Goal: Task Accomplishment & Management: Complete application form

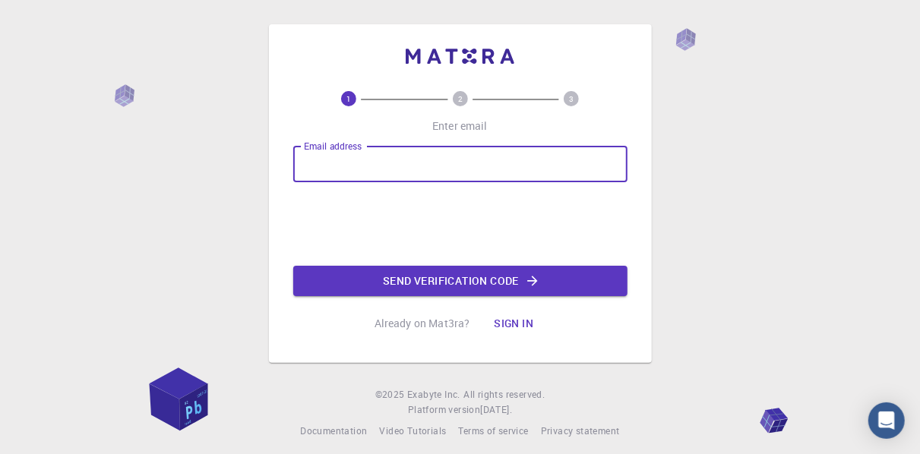
click at [420, 161] on input "Email address" at bounding box center [460, 164] width 334 height 36
type input "[EMAIL_ADDRESS][DOMAIN_NAME]"
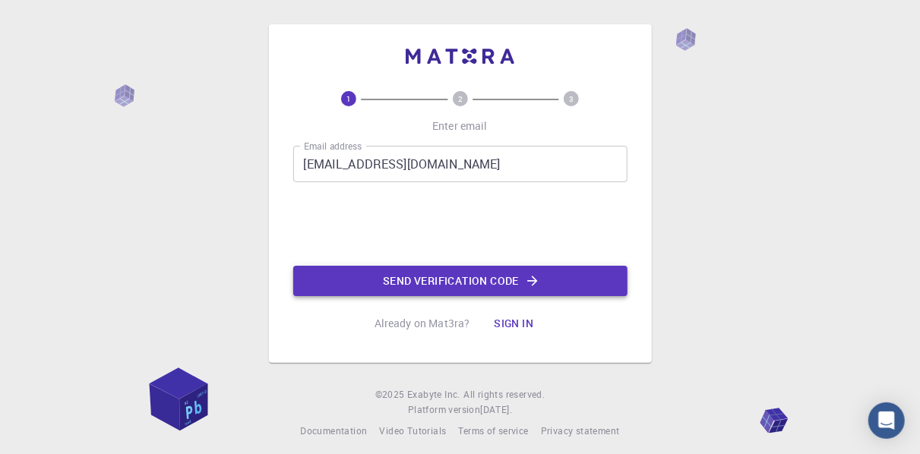
click at [371, 280] on button "Send verification code" at bounding box center [460, 281] width 334 height 30
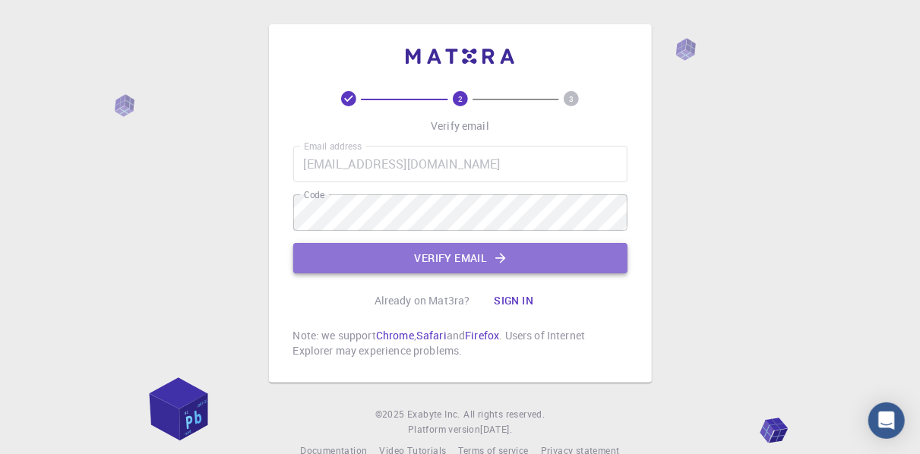
click at [406, 263] on button "Verify email" at bounding box center [460, 258] width 334 height 30
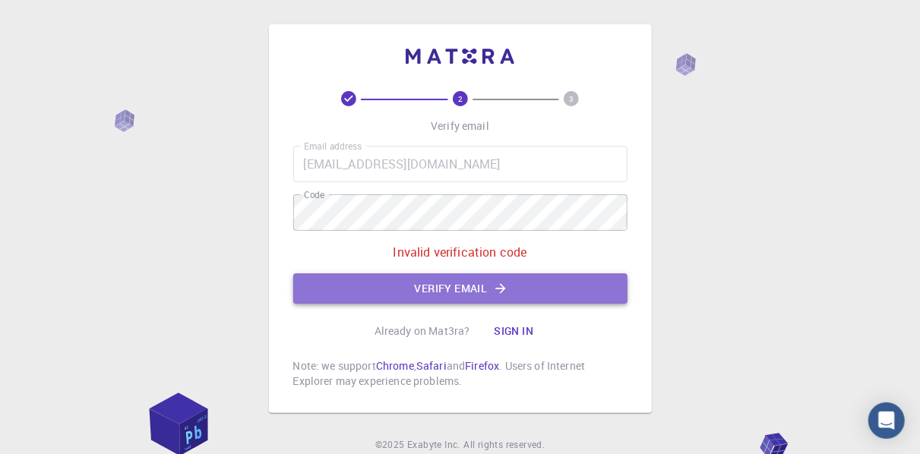
click at [415, 288] on button "Verify email" at bounding box center [460, 288] width 334 height 30
click at [424, 296] on button "Verify email" at bounding box center [460, 288] width 334 height 30
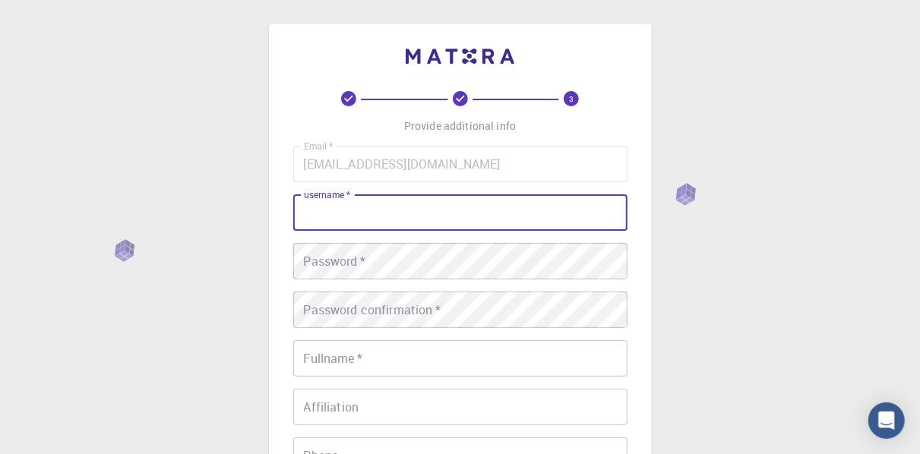
click at [398, 209] on input "username   *" at bounding box center [460, 212] width 334 height 36
type input "r"
type input "Rahat4790"
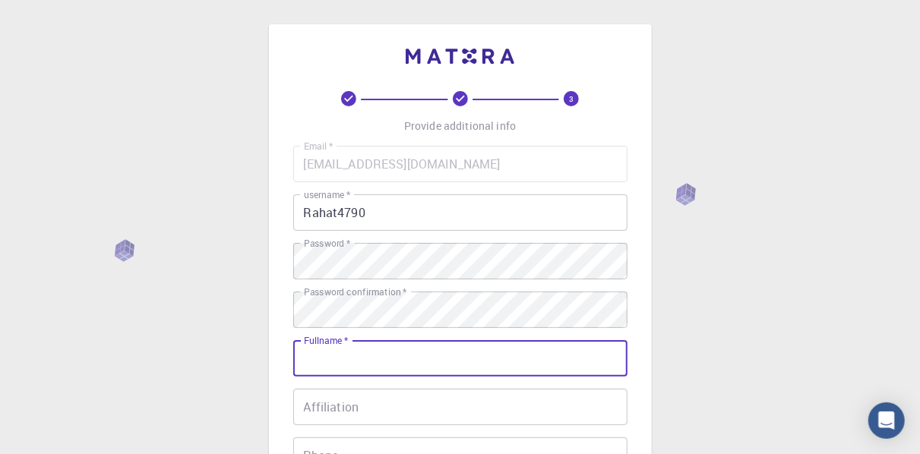
click at [385, 358] on input "Fullname   *" at bounding box center [460, 358] width 334 height 36
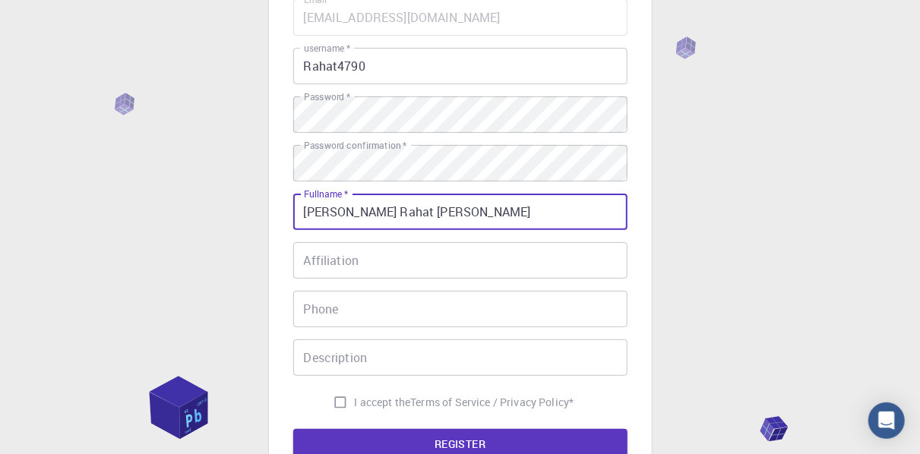
scroll to position [153, 0]
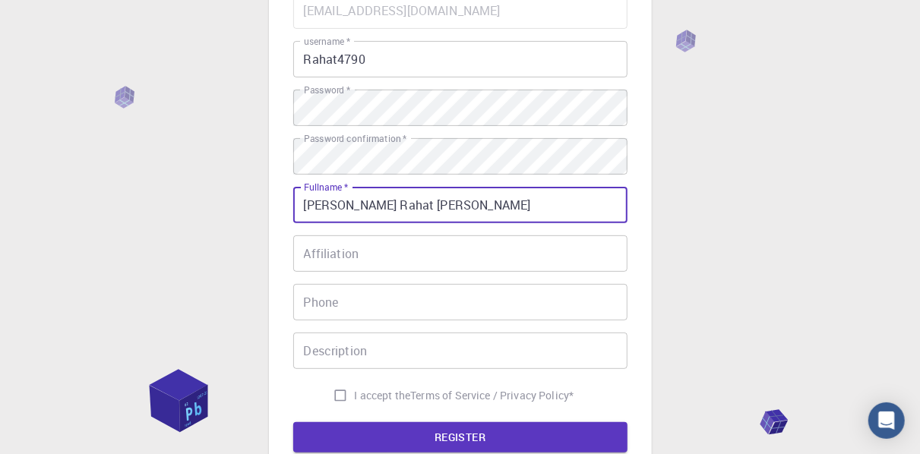
type input "[PERSON_NAME] Rahat [PERSON_NAME]"
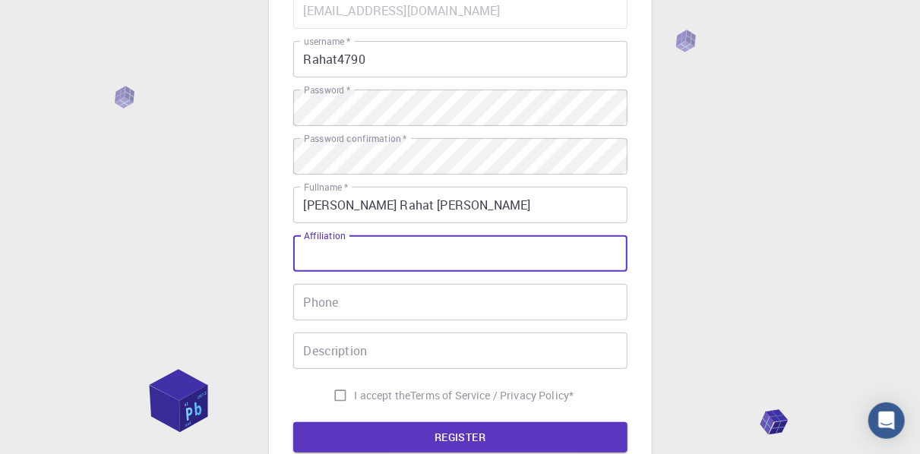
click at [355, 251] on input "Affiliation" at bounding box center [460, 253] width 334 height 36
type input "CUET"
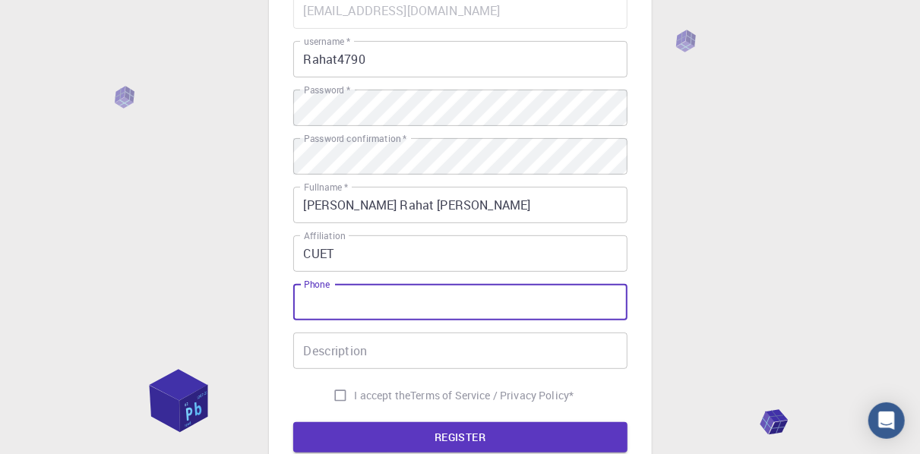
click at [338, 308] on input "Phone" at bounding box center [460, 302] width 334 height 36
type input "01824488201"
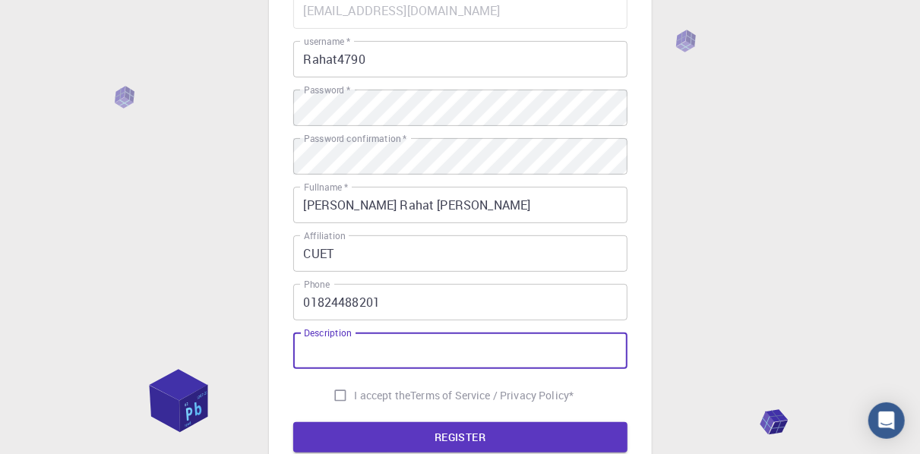
drag, startPoint x: 358, startPoint y: 347, endPoint x: 312, endPoint y: 358, distance: 47.7
click at [312, 358] on input "Description" at bounding box center [460, 351] width 334 height 36
type input "I EMBARK THIS NEW FIELD AND ROBUST MY SKILL ALONGSIDE CONTRIBUTE TO THE RESEARC…"
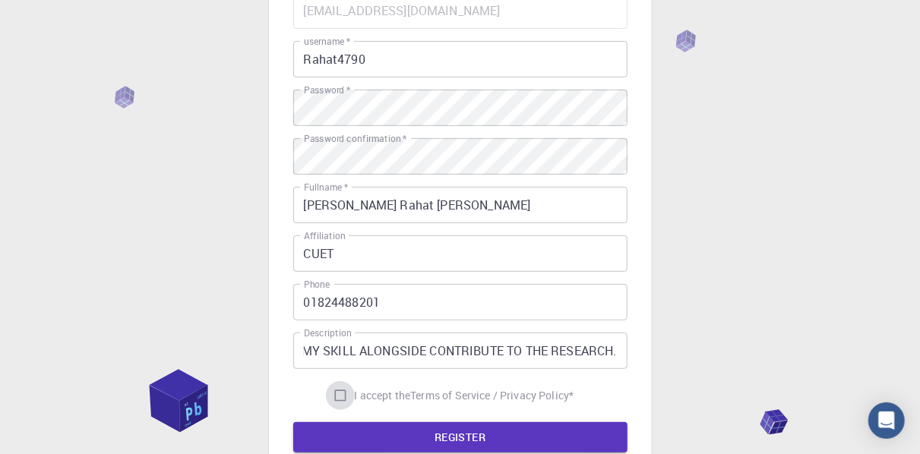
scroll to position [0, 0]
click at [339, 396] on input "I accept the Terms of Service / Privacy Policy *" at bounding box center [340, 395] width 29 height 29
checkbox input "true"
click at [434, 436] on button "REGISTER" at bounding box center [460, 437] width 334 height 30
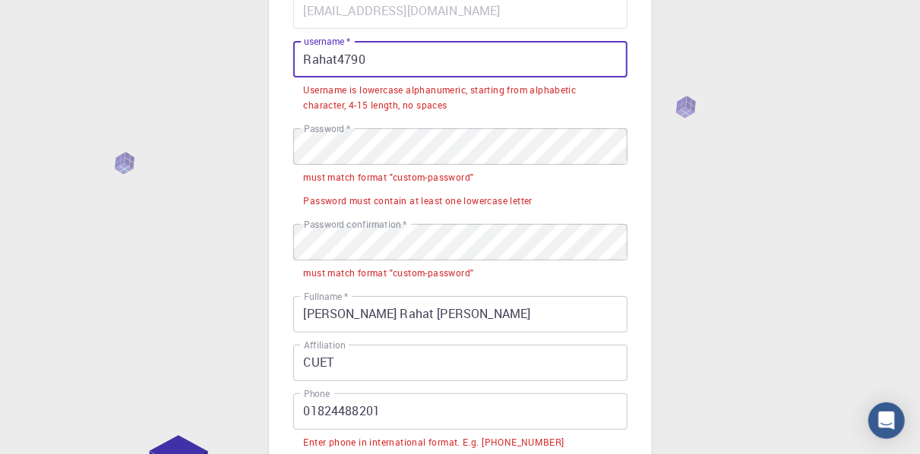
click at [311, 58] on input "Rahat4790" at bounding box center [460, 59] width 334 height 36
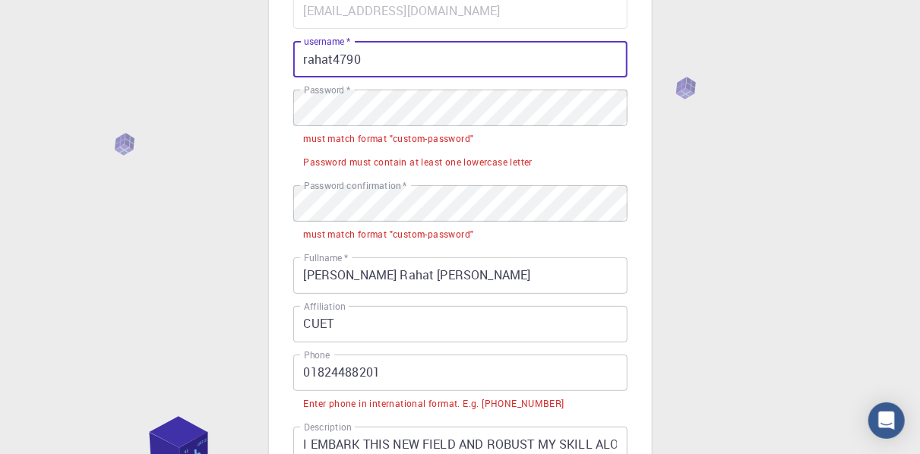
type input "rahat4790"
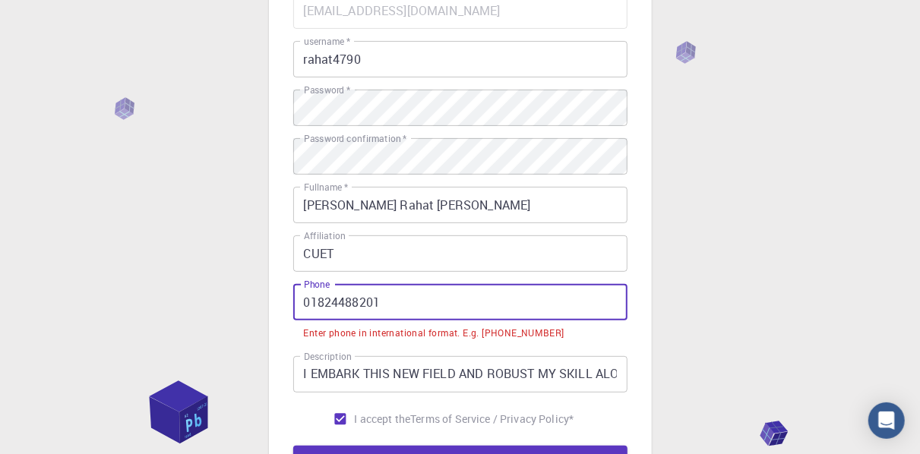
click at [310, 301] on input "01824488201" at bounding box center [460, 302] width 334 height 36
click at [302, 302] on input "01824488201" at bounding box center [460, 302] width 334 height 36
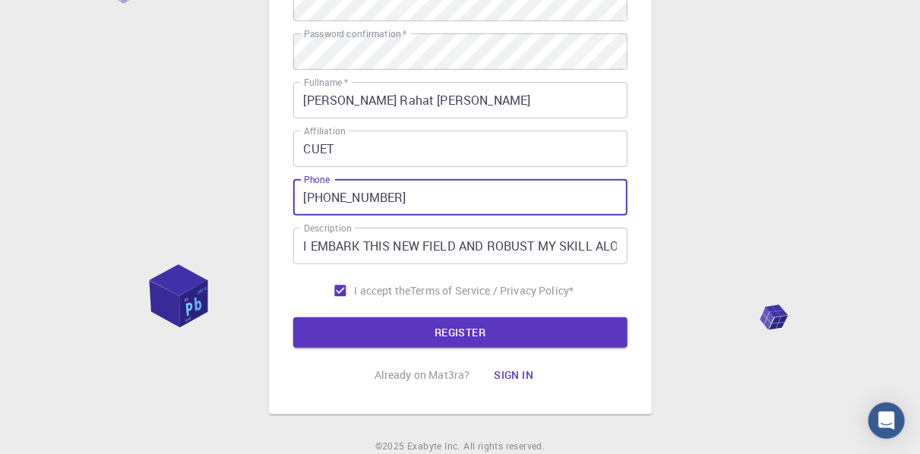
scroll to position [259, 0]
type input "+8801824488201"
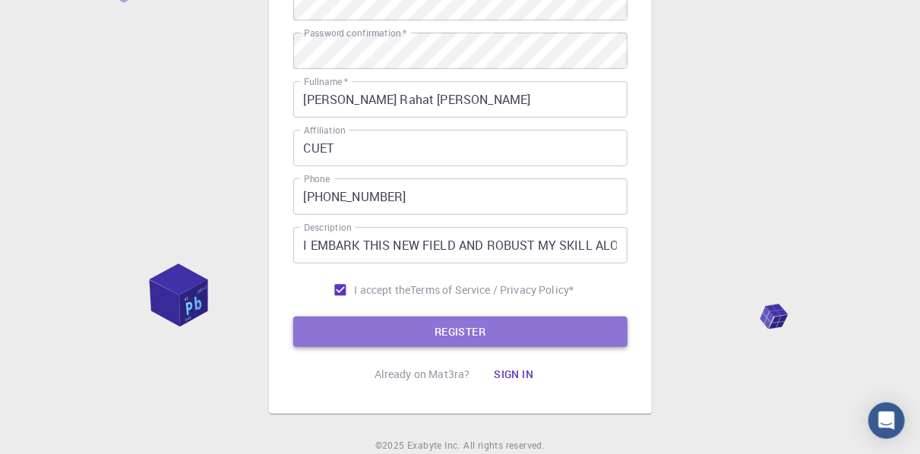
click at [464, 335] on button "REGISTER" at bounding box center [460, 332] width 334 height 30
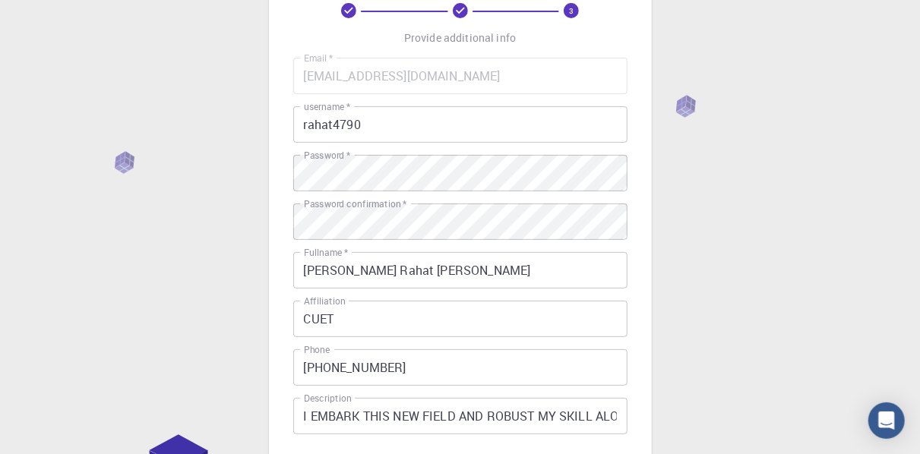
scroll to position [0, 0]
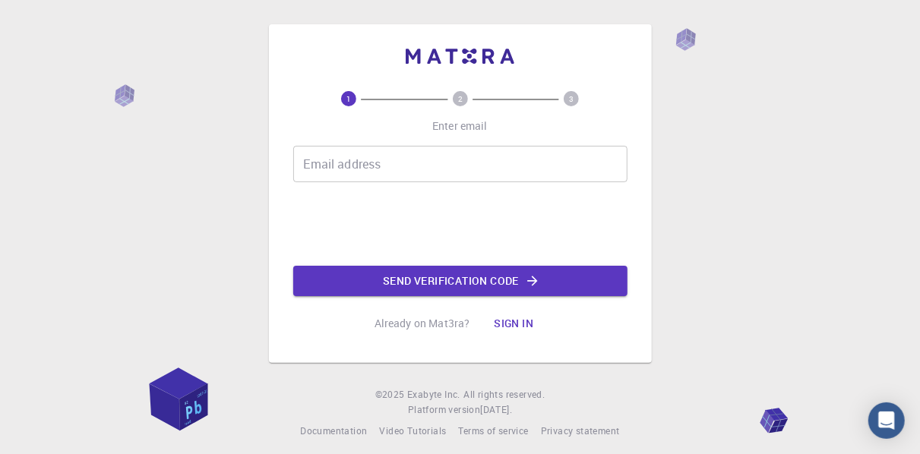
click at [330, 166] on input "Email address" at bounding box center [460, 164] width 334 height 36
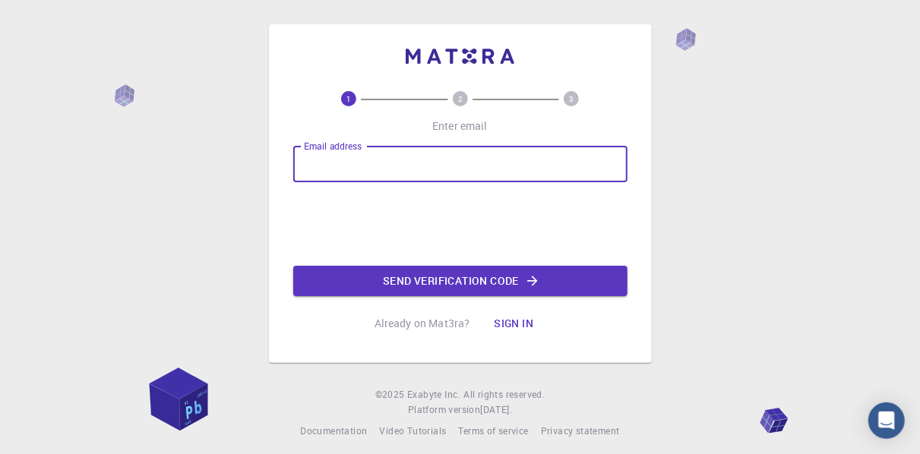
type input "rahathossain4790@gmail.com"
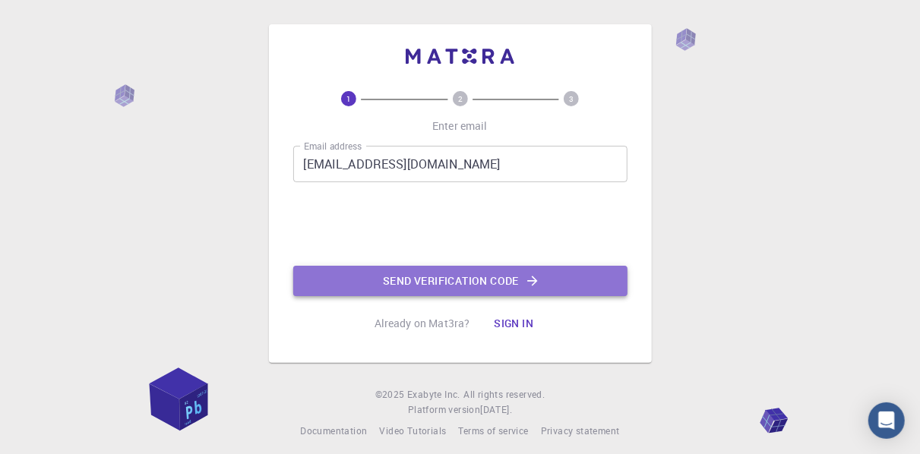
click at [406, 278] on button "Send verification code" at bounding box center [460, 281] width 334 height 30
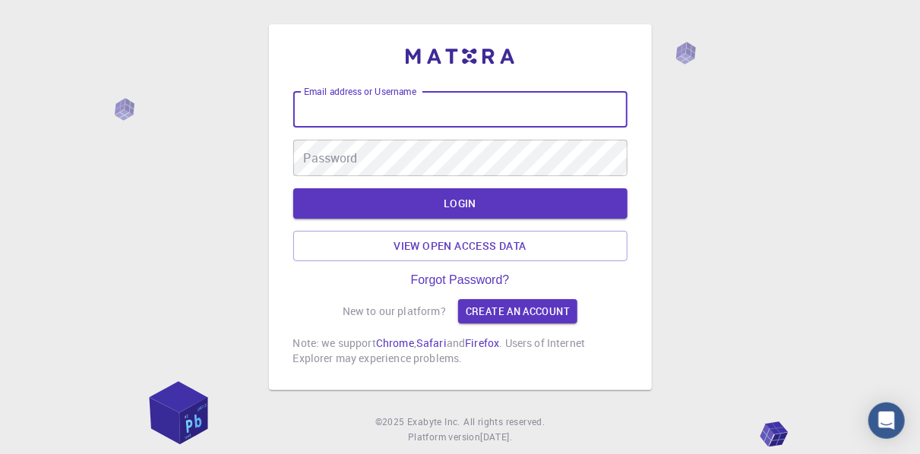
click at [420, 100] on input "Email address or Username" at bounding box center [460, 109] width 334 height 36
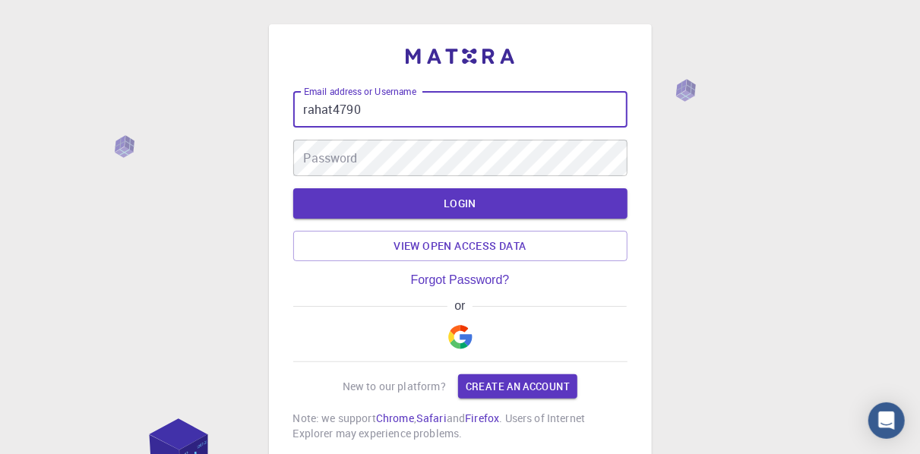
type input "rahat4790"
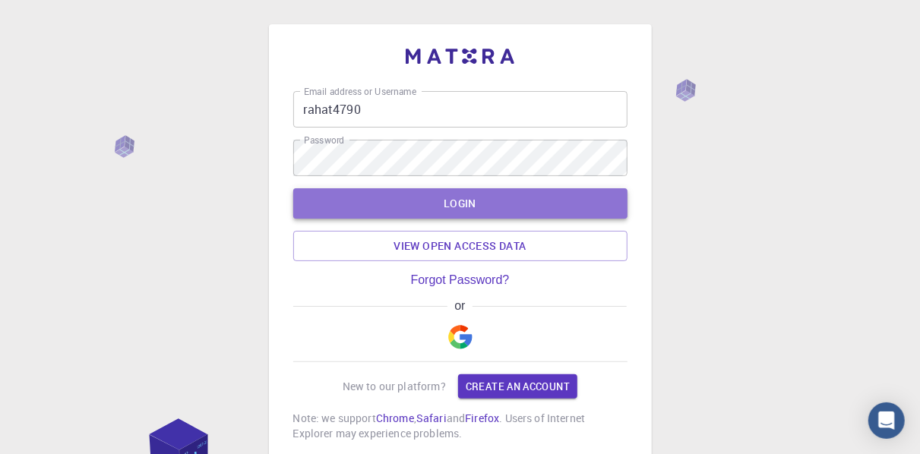
click at [453, 207] on button "LOGIN" at bounding box center [460, 203] width 334 height 30
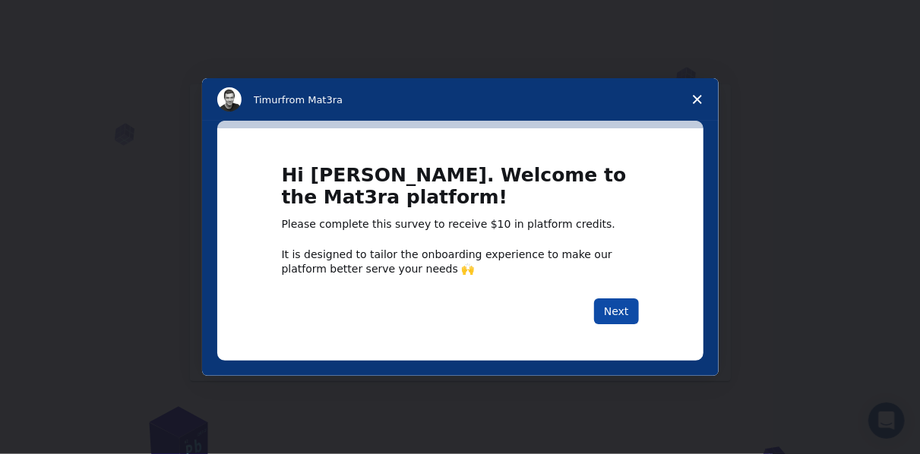
click at [621, 307] on button "Next" at bounding box center [616, 311] width 45 height 26
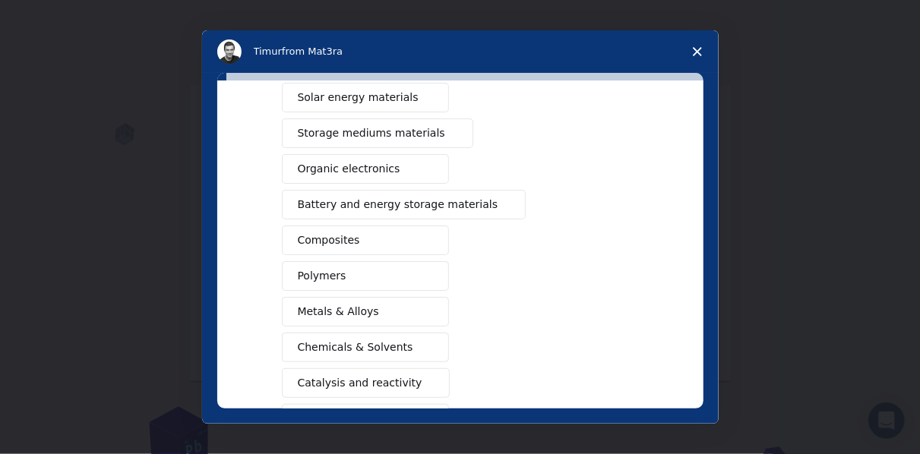
scroll to position [115, 0]
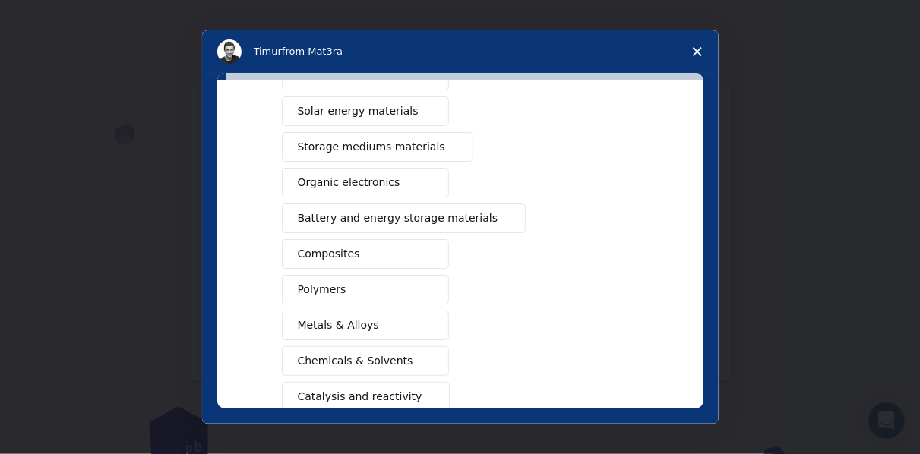
click at [354, 323] on span "Metals & Alloys" at bounding box center [338, 325] width 81 height 16
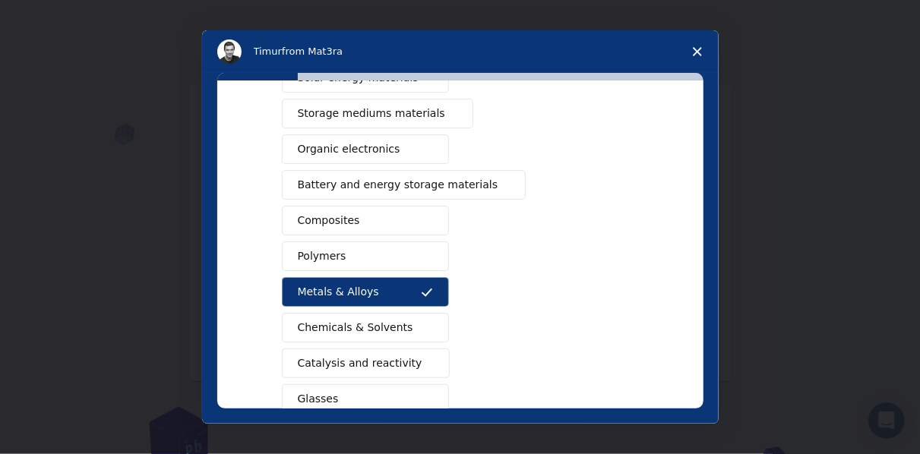
scroll to position [0, 0]
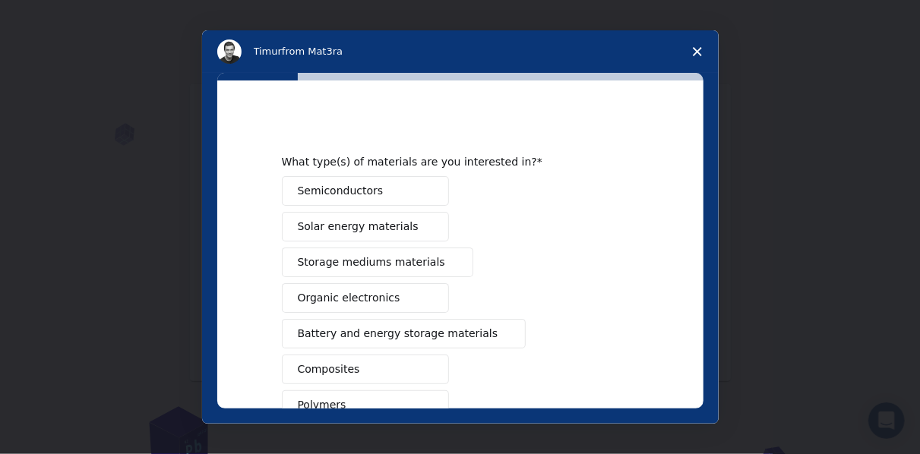
click at [382, 234] on button "Solar energy materials" at bounding box center [365, 227] width 167 height 30
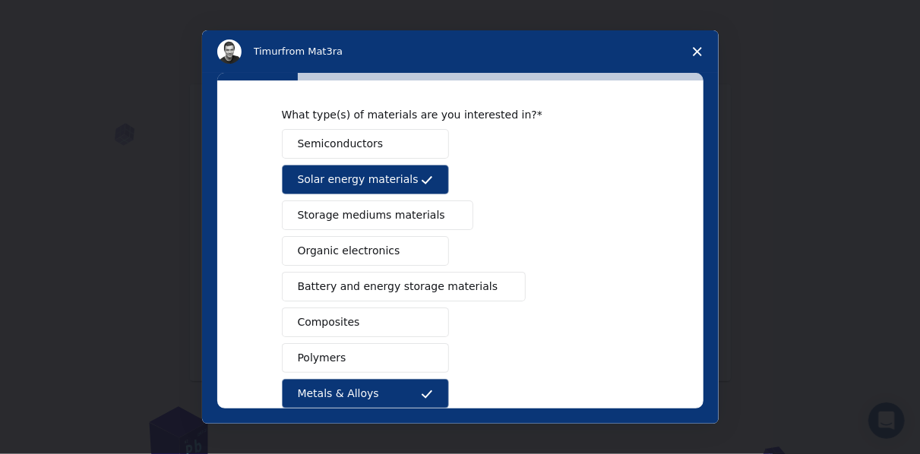
scroll to position [53, 0]
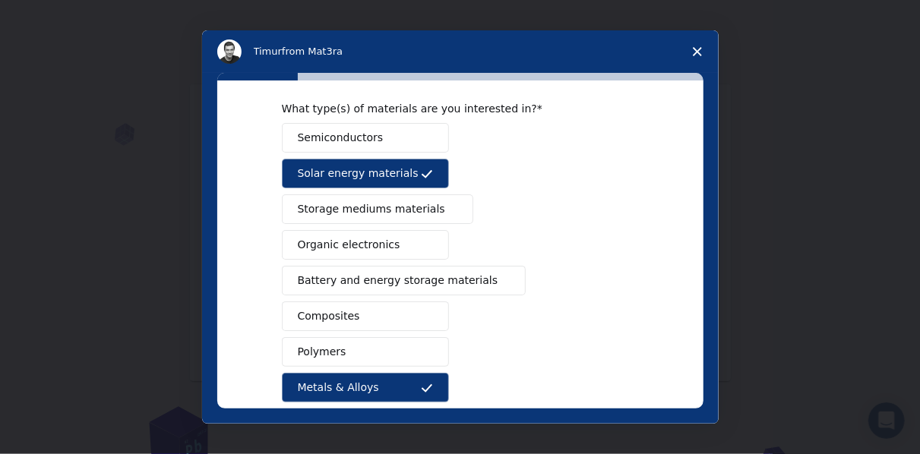
click at [395, 212] on span "Storage mediums materials" at bounding box center [371, 209] width 147 height 16
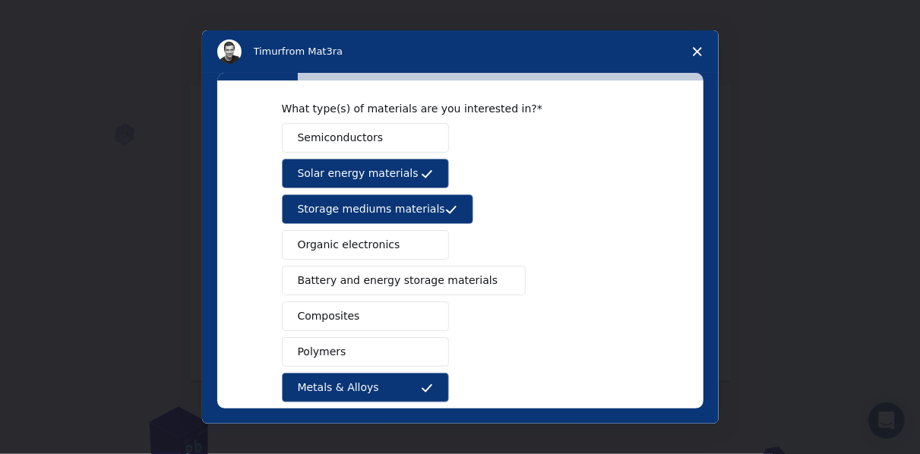
click at [403, 284] on span "Battery and energy storage materials" at bounding box center [398, 281] width 201 height 16
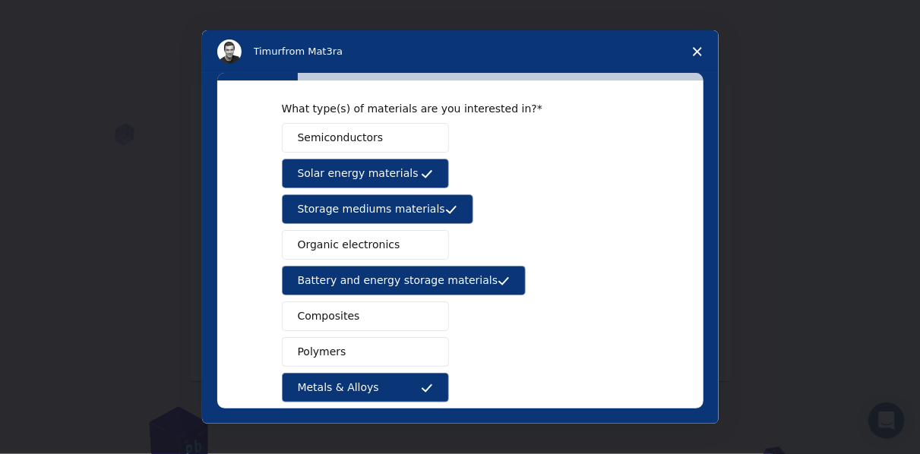
click at [401, 311] on button "Composites" at bounding box center [365, 317] width 167 height 30
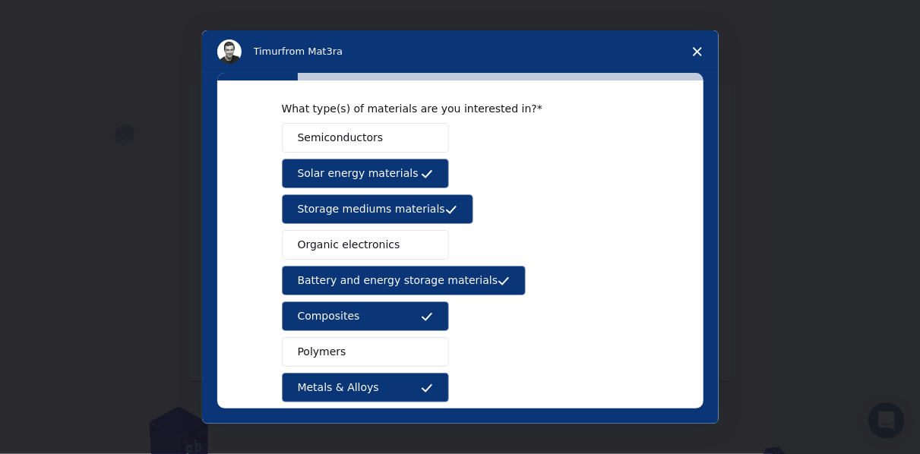
click at [409, 350] on button "Polymers" at bounding box center [365, 352] width 167 height 30
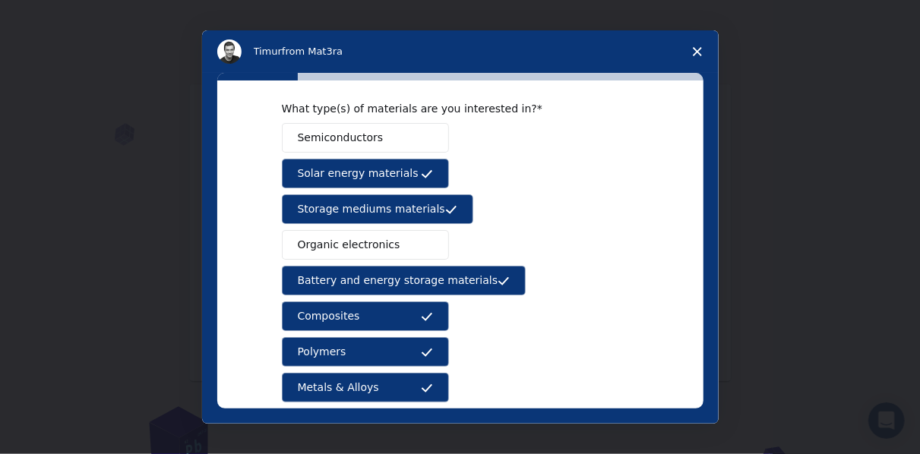
scroll to position [240, 0]
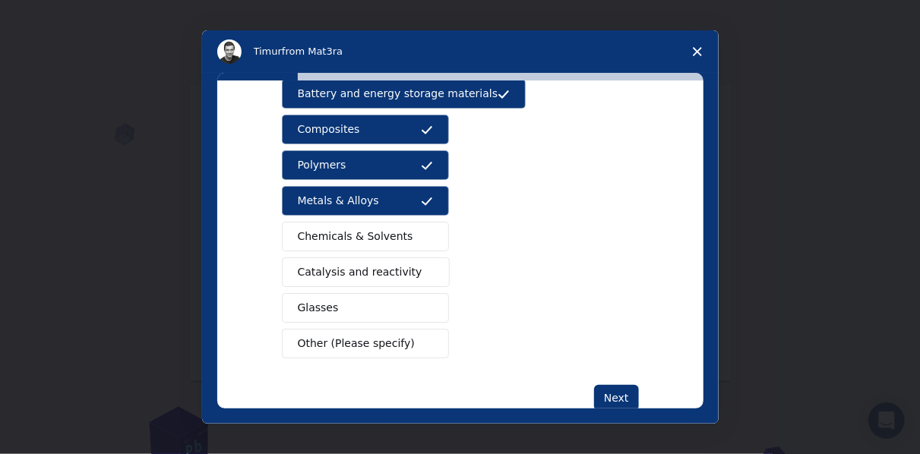
click at [410, 264] on button "Catalysis and reactivity" at bounding box center [366, 272] width 169 height 30
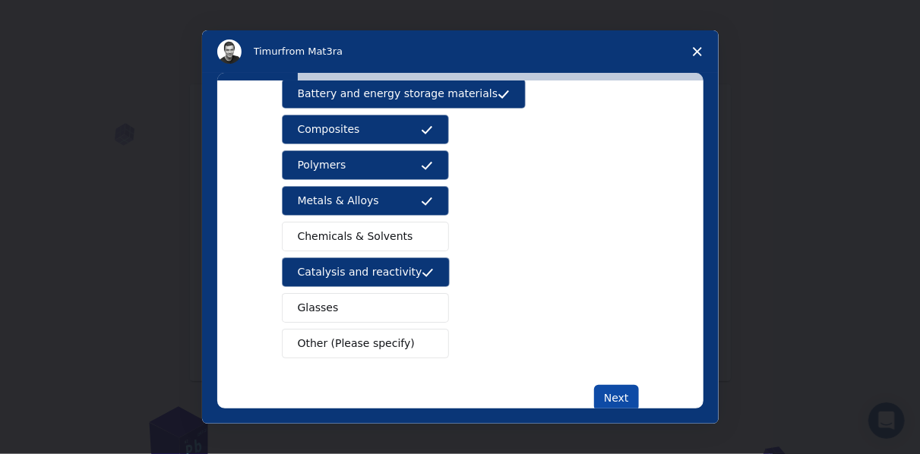
click at [608, 389] on button "Next" at bounding box center [616, 398] width 45 height 26
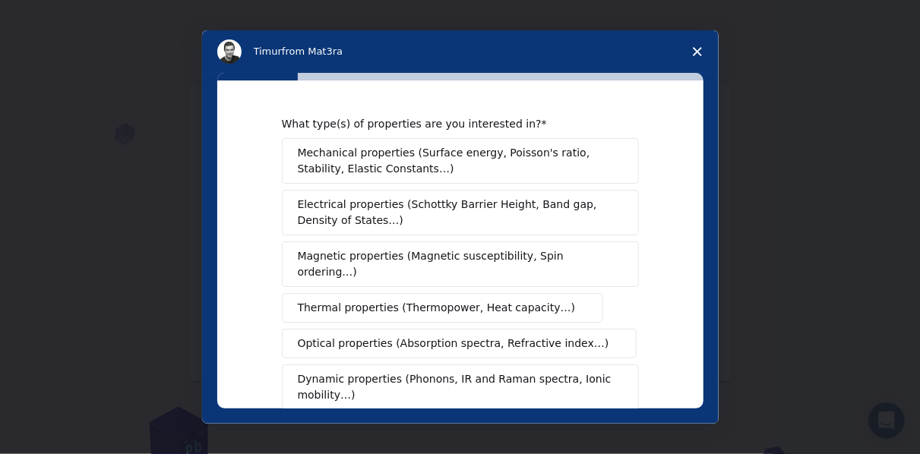
click at [493, 166] on span "Mechanical properties (Surface energy, Poisson's ratio, Stability, Elastic Cons…" at bounding box center [456, 161] width 317 height 32
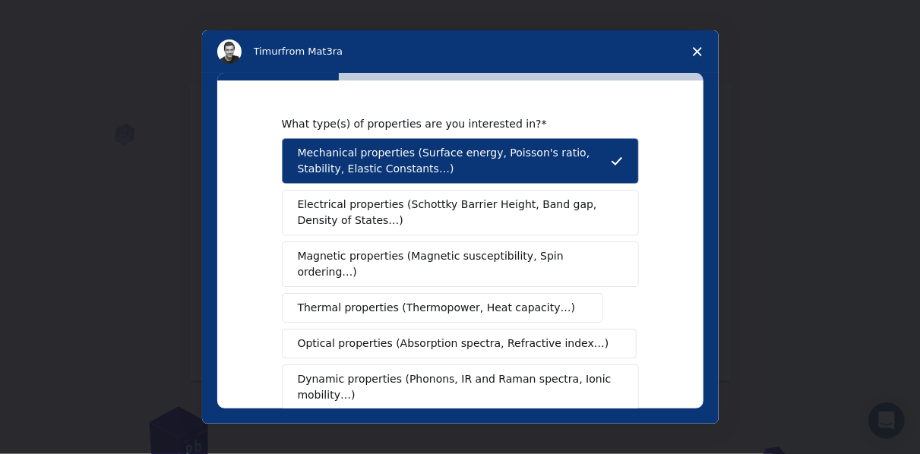
click at [496, 223] on span "Electrical properties (Schottky Barrier Height, Band gap, Density of States…)" at bounding box center [456, 213] width 316 height 32
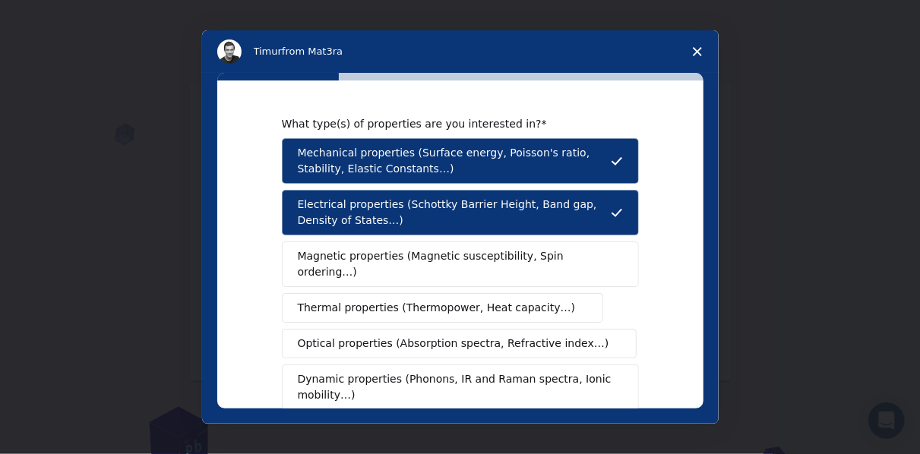
click at [459, 213] on span "Electrical properties (Schottky Barrier Height, Band gap, Density of States…)" at bounding box center [454, 213] width 313 height 32
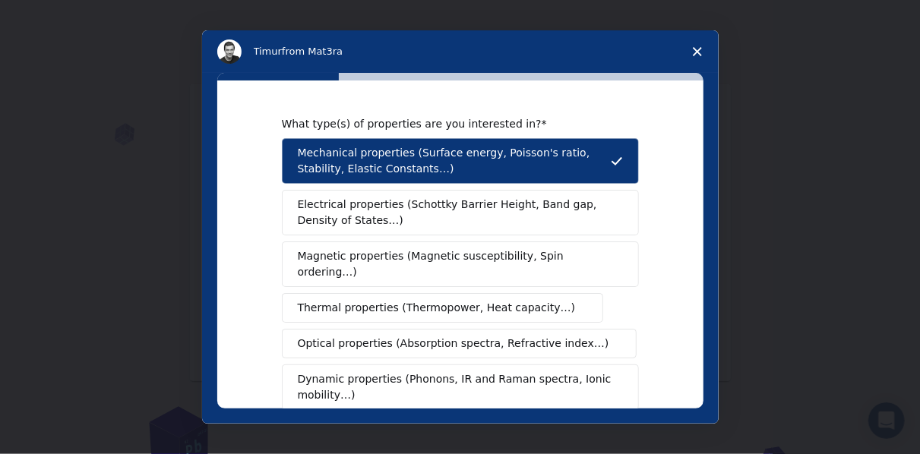
click at [453, 263] on span "Magnetic properties (Magnetic susceptibility, Spin ordering…)" at bounding box center [455, 264] width 314 height 32
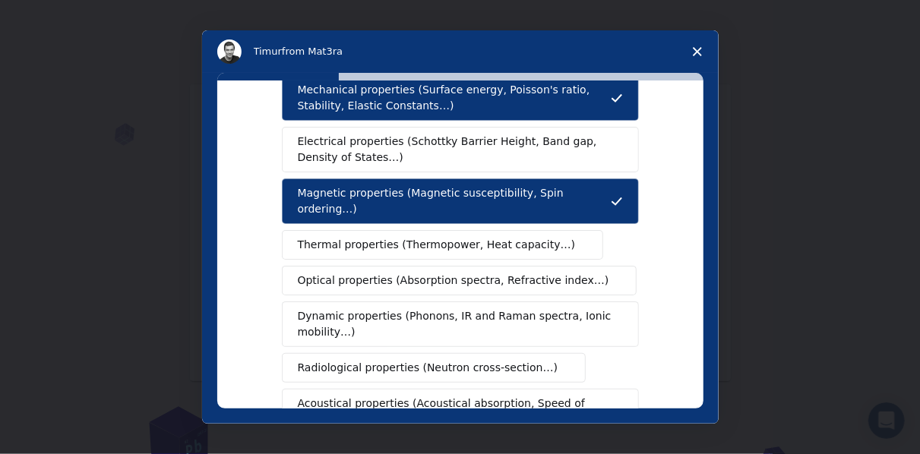
scroll to position [80, 0]
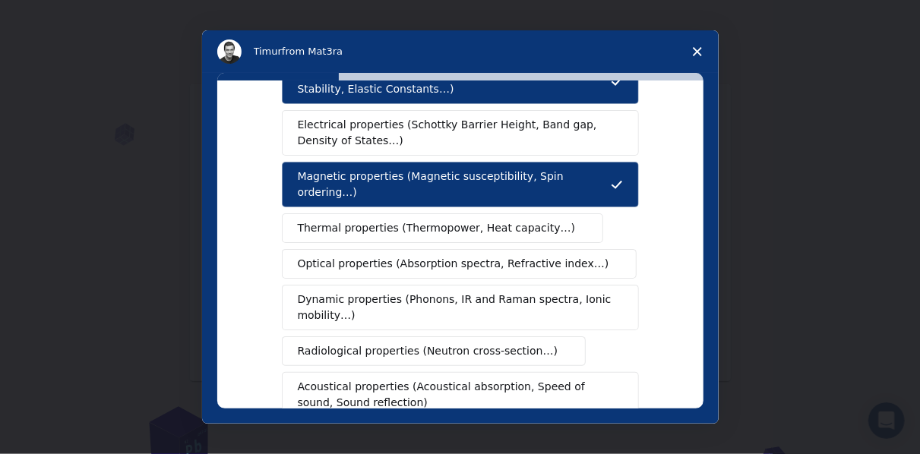
click at [423, 256] on span "Optical properties (Absorption spectra, Refractive index…)" at bounding box center [453, 264] width 311 height 16
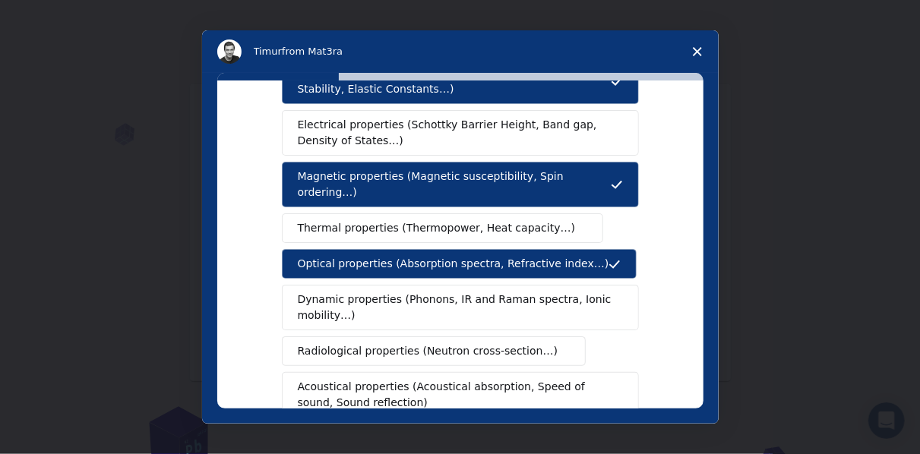
click at [423, 256] on span "Optical properties (Absorption spectra, Refractive index…)" at bounding box center [453, 264] width 311 height 16
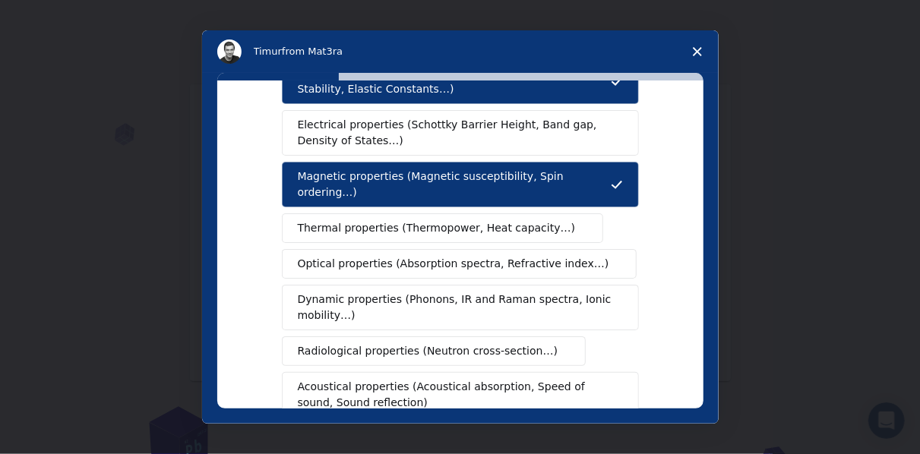
scroll to position [133, 0]
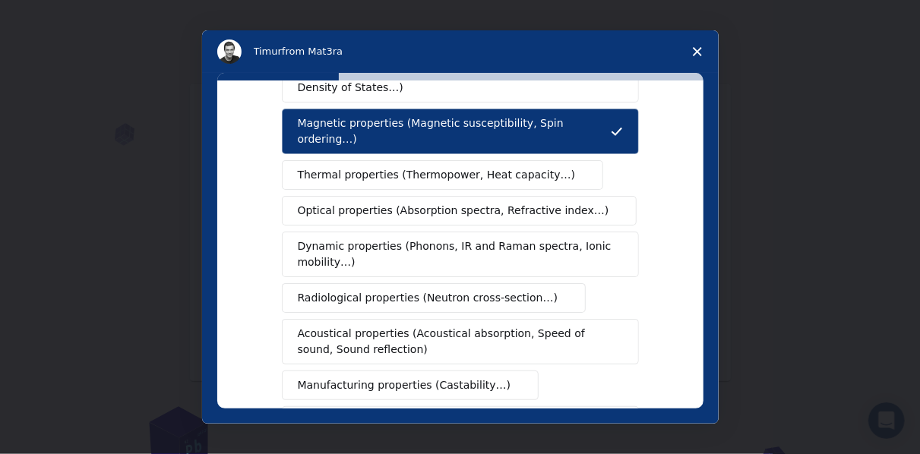
click at [422, 290] on span "Radiological properties (Neutron cross-section…)" at bounding box center [428, 298] width 260 height 16
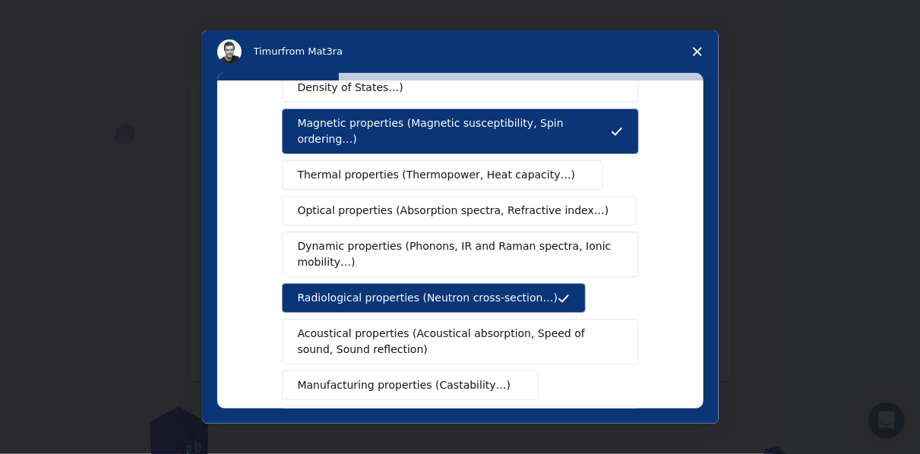
click at [424, 326] on span "Acoustical properties (Acoustical absorption, Speed of sound, Sound reflection)" at bounding box center [456, 342] width 316 height 32
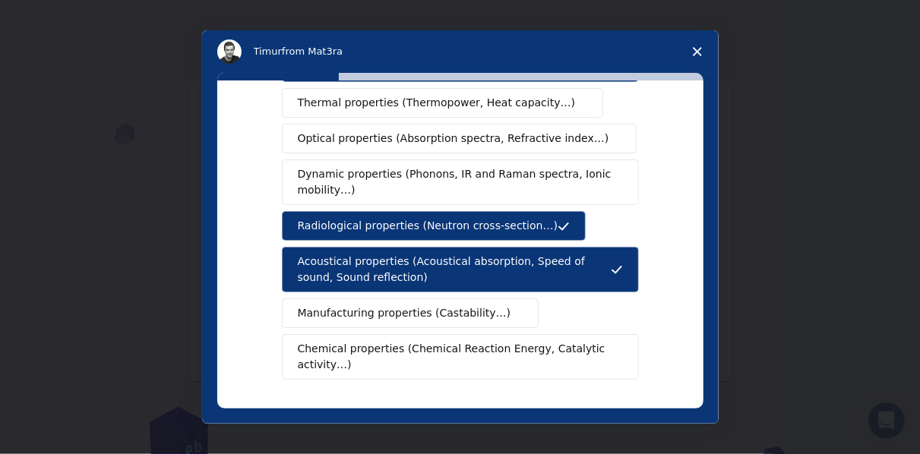
scroll to position [206, 0]
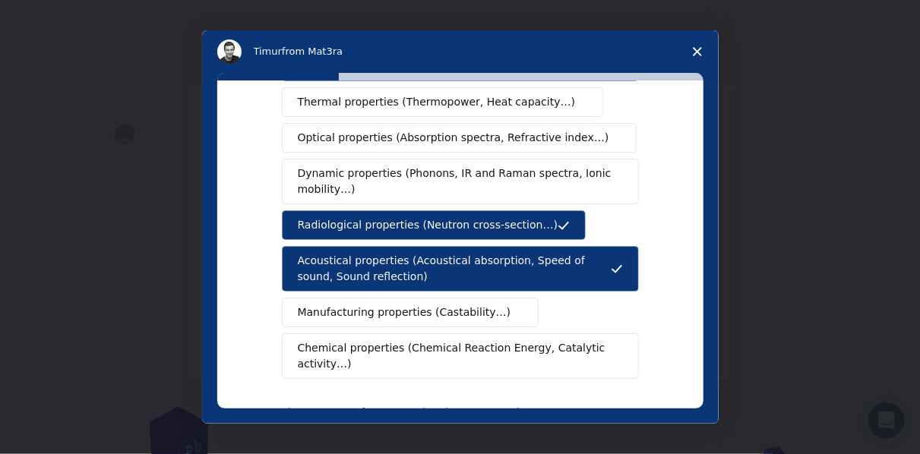
click at [426, 305] on span "Manufacturing properties (Castability…)" at bounding box center [404, 313] width 213 height 16
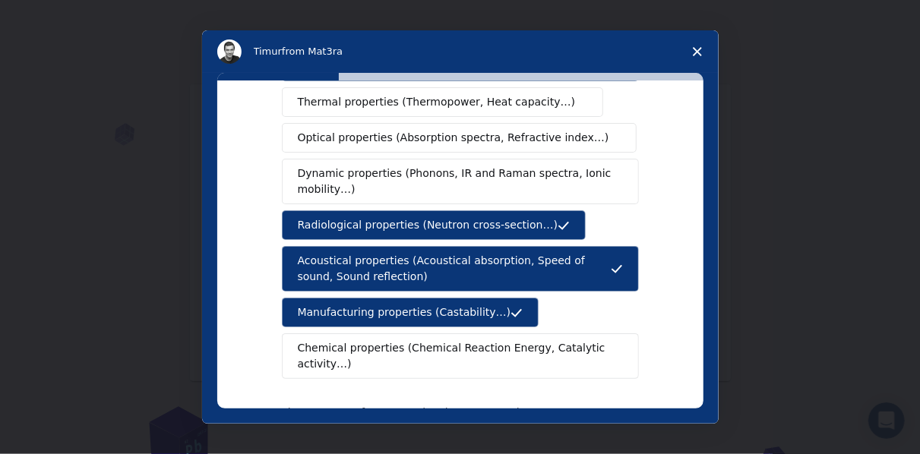
click at [428, 340] on span "Chemical properties (Chemical Reaction Energy, Catalytic activity…)" at bounding box center [455, 356] width 314 height 32
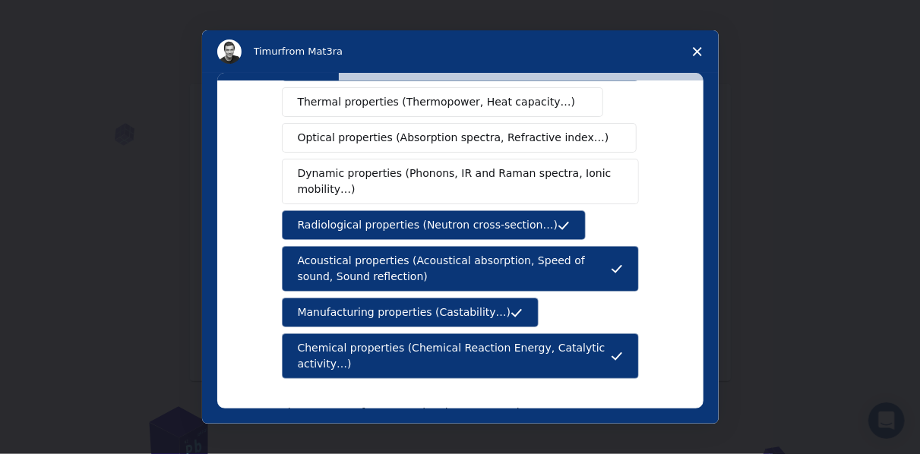
scroll to position [352, 0]
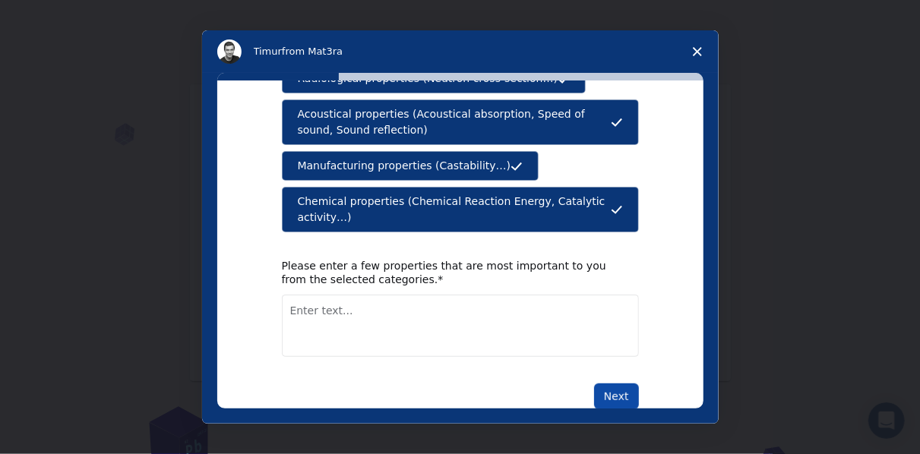
click at [605, 384] on button "Next" at bounding box center [616, 397] width 45 height 26
click at [334, 295] on textarea "Enter text..." at bounding box center [460, 326] width 357 height 62
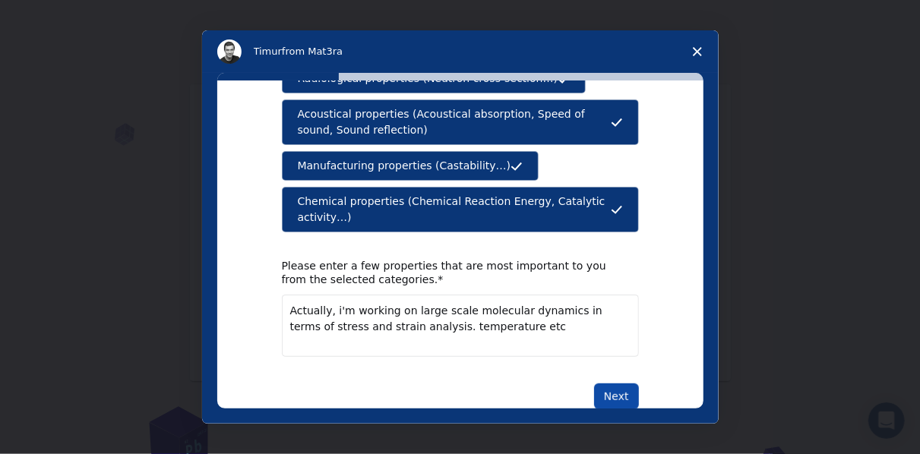
type textarea "Actually, i'm working on large scale molecular dynamics in terms of stress and …"
click at [609, 384] on button "Next" at bounding box center [616, 397] width 45 height 26
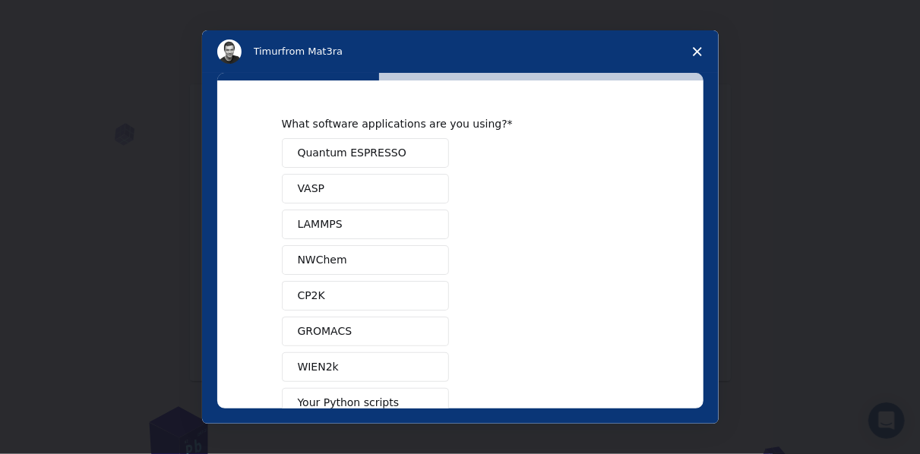
click at [360, 231] on button "LAMMPS" at bounding box center [365, 225] width 167 height 30
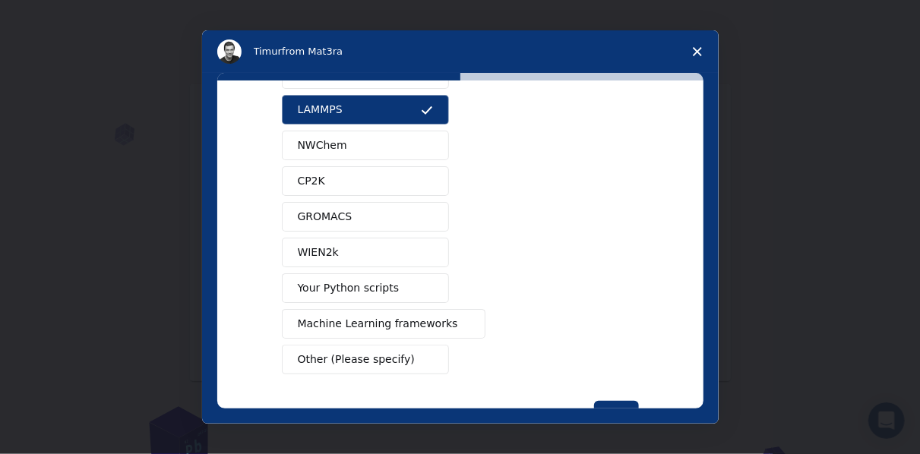
scroll to position [114, 0]
click at [365, 295] on button "Your Python scripts" at bounding box center [365, 289] width 167 height 30
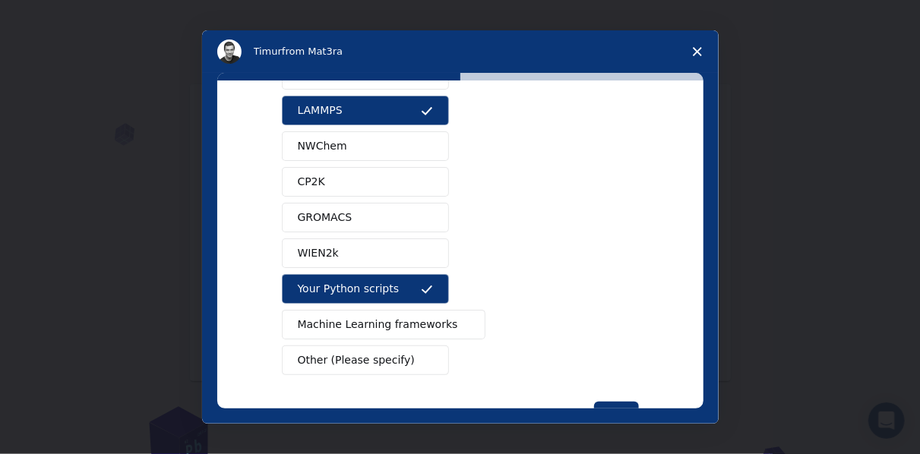
click at [368, 331] on button "Machine Learning frameworks" at bounding box center [384, 325] width 204 height 30
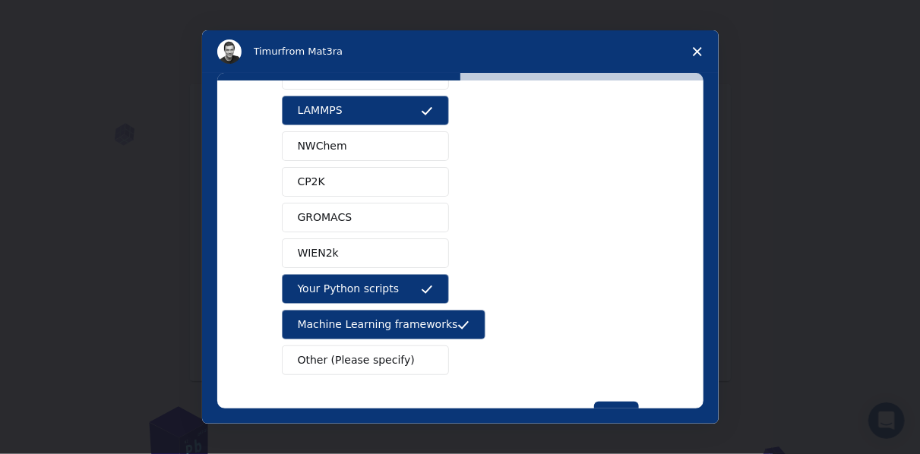
scroll to position [164, 0]
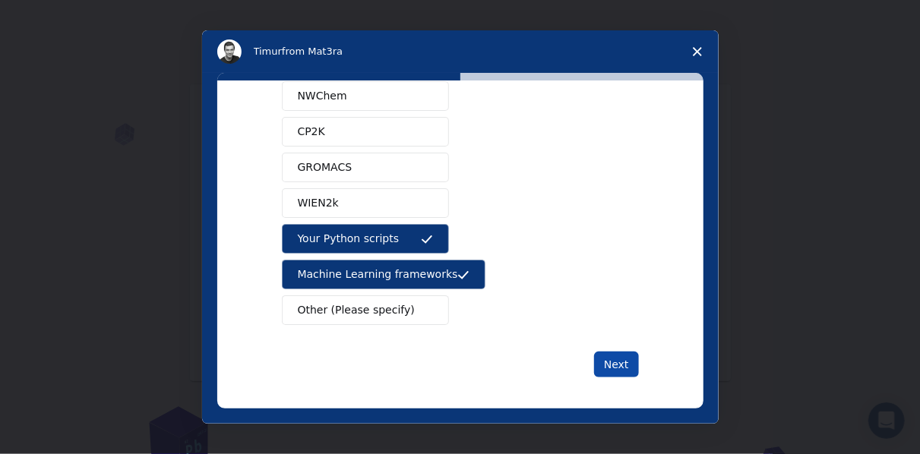
click at [611, 357] on button "Next" at bounding box center [616, 365] width 45 height 26
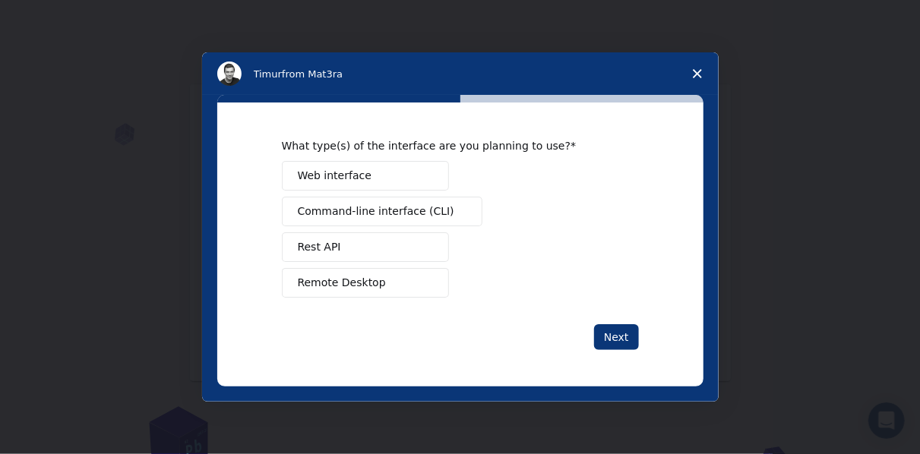
click at [382, 178] on button "Web interface" at bounding box center [365, 176] width 167 height 30
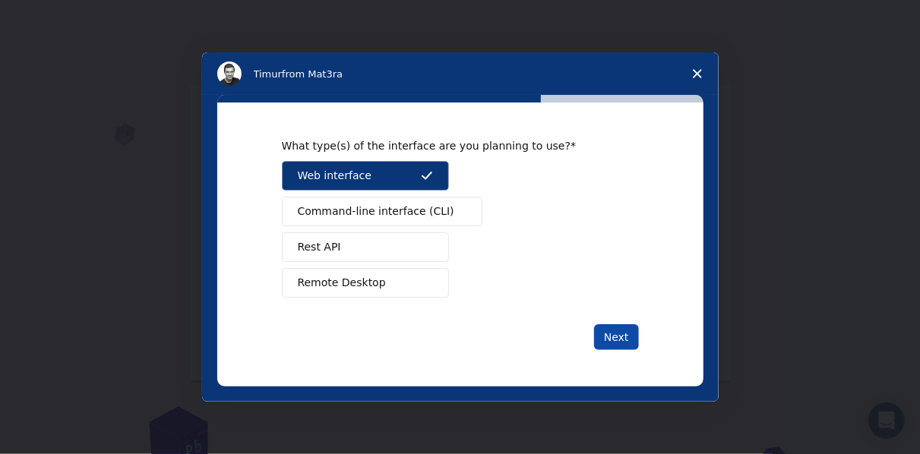
click at [613, 337] on button "Next" at bounding box center [616, 337] width 45 height 26
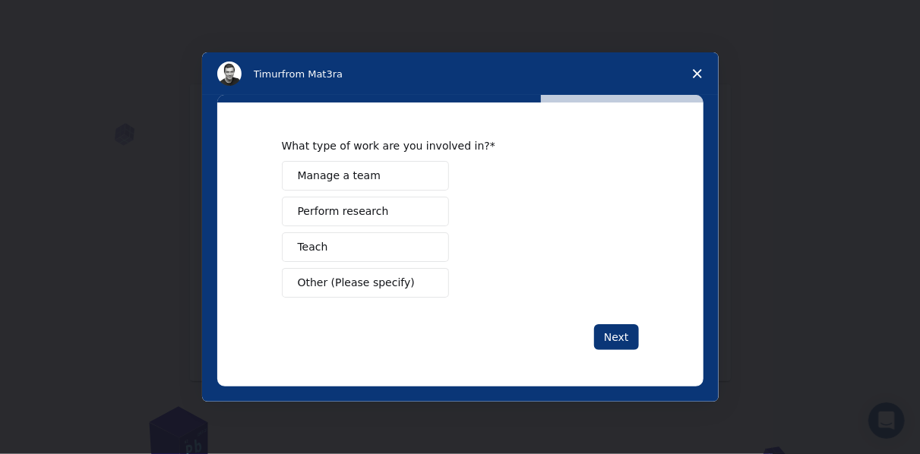
click at [371, 210] on span "Perform research" at bounding box center [343, 212] width 91 height 16
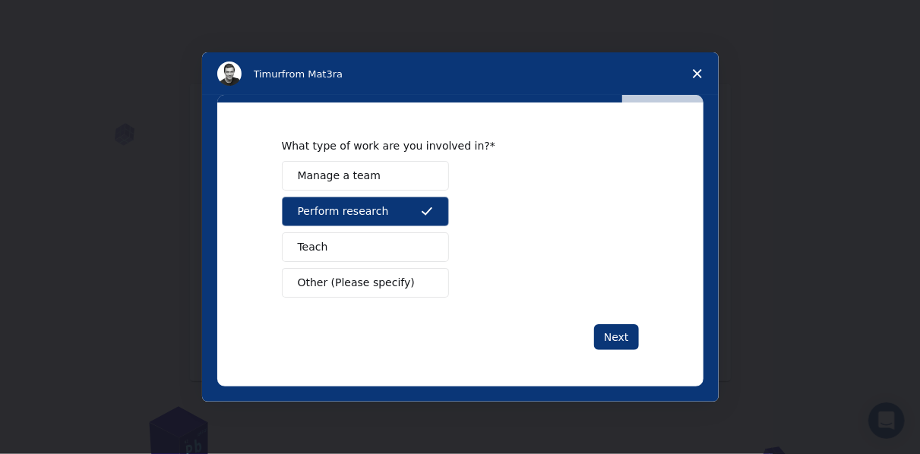
click at [399, 251] on button "Teach" at bounding box center [365, 247] width 167 height 30
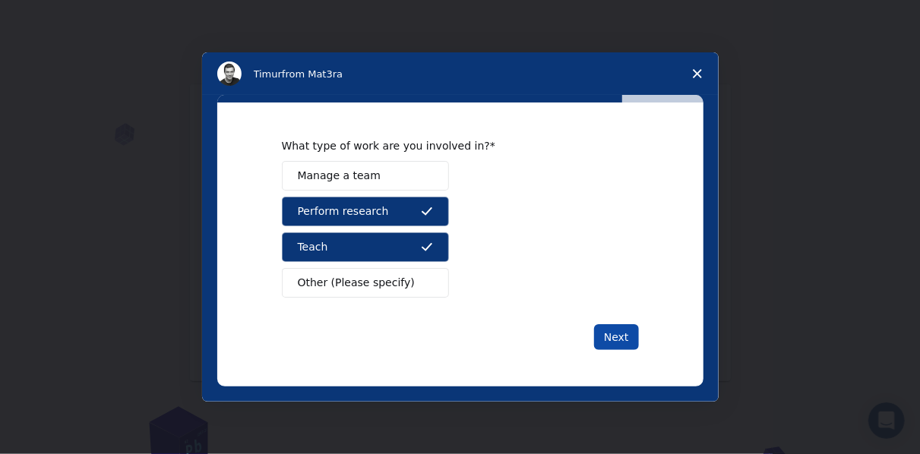
click at [617, 336] on button "Next" at bounding box center [616, 337] width 45 height 26
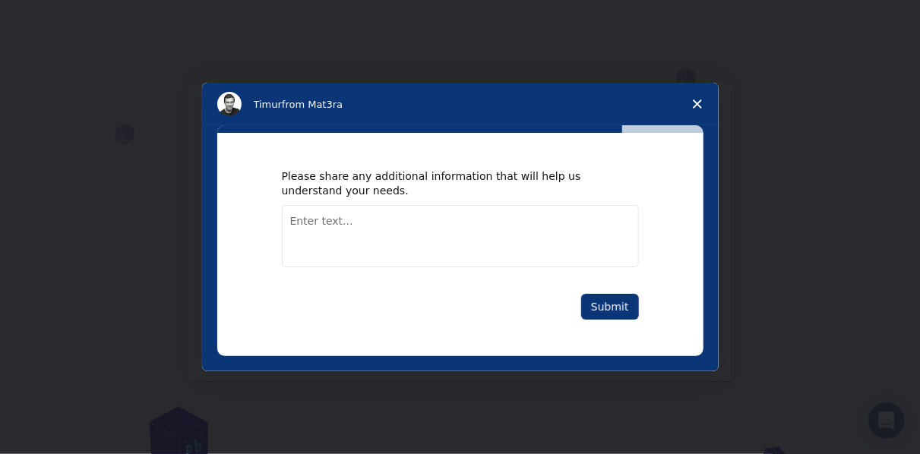
click at [330, 222] on textarea "Enter text..." at bounding box center [460, 236] width 357 height 62
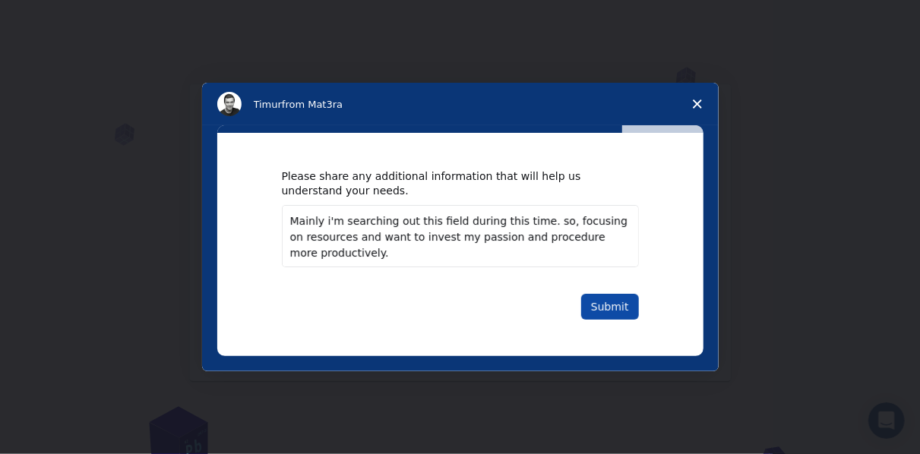
type textarea "Mainly i'm searching out this field during this time. so, focusing on resources…"
drag, startPoint x: 601, startPoint y: 308, endPoint x: 589, endPoint y: 308, distance: 11.4
click at [589, 308] on button "Submit" at bounding box center [610, 307] width 58 height 26
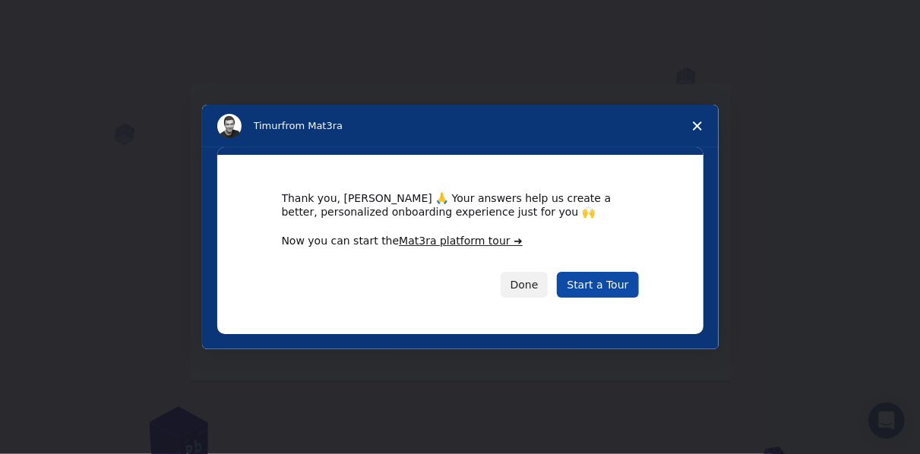
click at [600, 290] on link "Start a Tour" at bounding box center [597, 285] width 81 height 26
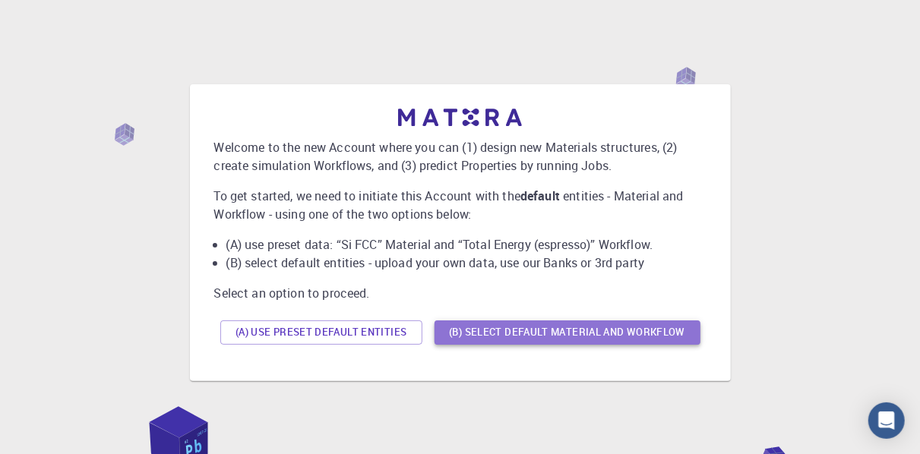
click at [521, 333] on button "(B) Select default material and workflow" at bounding box center [567, 332] width 266 height 24
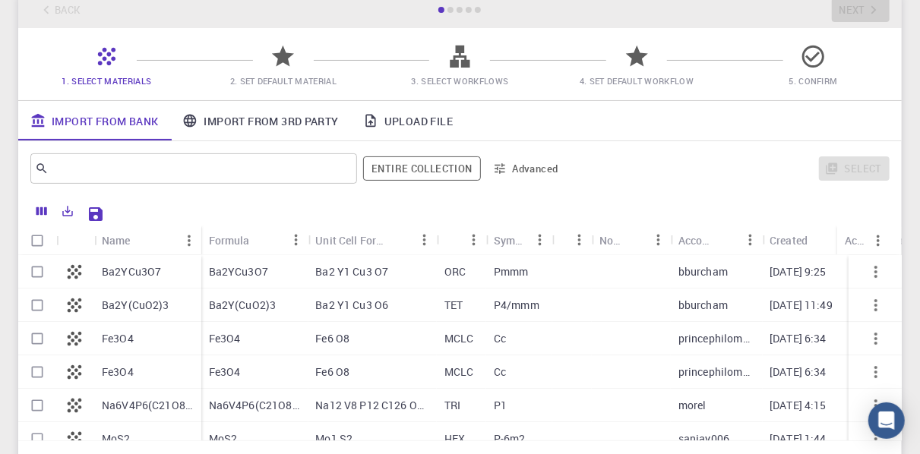
scroll to position [136, 0]
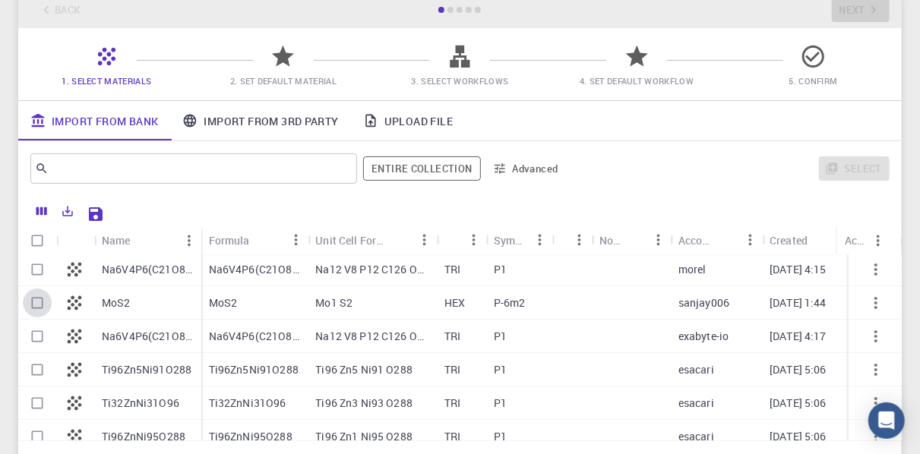
click at [40, 304] on input "Select row" at bounding box center [37, 303] width 29 height 29
checkbox input "true"
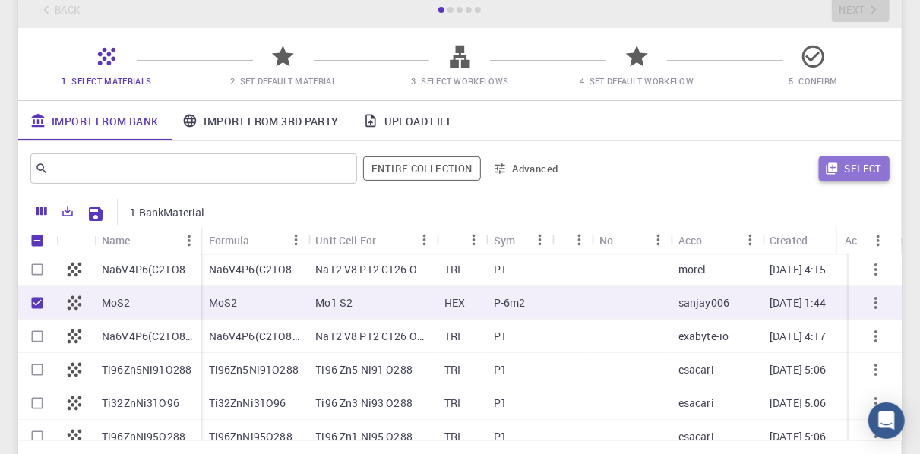
click at [841, 176] on button "Select" at bounding box center [854, 168] width 71 height 24
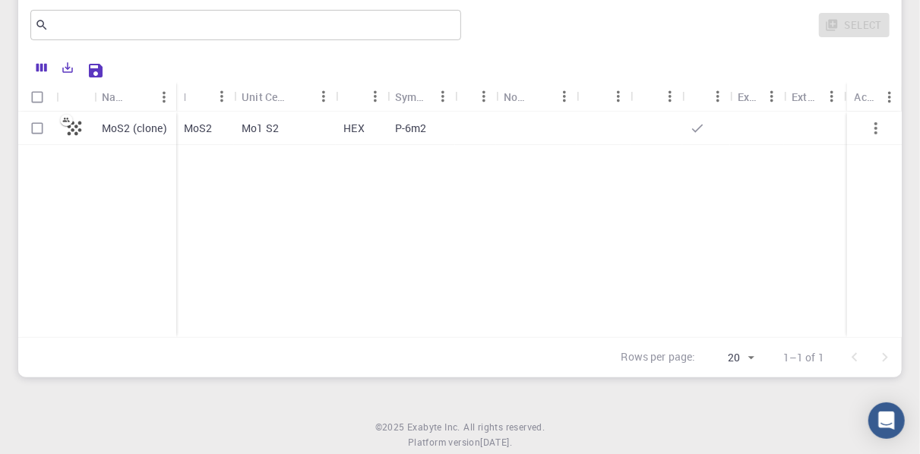
scroll to position [95, 0]
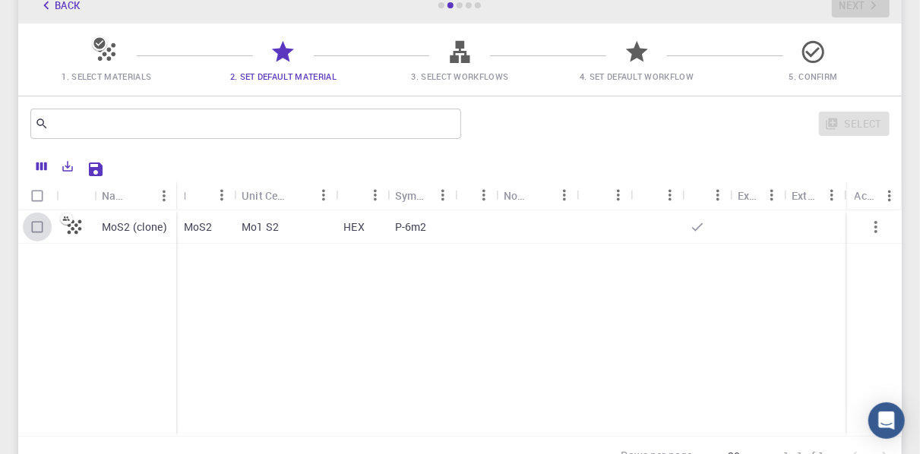
click at [38, 226] on input "Select row" at bounding box center [37, 227] width 29 height 29
checkbox input "true"
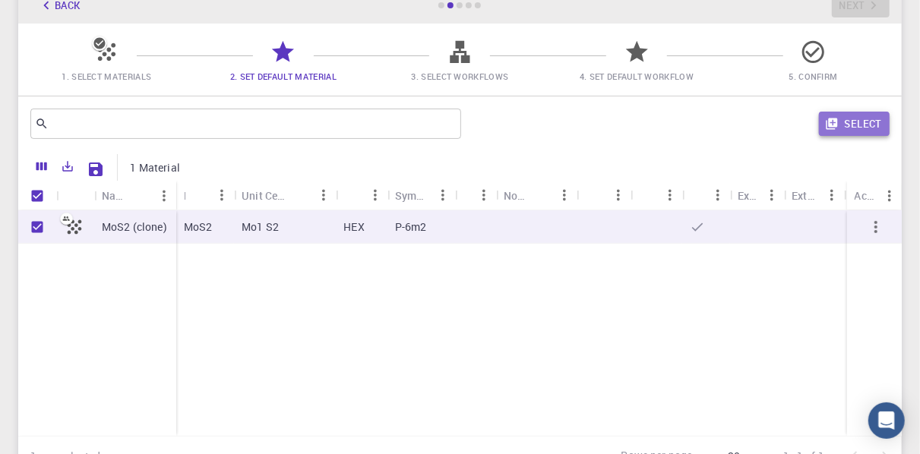
click at [866, 126] on button "Select" at bounding box center [854, 124] width 71 height 24
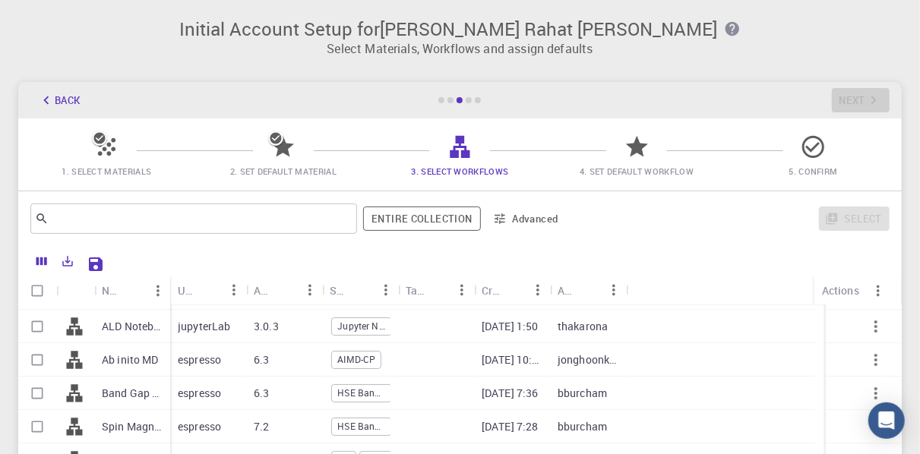
scroll to position [119, 0]
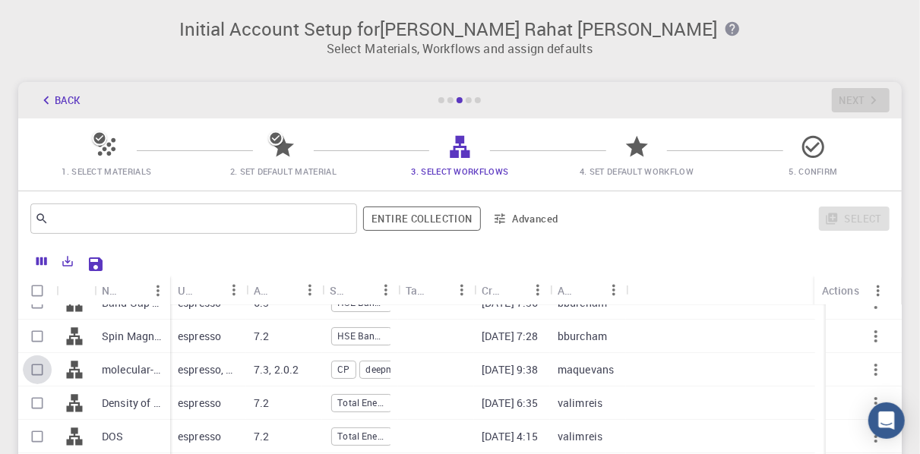
click at [33, 369] on input "Select row" at bounding box center [37, 369] width 29 height 29
checkbox input "true"
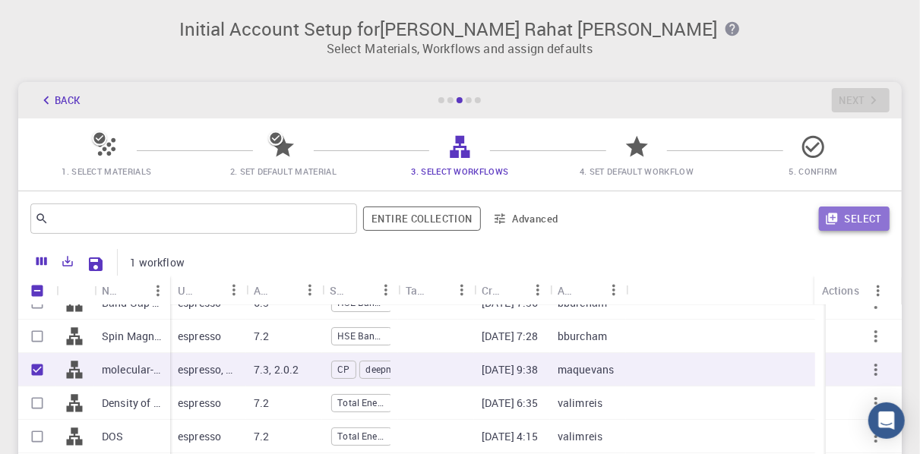
click at [848, 217] on button "Select" at bounding box center [854, 219] width 71 height 24
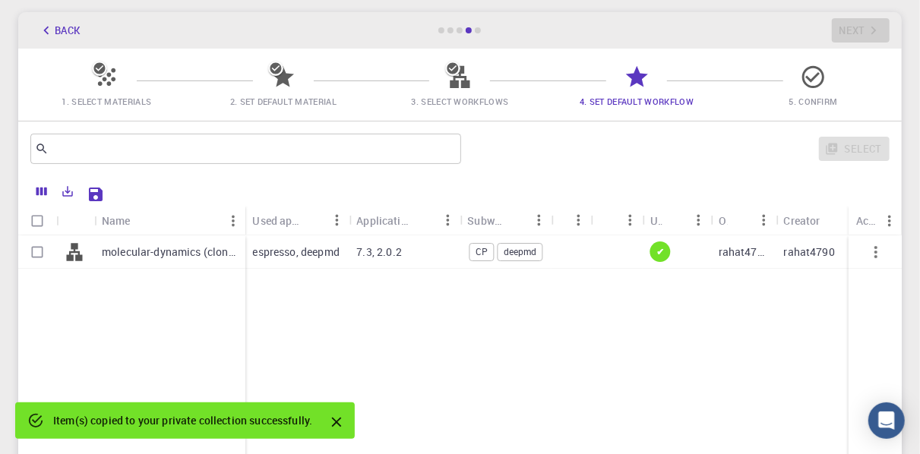
scroll to position [71, 0]
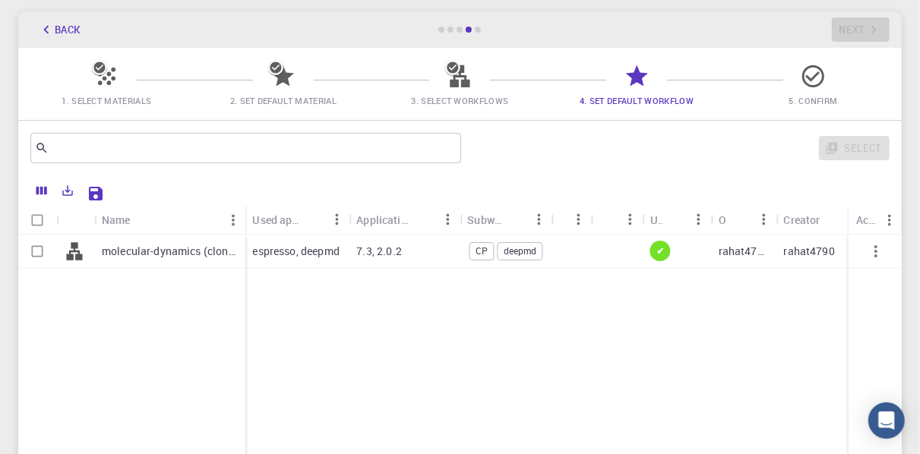
click at [39, 252] on input "Select row" at bounding box center [37, 251] width 29 height 29
checkbox input "true"
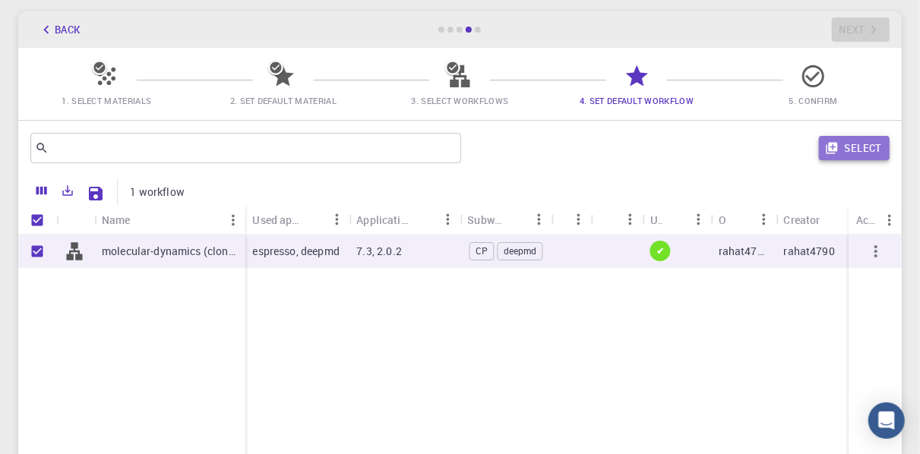
click at [850, 150] on button "Select" at bounding box center [854, 148] width 71 height 24
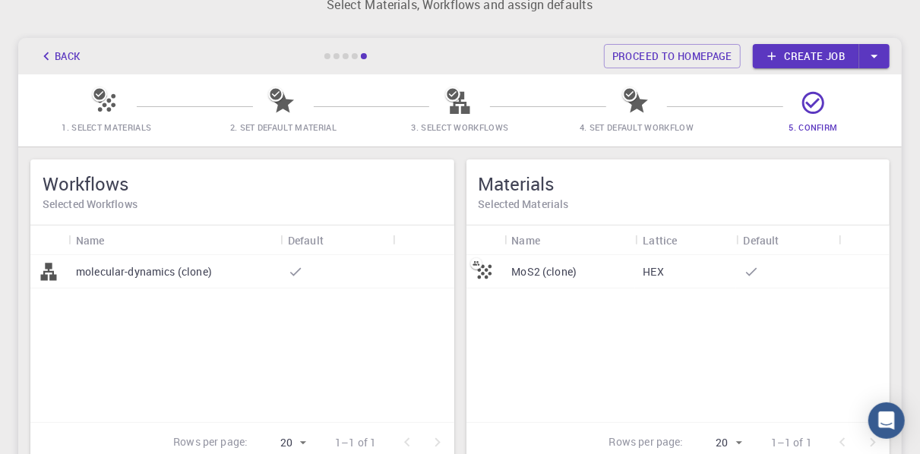
scroll to position [0, 0]
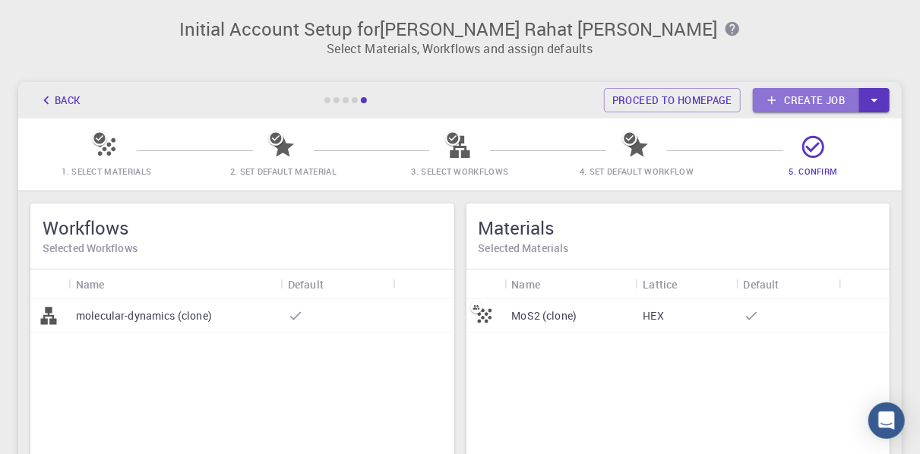
click at [802, 103] on link "Create job" at bounding box center [806, 100] width 106 height 24
click at [818, 146] on icon at bounding box center [813, 147] width 27 height 27
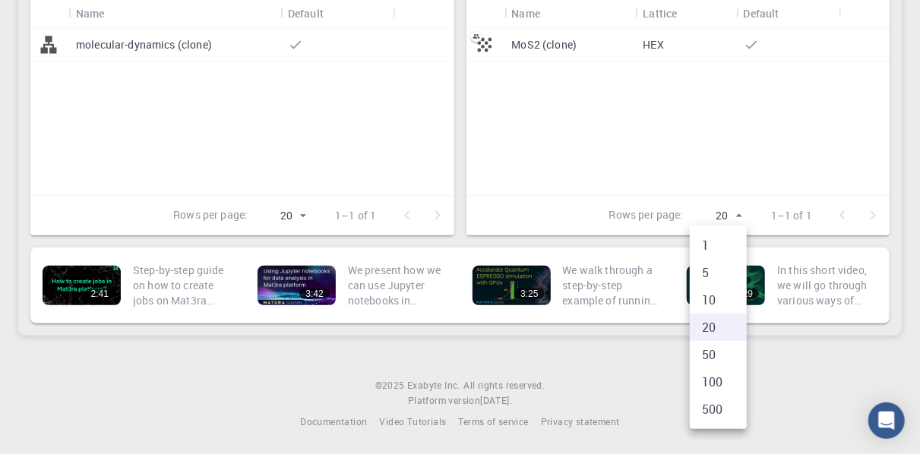
click at [736, 217] on body "Initial Account Setup for Kazi Rahat Hosain Select Materials, Workflows and ass…" at bounding box center [460, 91] width 920 height 725
click at [713, 356] on li "50" at bounding box center [718, 354] width 57 height 27
type input "50"
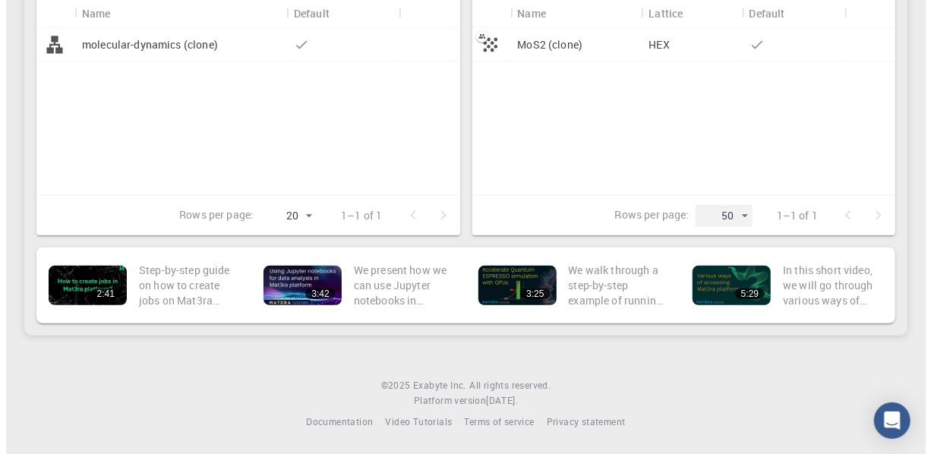
scroll to position [0, 0]
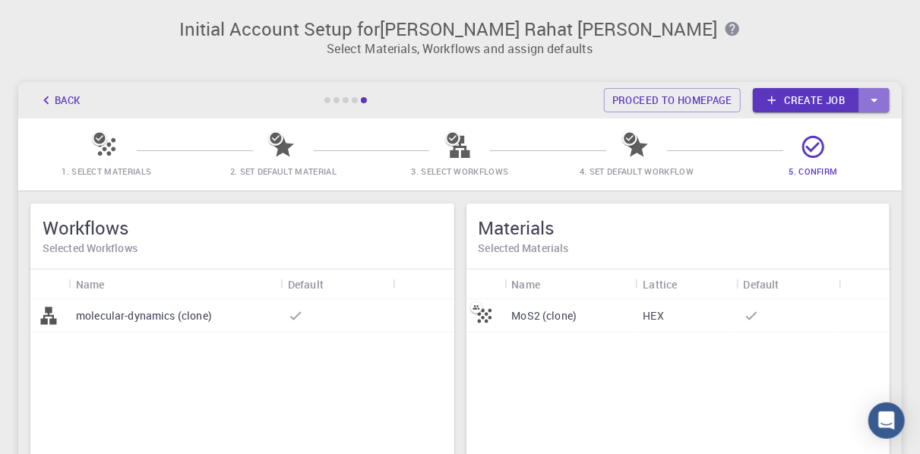
click at [874, 96] on icon "button" at bounding box center [874, 100] width 17 height 17
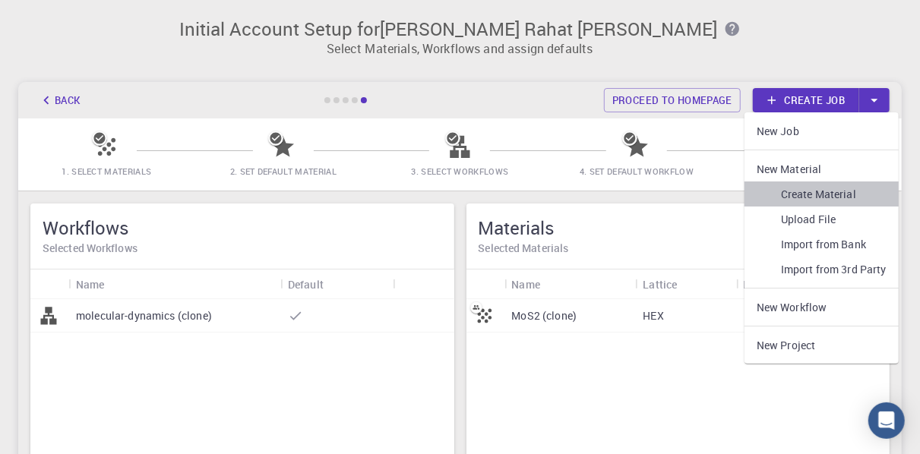
click at [827, 197] on link "Create Material" at bounding box center [821, 194] width 154 height 25
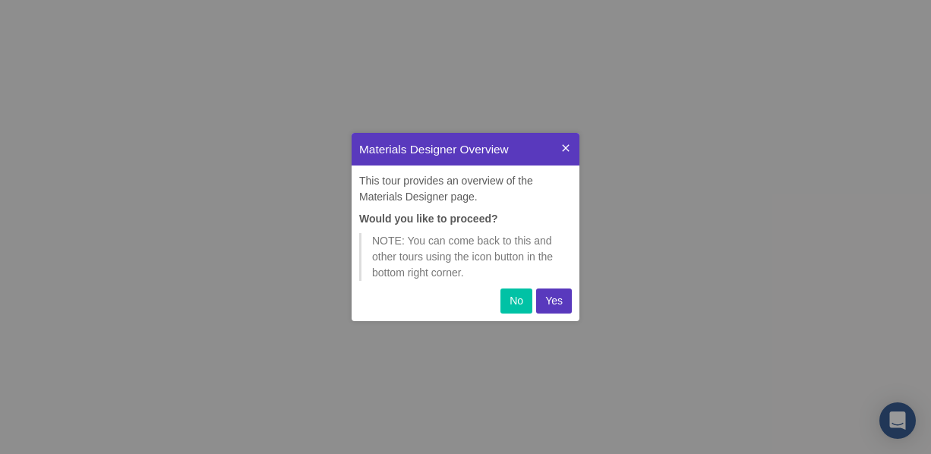
scroll to position [177, 216]
click at [560, 305] on p "Yes" at bounding box center [553, 301] width 17 height 16
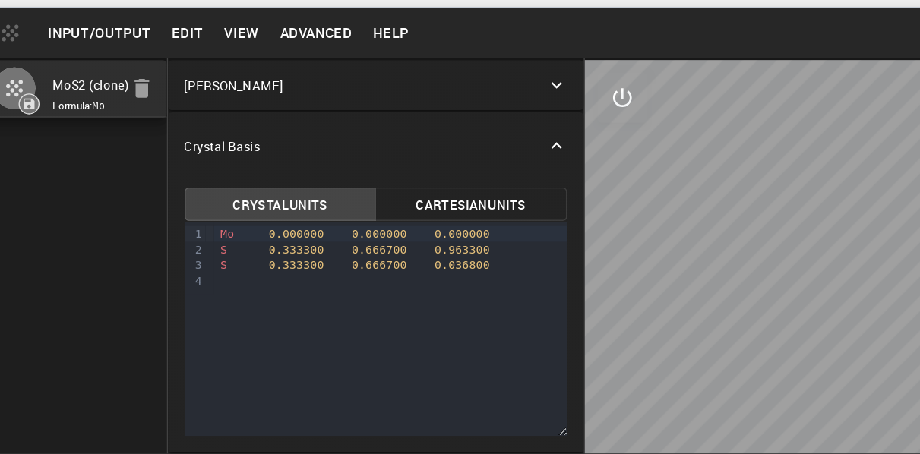
click at [490, 144] on icon at bounding box center [491, 141] width 15 height 15
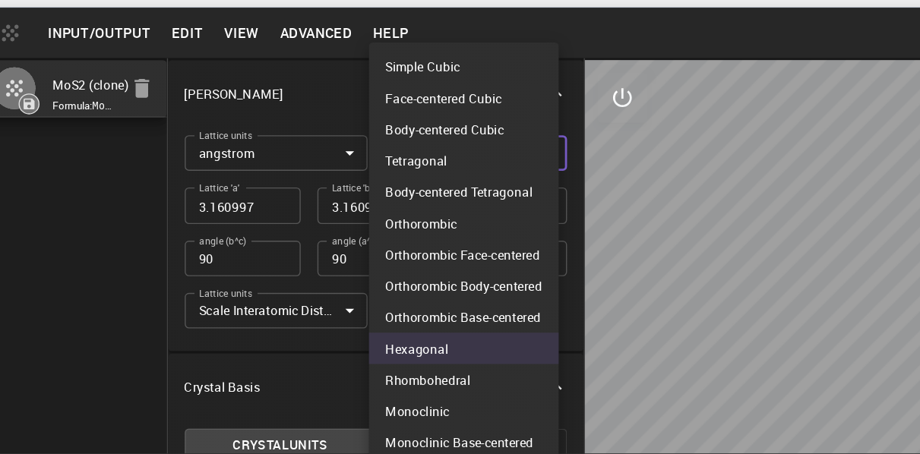
click at [453, 190] on body "Free Dashboard Create New Job New Material Create Material Upload File Import f…" at bounding box center [460, 285] width 920 height 570
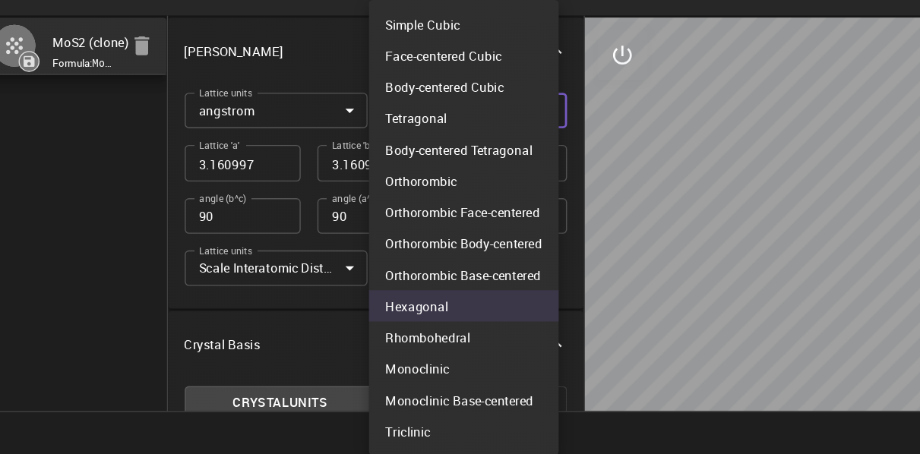
click at [602, 324] on div at bounding box center [460, 227] width 920 height 454
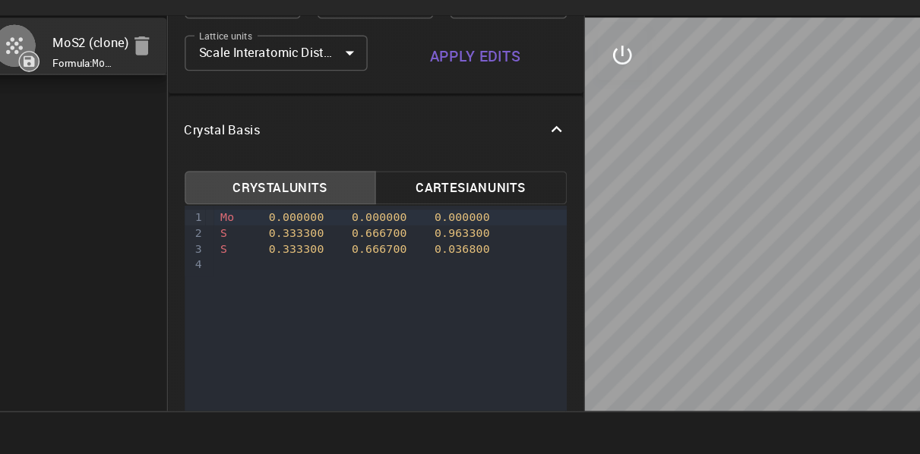
scroll to position [156, 0]
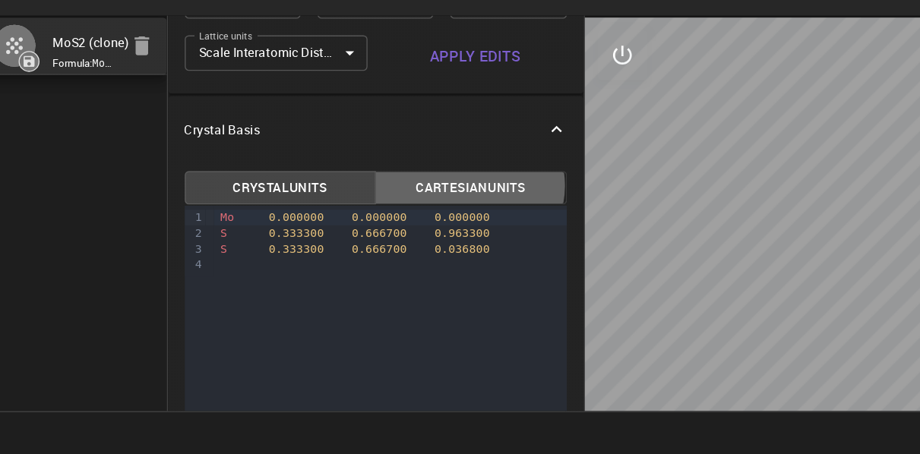
click at [422, 245] on button "Cartesian Units" at bounding box center [429, 247] width 140 height 24
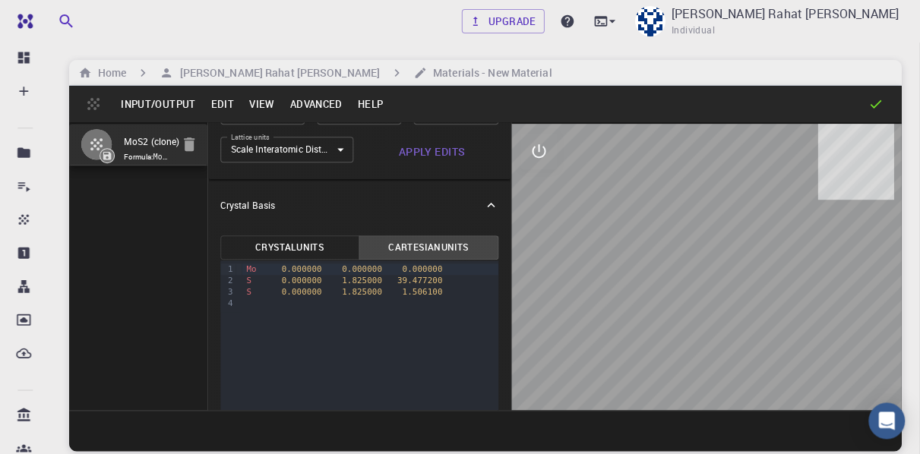
scroll to position [0, 0]
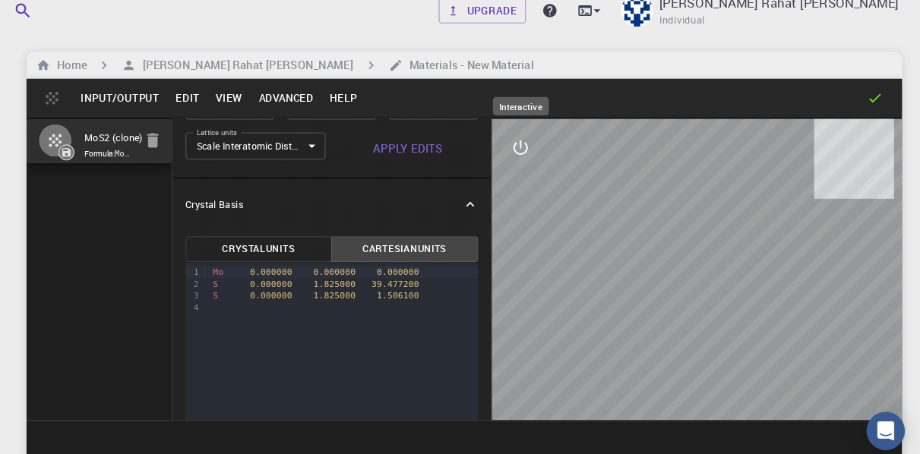
click at [536, 151] on icon "interactive" at bounding box center [539, 151] width 18 height 18
click at [543, 193] on icon "view" at bounding box center [539, 187] width 18 height 18
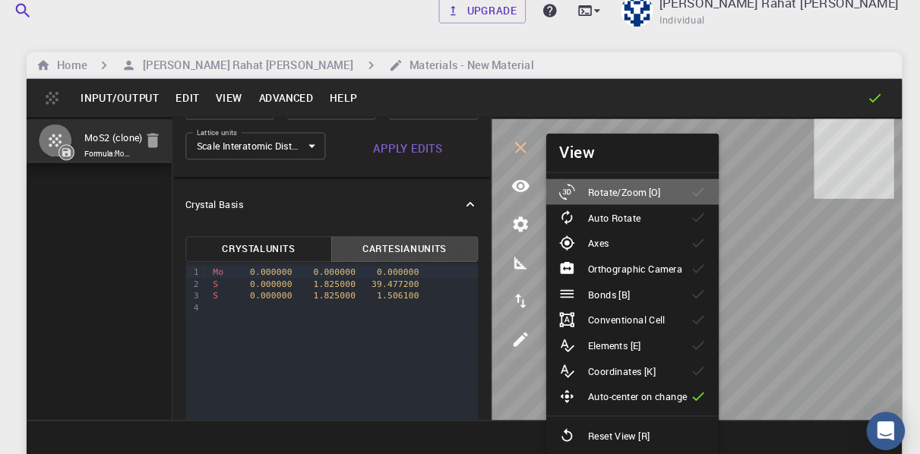
click at [673, 195] on div "Rotate/Zoom [O]" at bounding box center [630, 192] width 109 height 15
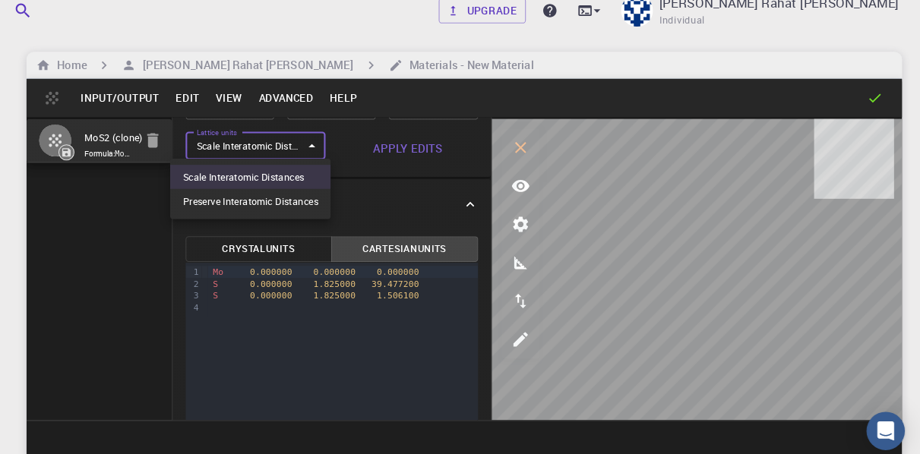
click at [327, 149] on body "Free Dashboard Create New Job New Material Create Material Upload File Import f…" at bounding box center [460, 285] width 920 height 570
click at [327, 149] on div at bounding box center [460, 227] width 920 height 454
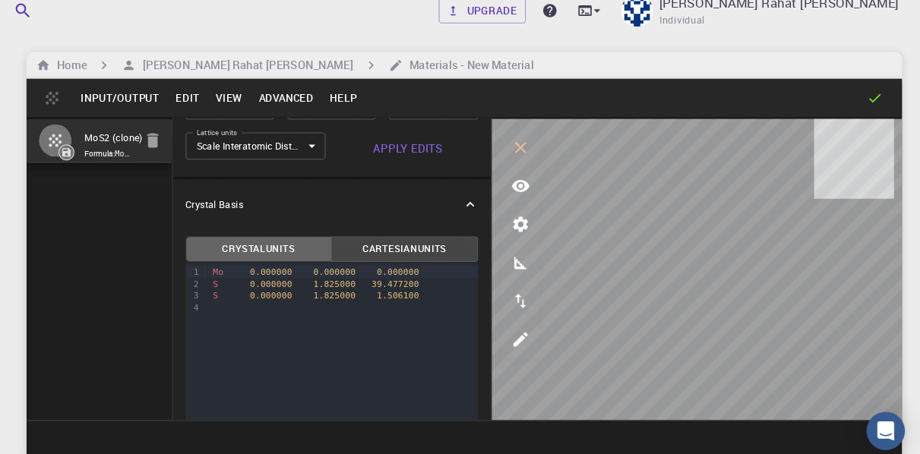
click at [302, 252] on button "Crystal Units" at bounding box center [291, 247] width 140 height 24
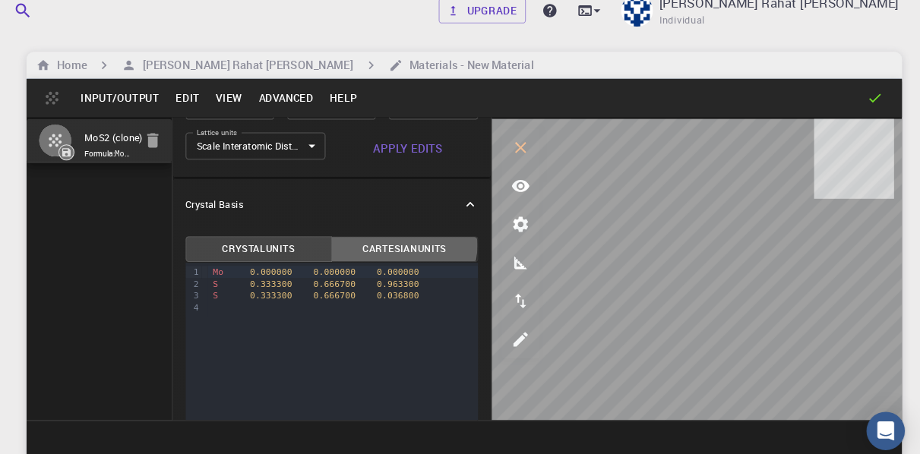
click at [422, 244] on button "Cartesian Units" at bounding box center [429, 247] width 140 height 24
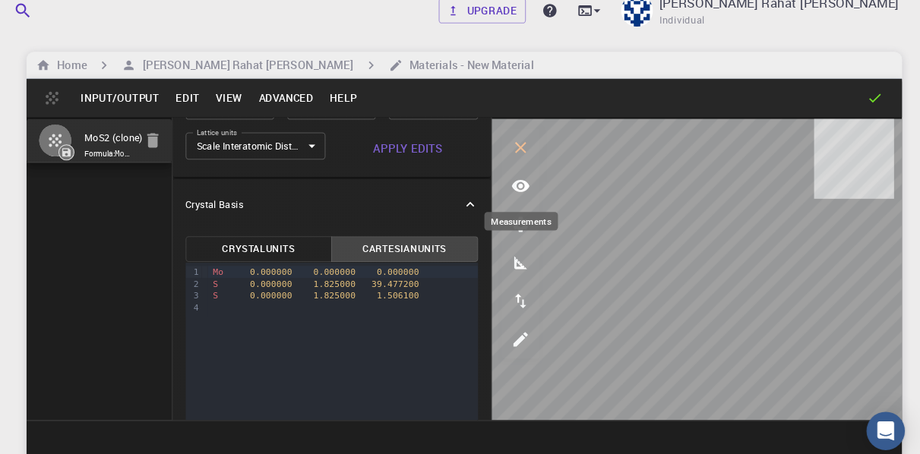
click at [538, 259] on icon "measurements" at bounding box center [539, 260] width 18 height 18
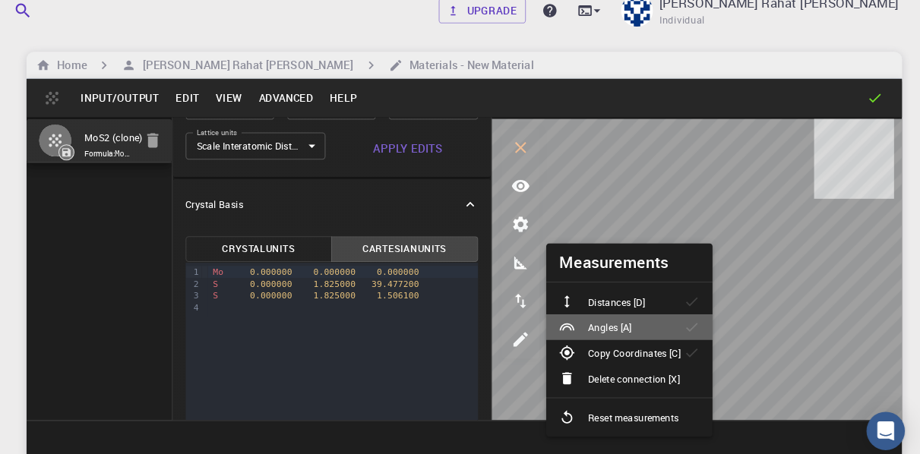
click at [620, 321] on p "Angles [A]" at bounding box center [624, 322] width 42 height 14
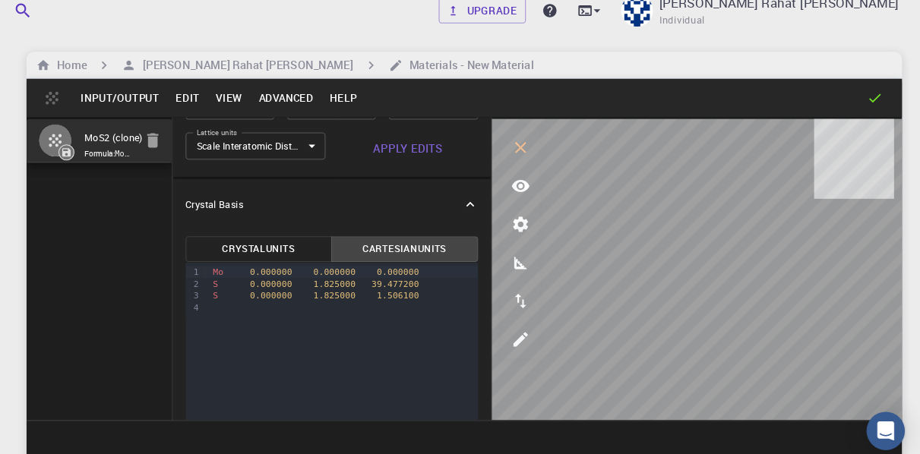
click at [875, 103] on icon at bounding box center [875, 103] width 15 height 15
click at [873, 103] on icon at bounding box center [875, 103] width 15 height 15
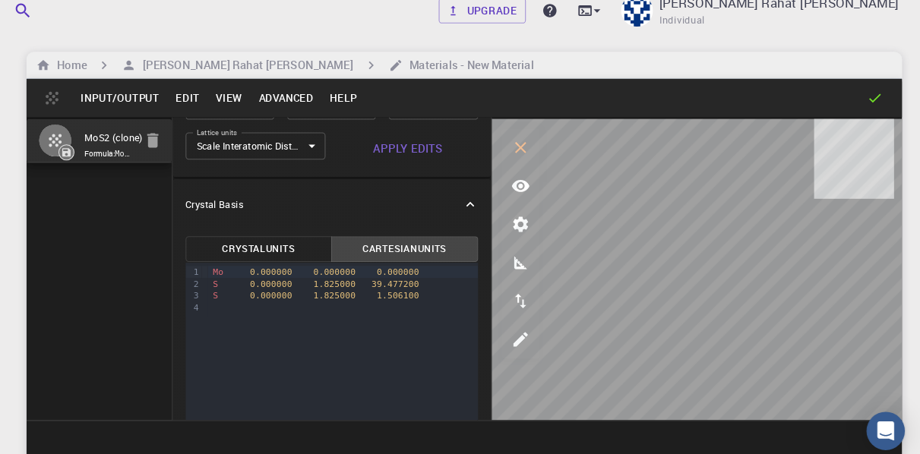
click at [873, 103] on icon at bounding box center [875, 103] width 15 height 15
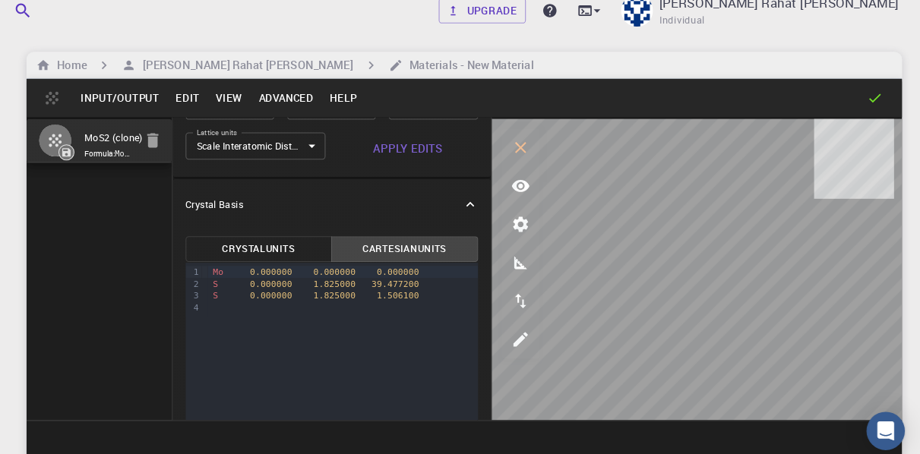
click at [873, 103] on icon at bounding box center [875, 103] width 15 height 15
click at [530, 223] on icon "parameters" at bounding box center [539, 224] width 18 height 18
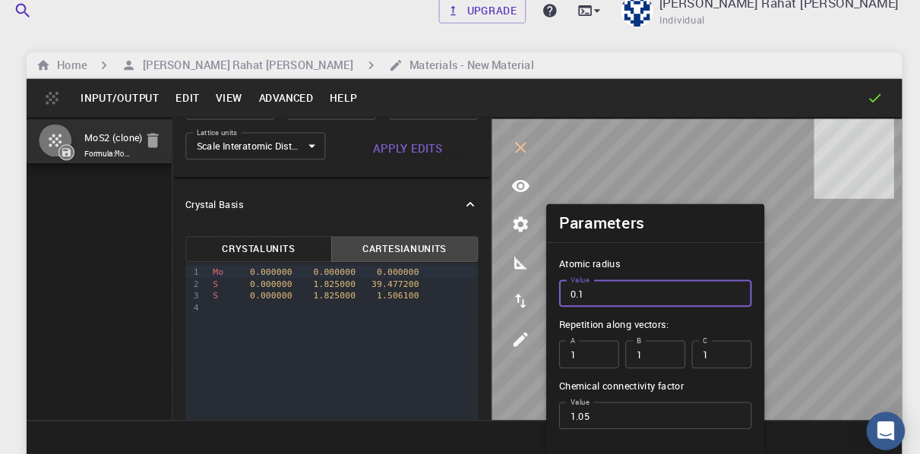
click at [744, 294] on input "0.1" at bounding box center [667, 289] width 183 height 26
click at [744, 286] on input "0.2" at bounding box center [667, 289] width 183 height 26
click at [744, 286] on input "0.3" at bounding box center [667, 289] width 183 height 26
click at [744, 286] on input "0.4" at bounding box center [667, 289] width 183 height 26
click at [744, 286] on input "0.5" at bounding box center [667, 289] width 183 height 26
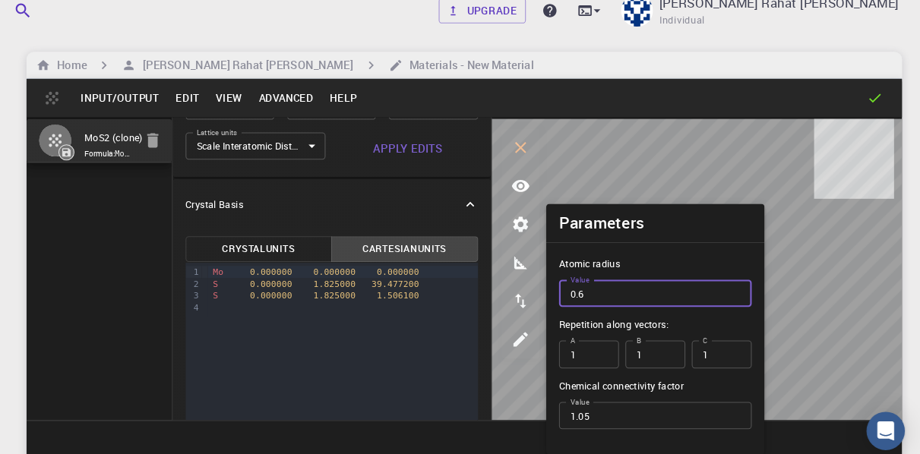
click at [744, 286] on input "0.6" at bounding box center [667, 289] width 183 height 26
click at [744, 286] on input "0.7" at bounding box center [667, 289] width 183 height 26
click at [744, 286] on input "0.8" at bounding box center [667, 289] width 183 height 26
click at [744, 286] on input "0.9" at bounding box center [667, 289] width 183 height 26
click at [744, 286] on input "1" at bounding box center [667, 289] width 183 height 26
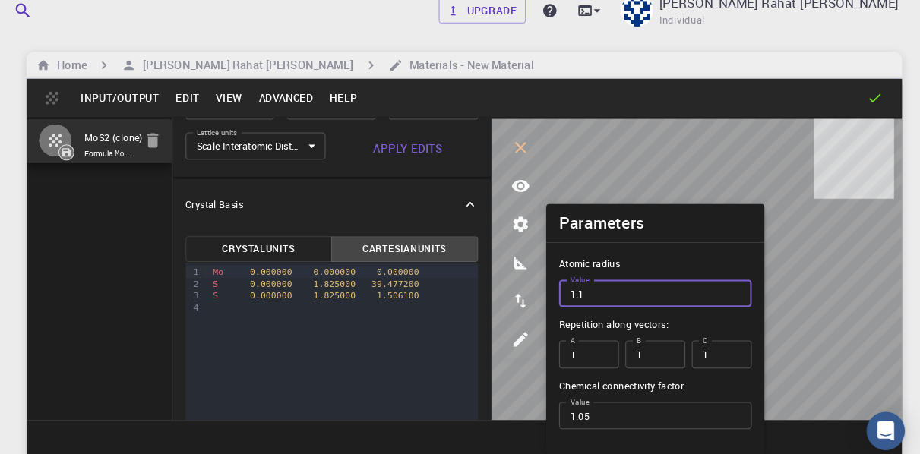
click at [744, 286] on input "1.1" at bounding box center [667, 289] width 183 height 26
click at [744, 286] on input "1.2" at bounding box center [667, 289] width 183 height 26
click at [744, 286] on input "1.3" at bounding box center [667, 289] width 183 height 26
click at [744, 286] on input "1.4" at bounding box center [667, 289] width 183 height 26
click at [744, 286] on input "1.5" at bounding box center [667, 289] width 183 height 26
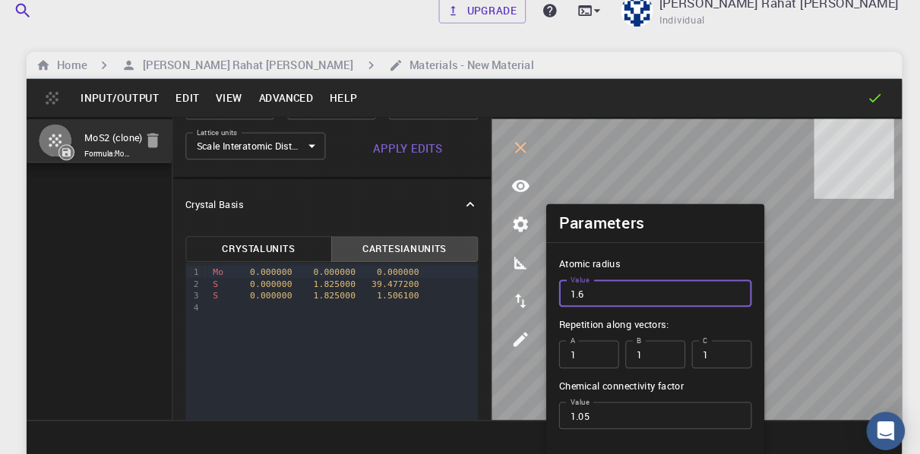
click at [744, 286] on input "1.6" at bounding box center [667, 289] width 183 height 26
click at [744, 286] on input "1.7" at bounding box center [667, 289] width 183 height 26
click at [744, 286] on input "1.8" at bounding box center [667, 289] width 183 height 26
click at [744, 286] on input "1.9" at bounding box center [667, 289] width 183 height 26
click at [744, 286] on input "2" at bounding box center [667, 289] width 183 height 26
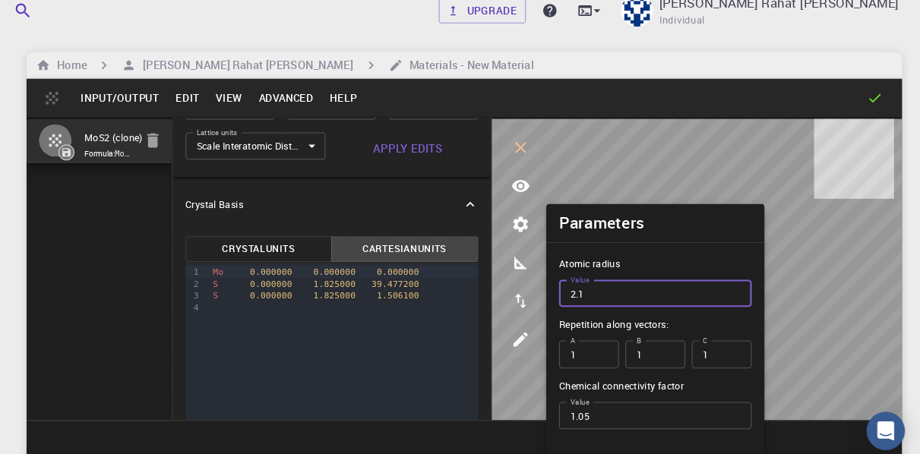
click at [744, 286] on input "2.1" at bounding box center [667, 289] width 183 height 26
click at [744, 286] on input "2.2" at bounding box center [667, 289] width 183 height 26
click at [744, 286] on input "2.3" at bounding box center [667, 289] width 183 height 26
type input "2.4"
click at [744, 286] on input "2.4" at bounding box center [667, 289] width 183 height 26
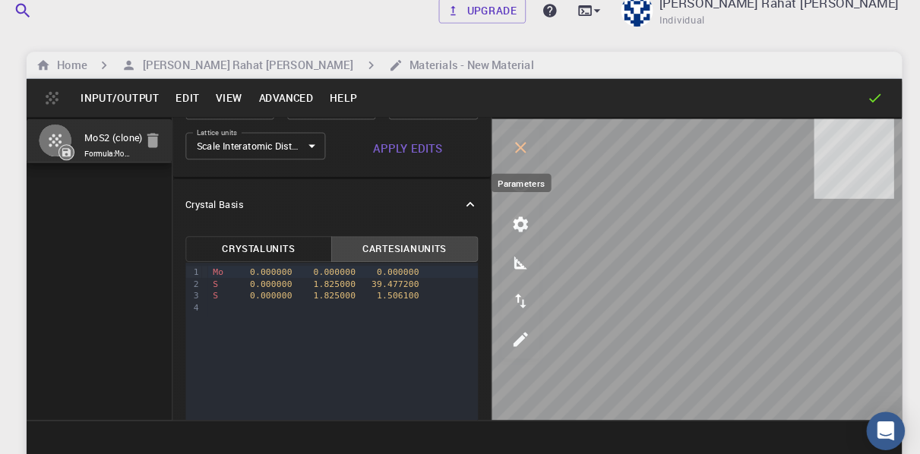
click at [545, 220] on icon "parameters" at bounding box center [539, 224] width 14 height 14
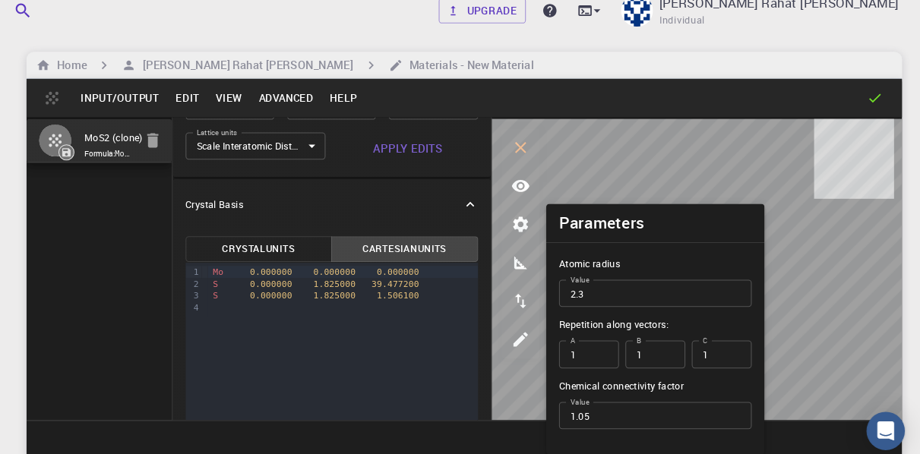
click at [744, 289] on input "2.3" at bounding box center [667, 289] width 183 height 26
click at [744, 289] on input "2.2" at bounding box center [667, 289] width 183 height 26
click at [744, 290] on input "1.3" at bounding box center [667, 289] width 183 height 26
click at [744, 290] on input "1.2" at bounding box center [667, 289] width 183 height 26
click at [744, 290] on input "1.1" at bounding box center [667, 289] width 183 height 26
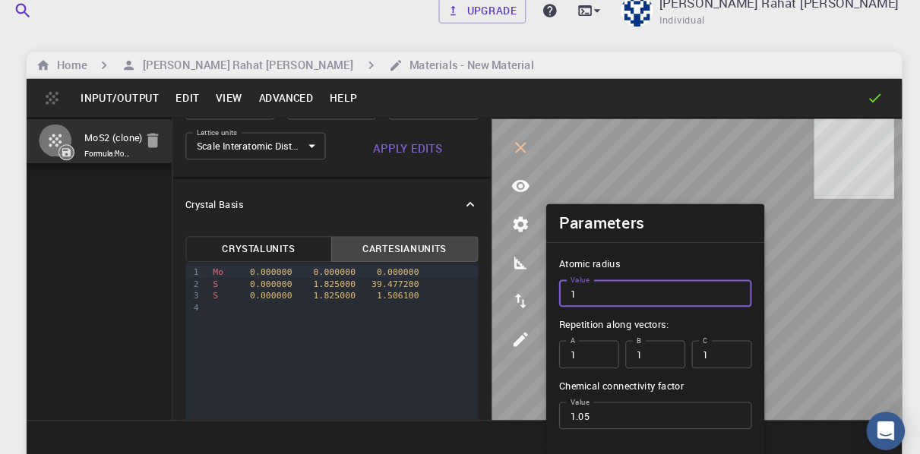
click at [744, 290] on input "1" at bounding box center [667, 289] width 183 height 26
click at [744, 290] on input "0.9" at bounding box center [667, 289] width 183 height 26
click at [744, 290] on input "0.8" at bounding box center [667, 289] width 183 height 26
click at [744, 290] on input "0.7" at bounding box center [667, 289] width 183 height 26
type input "0.6"
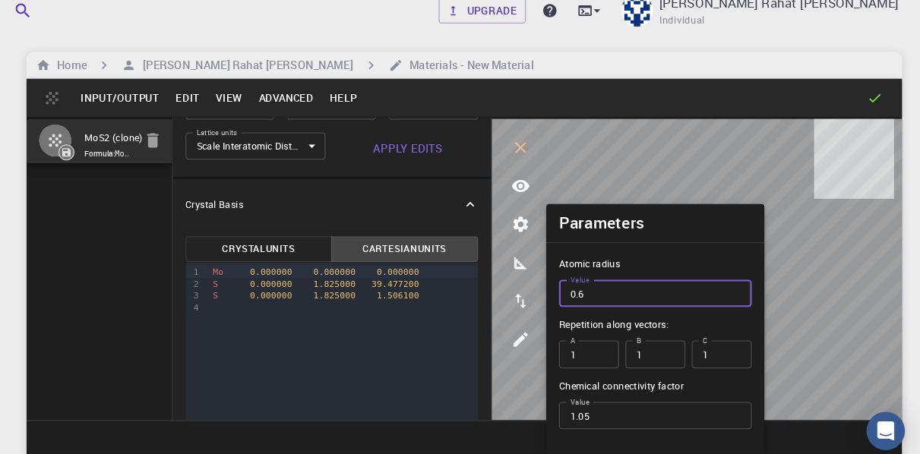
click at [744, 290] on input "0.6" at bounding box center [667, 289] width 183 height 26
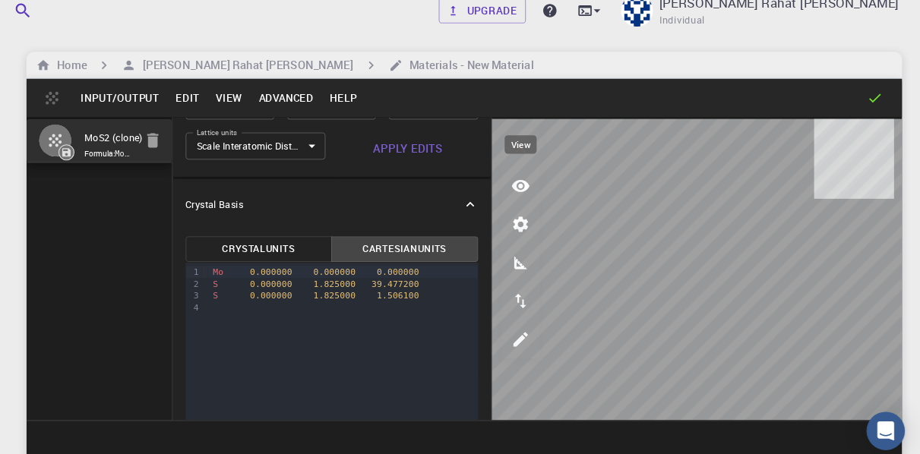
click at [542, 188] on icon "view" at bounding box center [539, 187] width 18 height 18
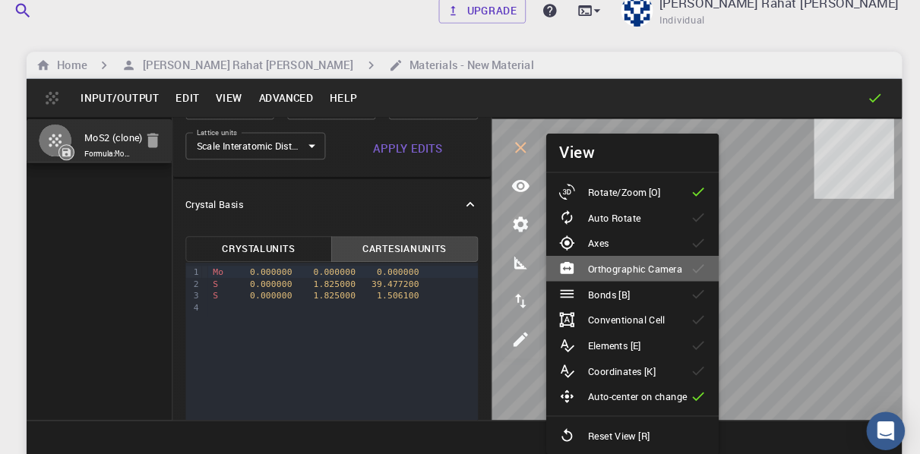
click at [662, 275] on li "Orthographic Camera" at bounding box center [646, 266] width 164 height 24
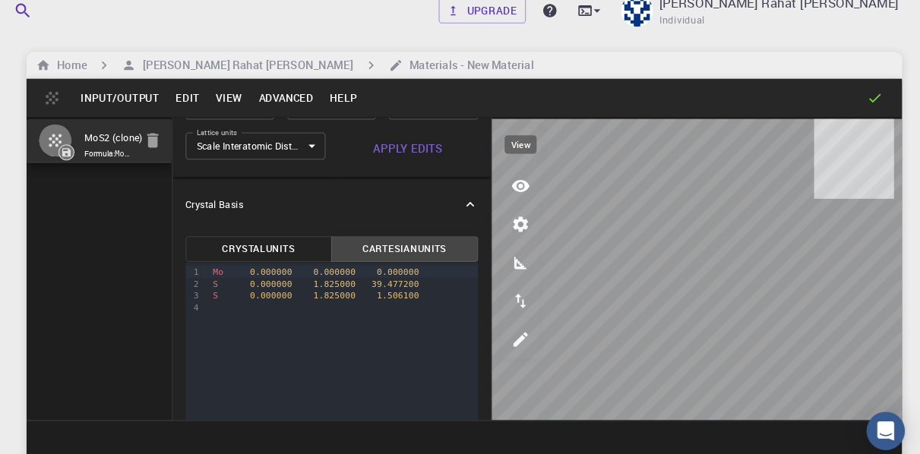
click at [543, 193] on icon "view" at bounding box center [539, 187] width 18 height 18
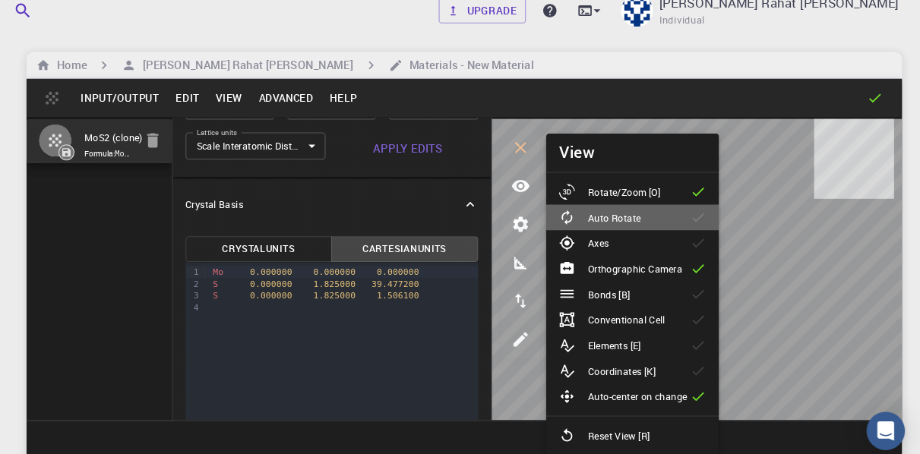
click at [615, 223] on p "Auto Rotate" at bounding box center [628, 217] width 50 height 14
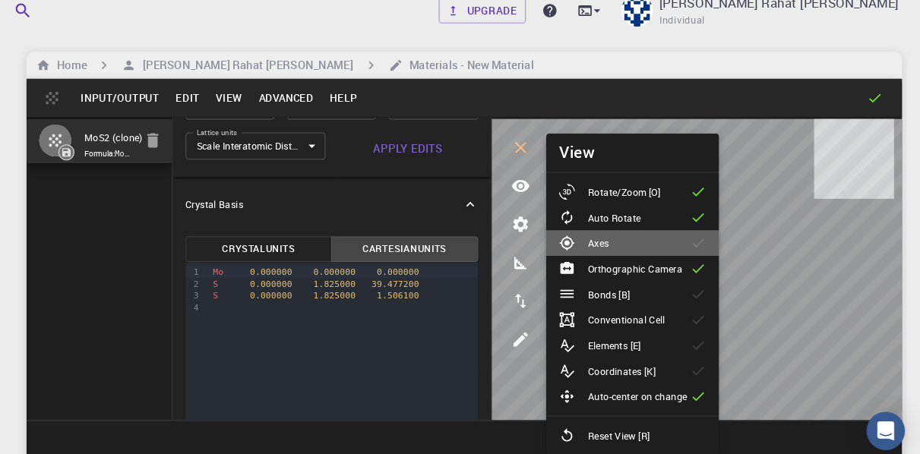
click at [621, 238] on p "Axes" at bounding box center [613, 242] width 20 height 14
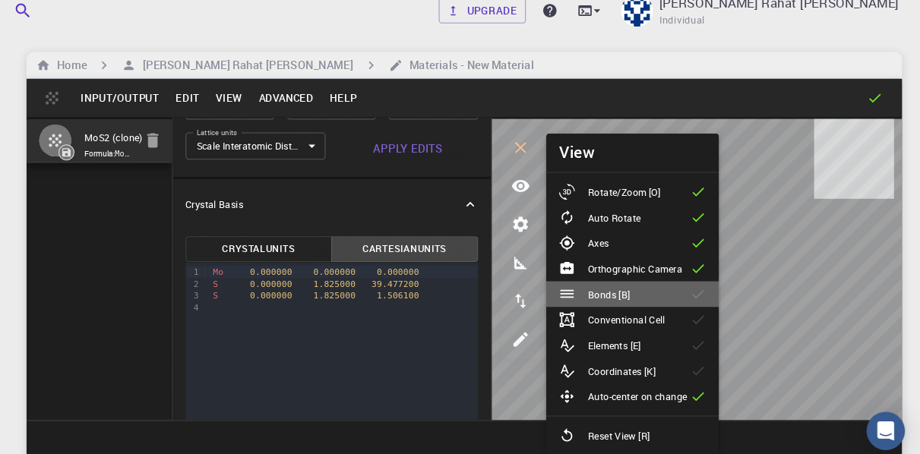
click at [678, 289] on li "Bonds [B]" at bounding box center [646, 290] width 164 height 24
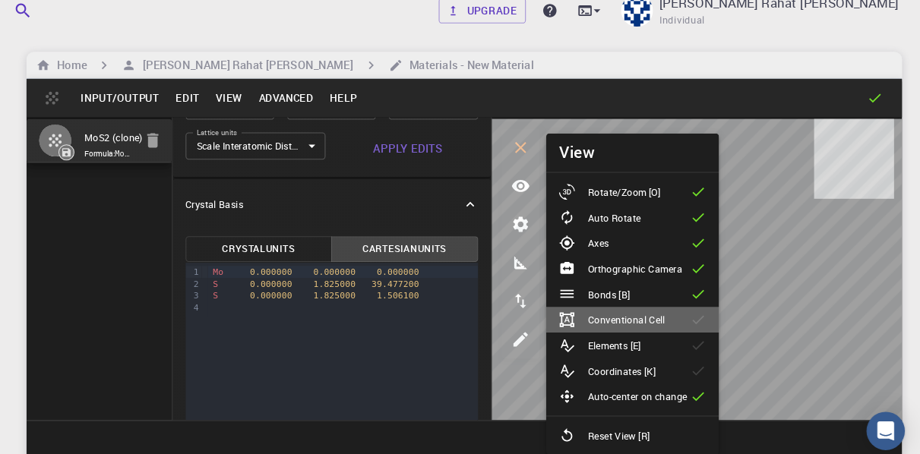
click at [682, 312] on div "Conventional Cell" at bounding box center [632, 314] width 113 height 15
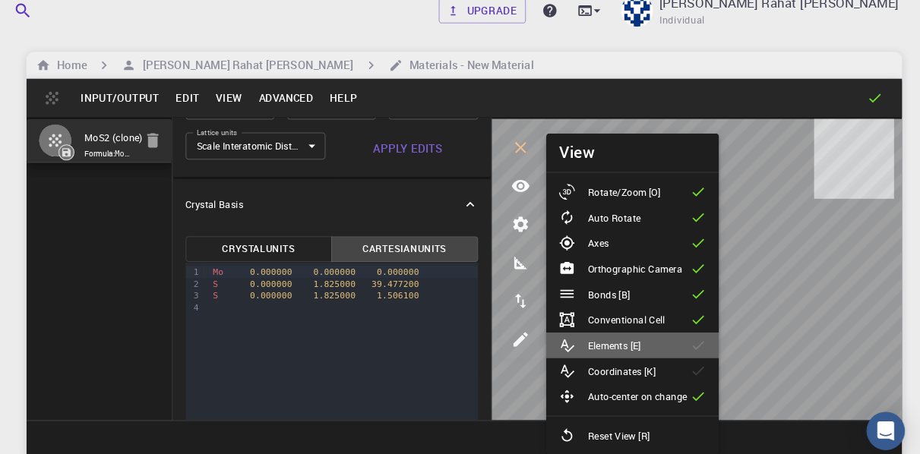
click at [664, 337] on div "Elements [E]" at bounding box center [621, 338] width 90 height 15
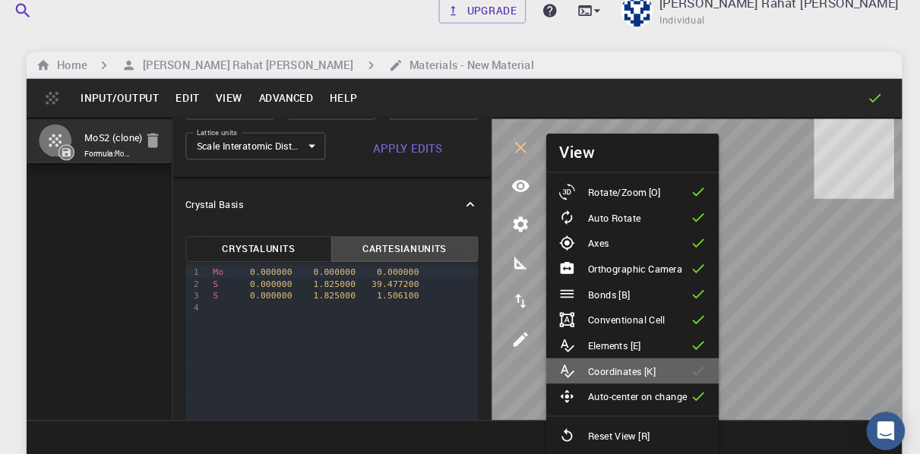
click at [658, 365] on p "Coordinates [K]" at bounding box center [635, 363] width 65 height 14
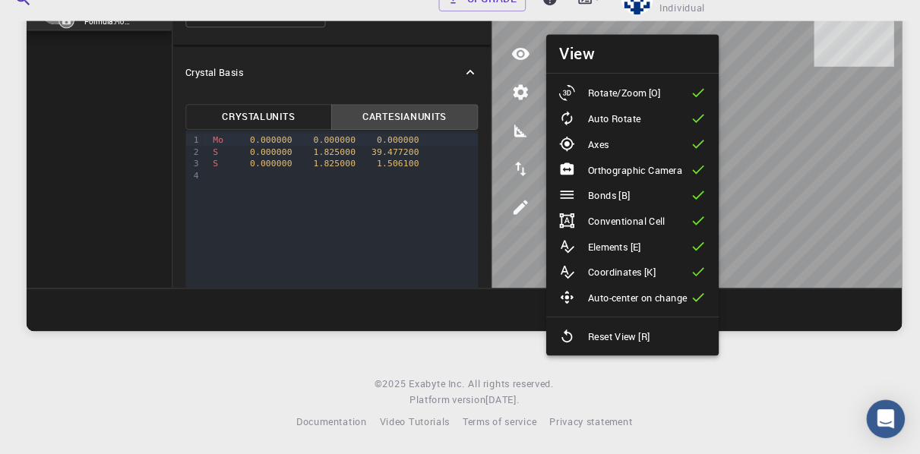
scroll to position [115, 0]
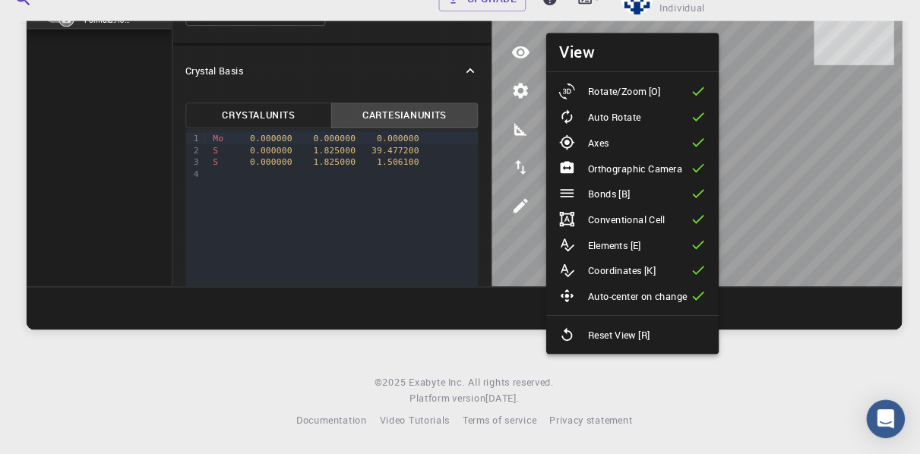
click at [775, 340] on div "Upgrade [PERSON_NAME] Rahat [PERSON_NAME] Individual Home Kazi Rahat [PERSON_NA…" at bounding box center [486, 170] width 868 height 570
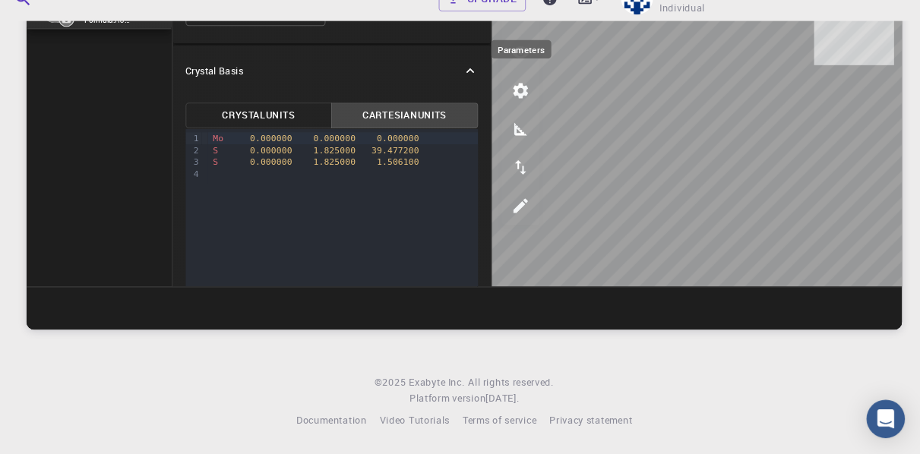
click at [540, 103] on icon "parameters" at bounding box center [539, 109] width 14 height 14
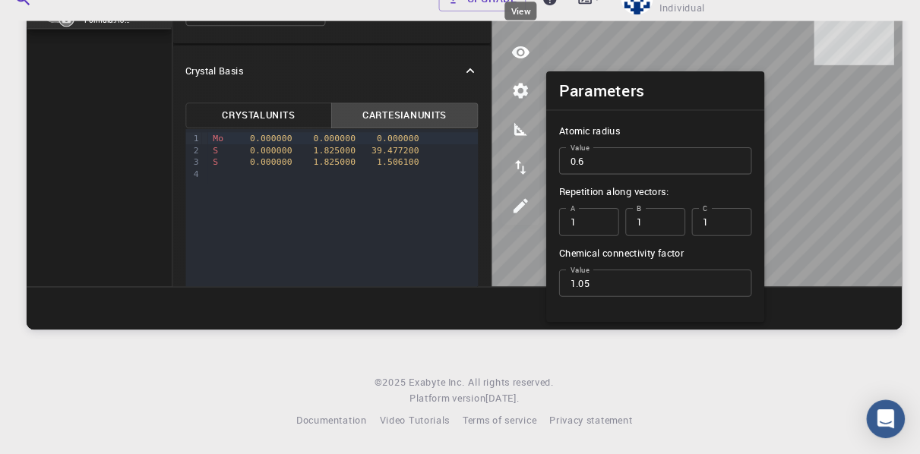
click at [542, 68] on icon "view" at bounding box center [539, 72] width 18 height 18
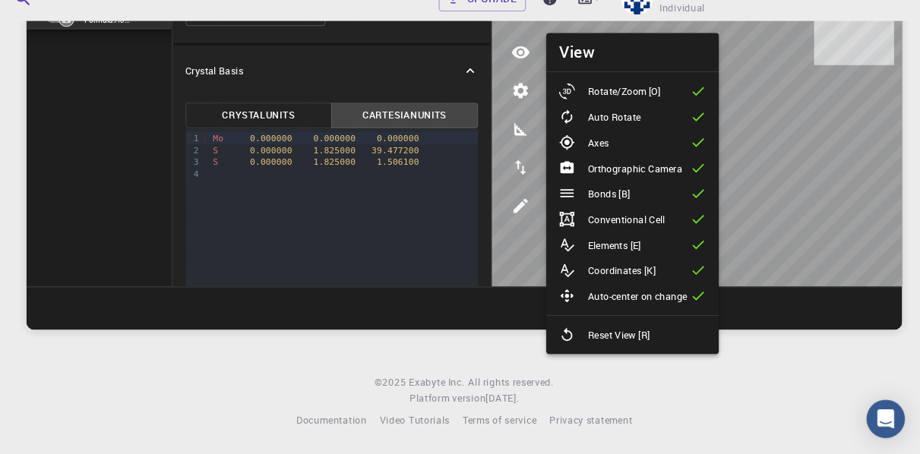
click at [694, 276] on li "Coordinates [K]" at bounding box center [646, 279] width 164 height 24
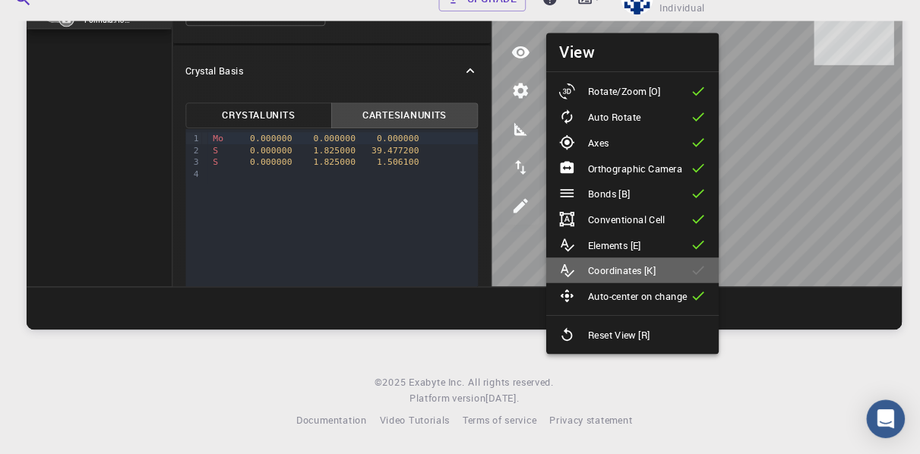
click at [693, 275] on li "Coordinates [K]" at bounding box center [646, 279] width 164 height 24
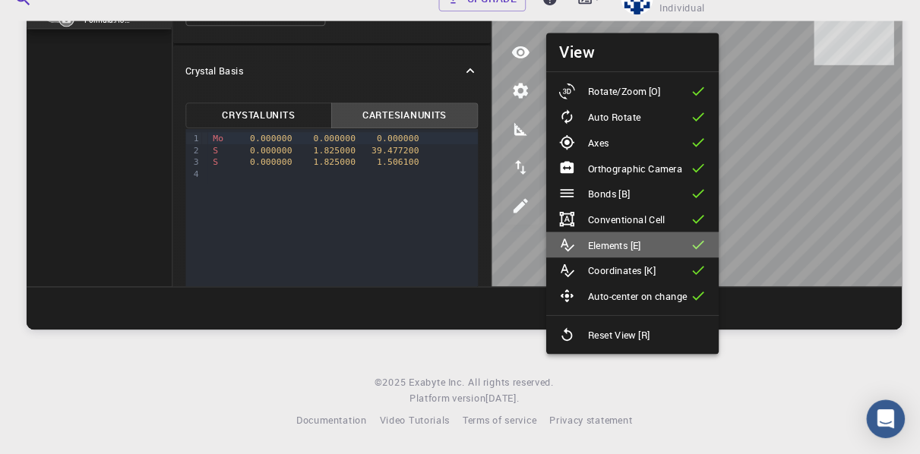
click at [702, 253] on icon at bounding box center [707, 255] width 15 height 15
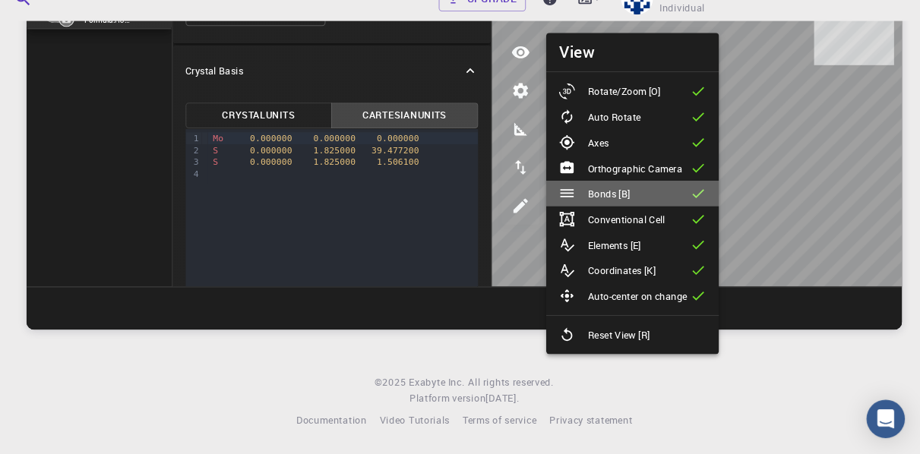
click at [694, 208] on li "Bonds [B]" at bounding box center [646, 206] width 164 height 24
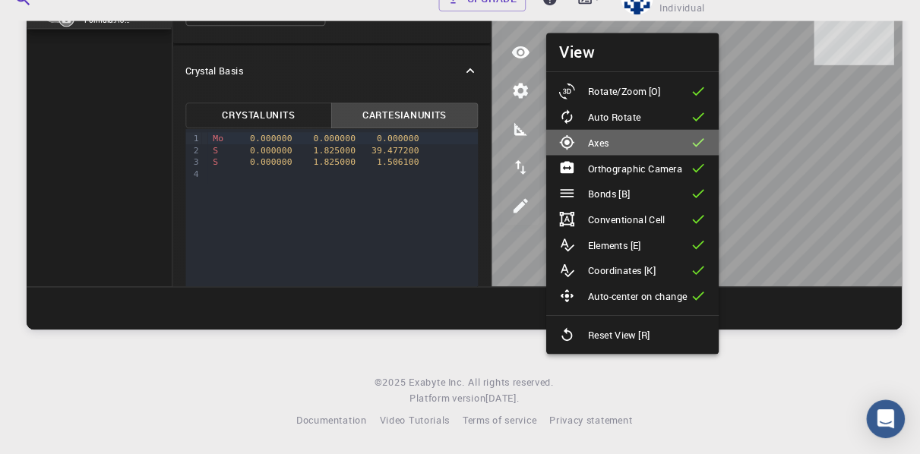
click at [697, 154] on li "Axes" at bounding box center [646, 158] width 164 height 24
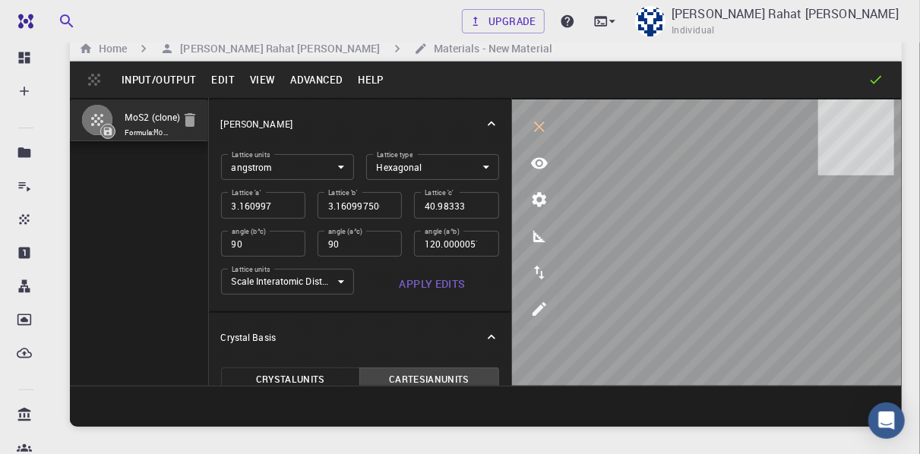
scroll to position [12, 0]
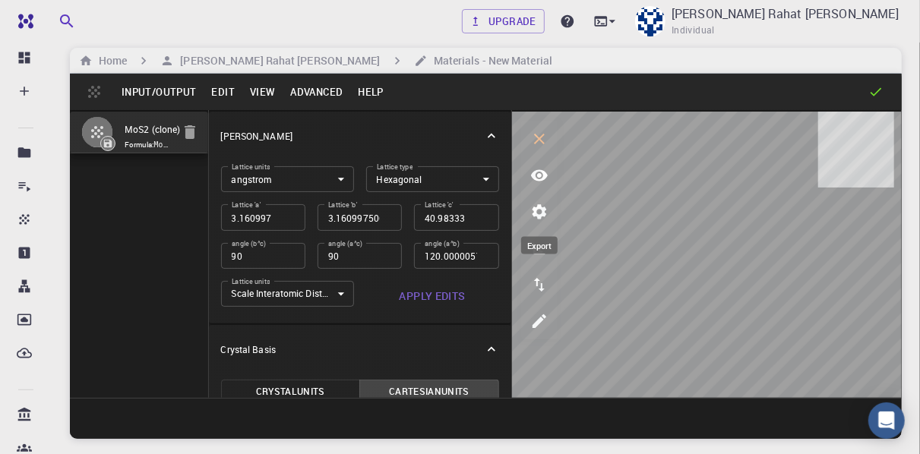
click at [535, 286] on icon "export" at bounding box center [539, 285] width 18 height 18
click at [530, 320] on icon "edit [e]" at bounding box center [539, 321] width 18 height 18
select select "Color"
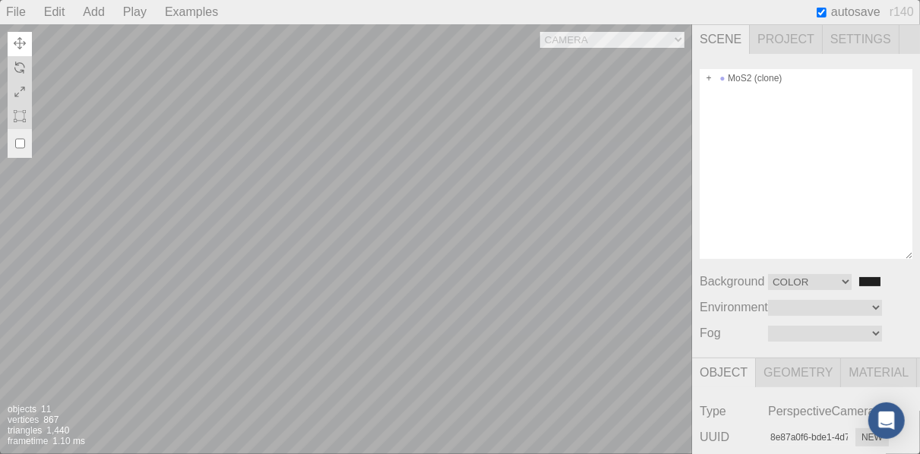
scroll to position [1, 0]
click at [847, 284] on select "Color Texture Equirect" at bounding box center [810, 282] width 84 height 16
click at [865, 281] on input "#202020" at bounding box center [869, 282] width 24 height 12
type input "#212121"
click at [894, 287] on div "Background Color Texture Equirect #212121" at bounding box center [805, 282] width 213 height 18
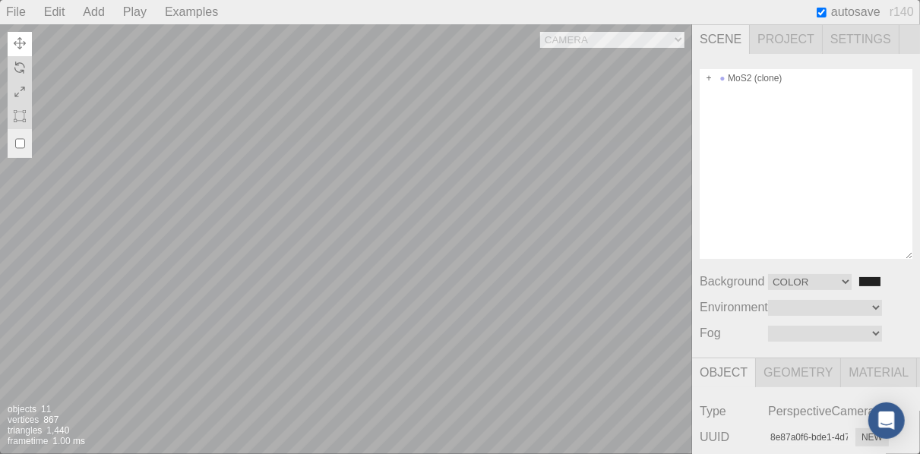
click at [864, 283] on input "#212121" at bounding box center [869, 282] width 24 height 12
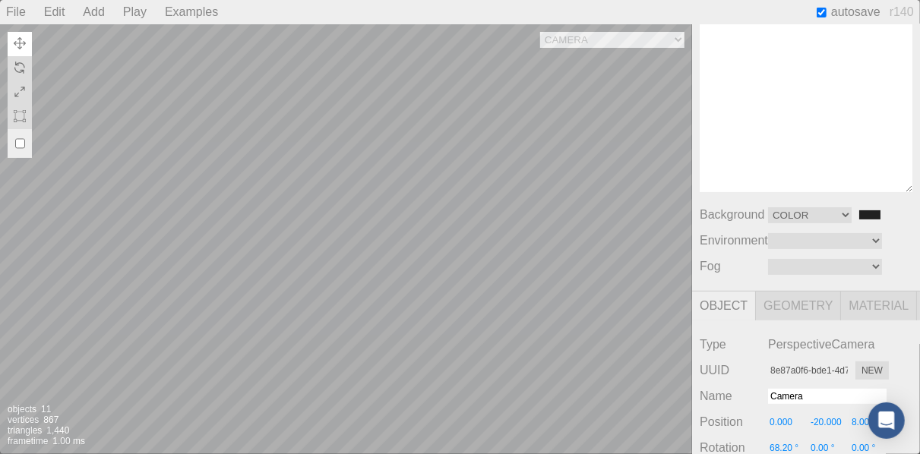
scroll to position [0, 0]
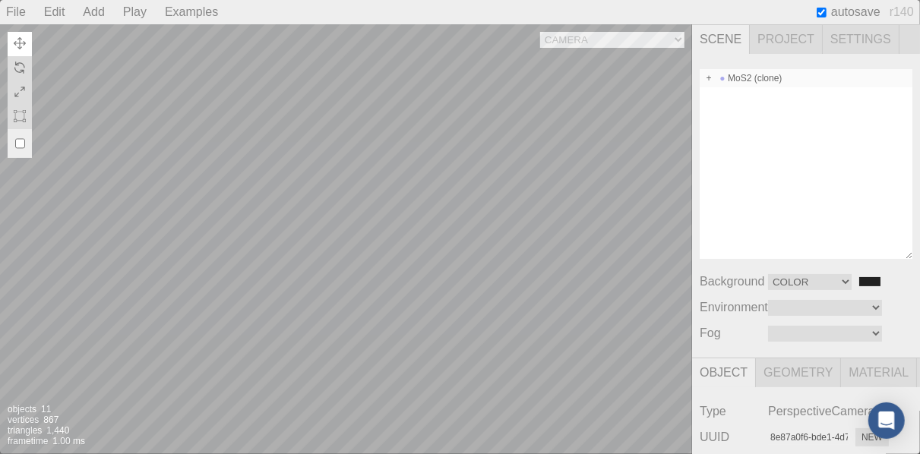
click at [708, 79] on span at bounding box center [708, 78] width 11 height 11
type input "20cf2476-f2eb-4502-bbac-346ae4519d9a"
type input "MoS2 (clone)"
type input "0.000"
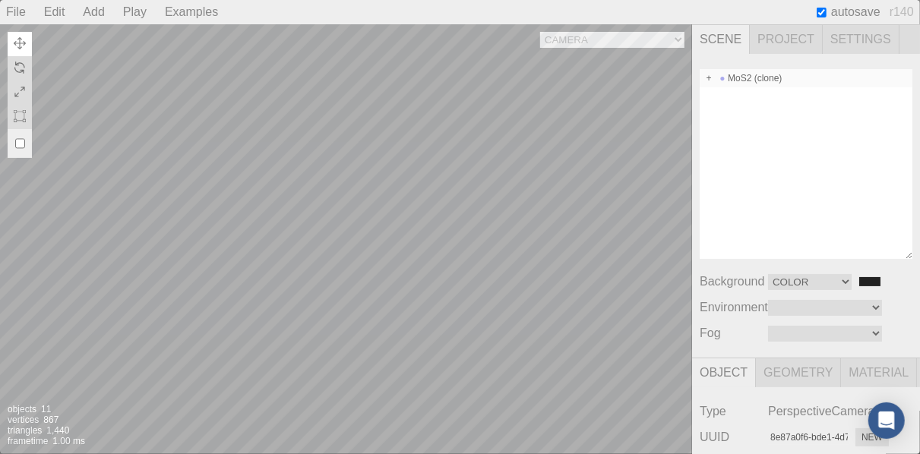
type input "0.00 °"
click at [750, 96] on div "Atoms" at bounding box center [805, 96] width 213 height 18
type input "7d0d762e-2154-4236-807b-83f837b54f55"
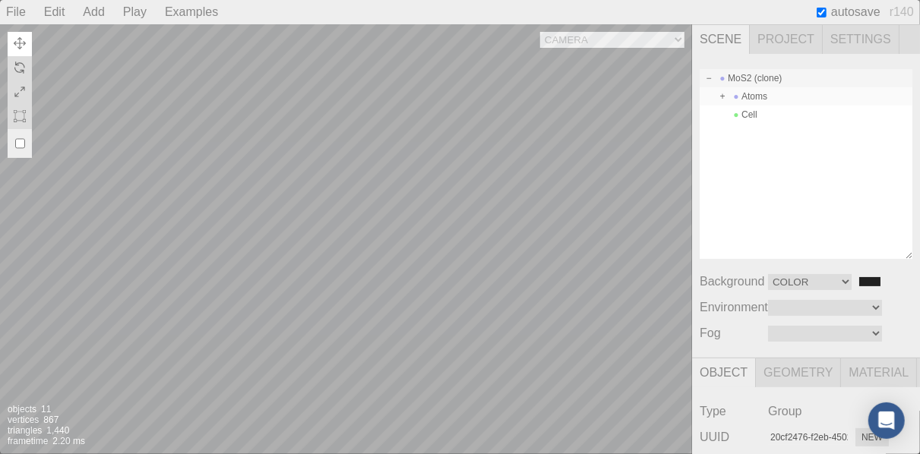
type input "Atoms"
type input "0.00 °"
click at [754, 112] on div "Cell" at bounding box center [805, 115] width 213 height 18
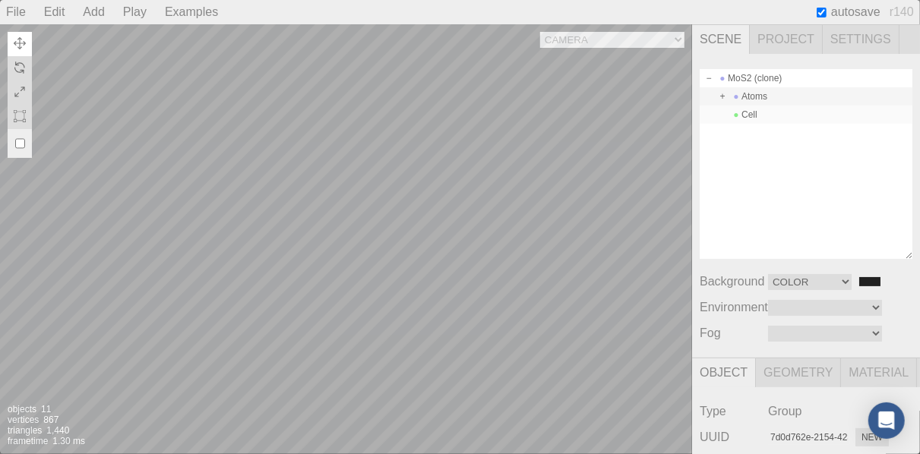
type input "d0ef4fc8-78b6-47fe-966f-7abd8538c001"
type input "Cell"
type input "0.00 °"
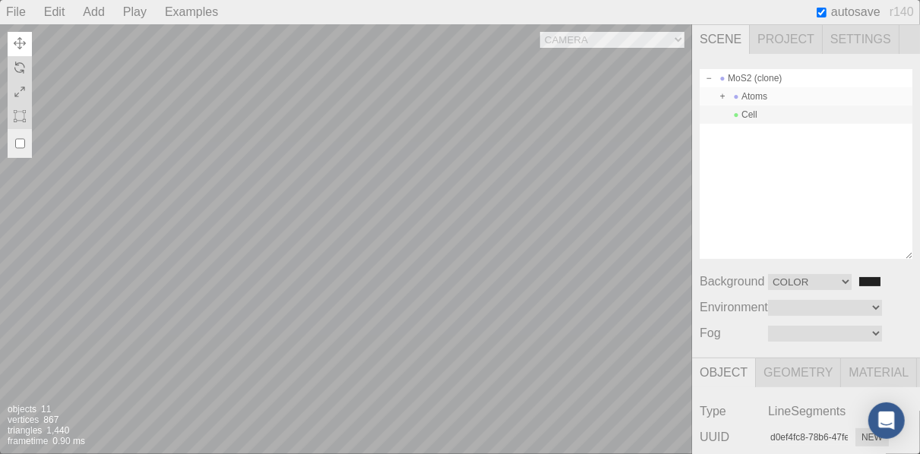
click at [753, 94] on div "Atoms" at bounding box center [805, 96] width 213 height 18
type input "7d0d762e-2154-4236-807b-83f837b54f55"
type input "Atoms"
type input "0.00 °"
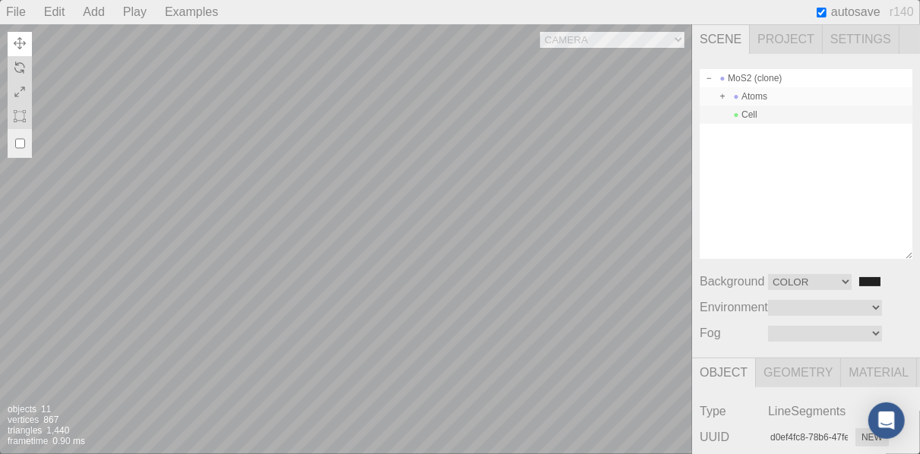
type input "0.00 °"
click at [664, 406] on div at bounding box center [643, 405] width 97 height 97
click at [644, 387] on div at bounding box center [643, 405] width 97 height 97
click at [617, 399] on div at bounding box center [643, 405] width 97 height 97
click at [628, 410] on div at bounding box center [643, 405] width 97 height 97
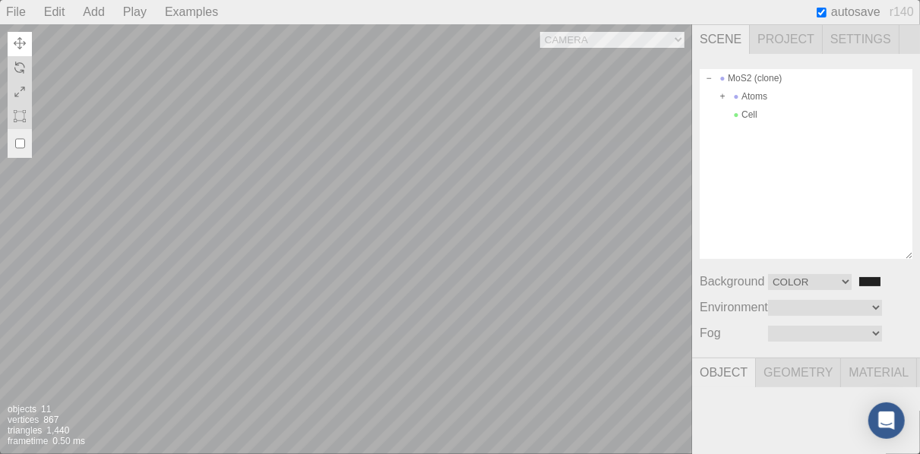
click at [257, 159] on div "Camera OrthographicCamera PerspectiveCamera Objects 11 Vertices 867 Triangles 1…" at bounding box center [346, 239] width 692 height 430
type input "ab732c82-bb8c-4c03-9d93-4b6f68b541d8"
type input "S-2"
type input "-0.000"
type input "1.825"
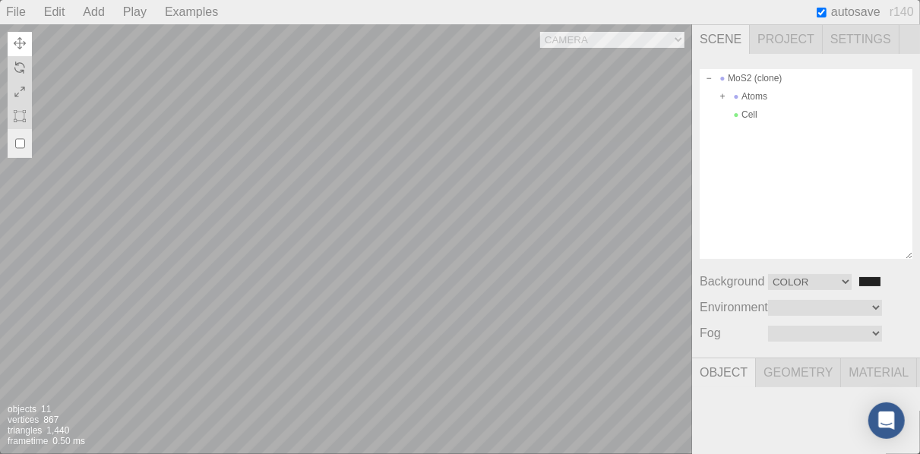
type input "1.506"
type input "0.00 °"
type input "0.300"
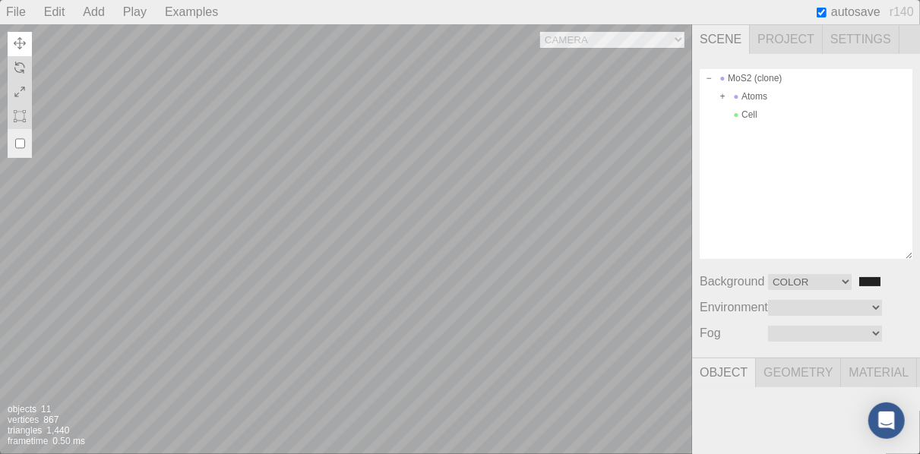
type input "0.300"
type textarea "{ "symbolWithLabel": "S", "atomicIndex": 2 }"
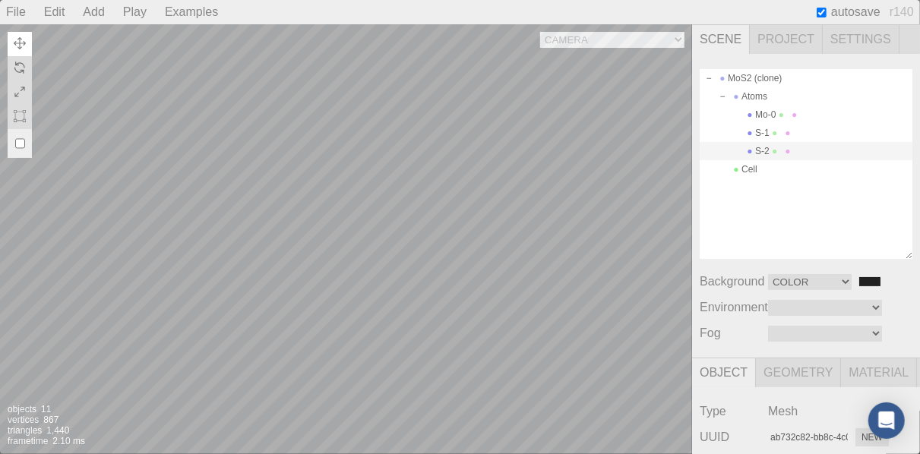
click at [212, 131] on div "Camera OrthographicCamera PerspectiveCamera Objects 11 Vertices 867 Triangles 1…" at bounding box center [346, 239] width 692 height 430
type input "-2.562"
type input "0.00 °"
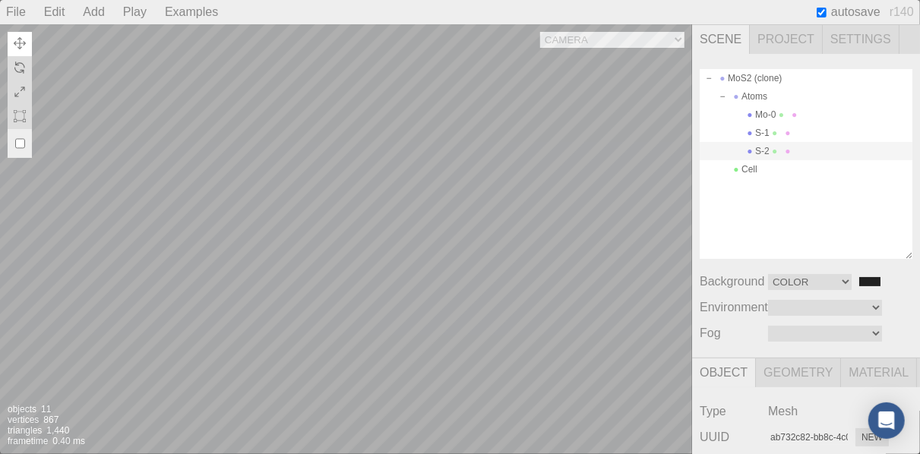
click at [350, 243] on div "Camera OrthographicCamera PerspectiveCamera Objects 11 Vertices 867 Triangles 1…" at bounding box center [346, 239] width 692 height 430
type input "c27eb248-b282-4b43-8596-55095a3d8be7"
type input "Mo-0"
type input "0.000"
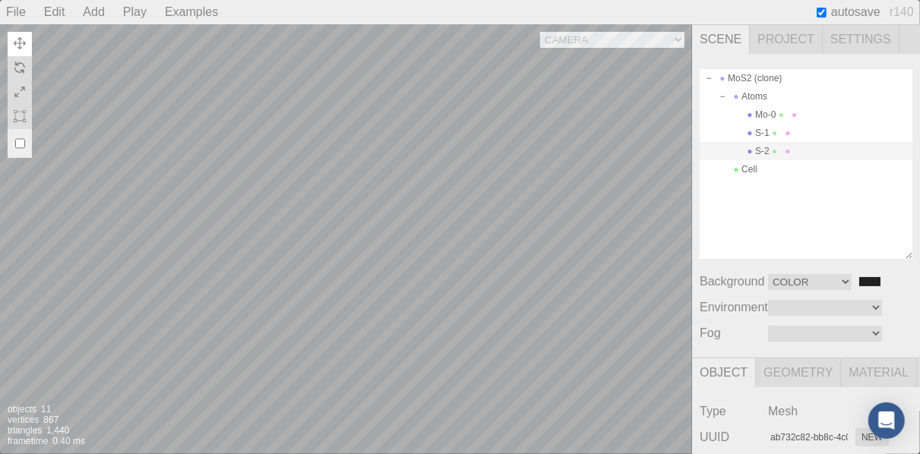
type input "0.000"
type input "0.00 °"
type textarea "{ "symbolWithLabel": "Mo", "atomicIndex": 0 }"
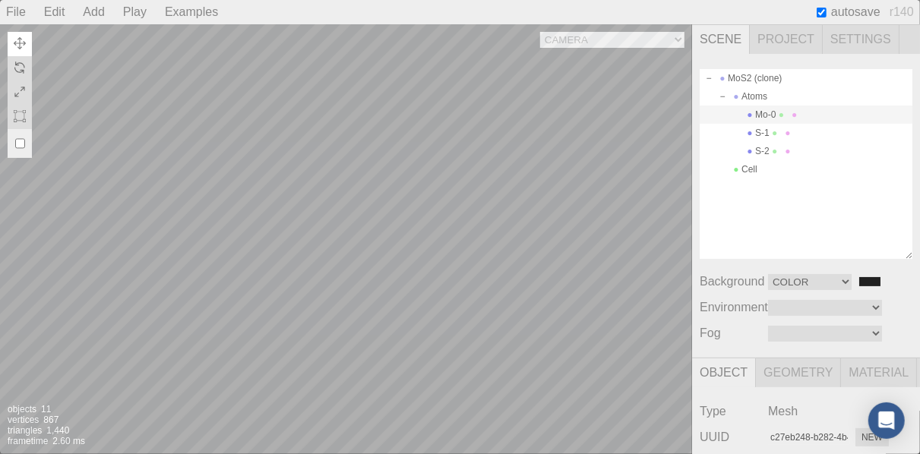
click at [298, 137] on div "Camera OrthographicCamera PerspectiveCamera Objects 11 Vertices 867 Triangles 1…" at bounding box center [346, 239] width 692 height 430
type input "0.170"
type input "0.939"
type input "1.909"
type input "0.00 °"
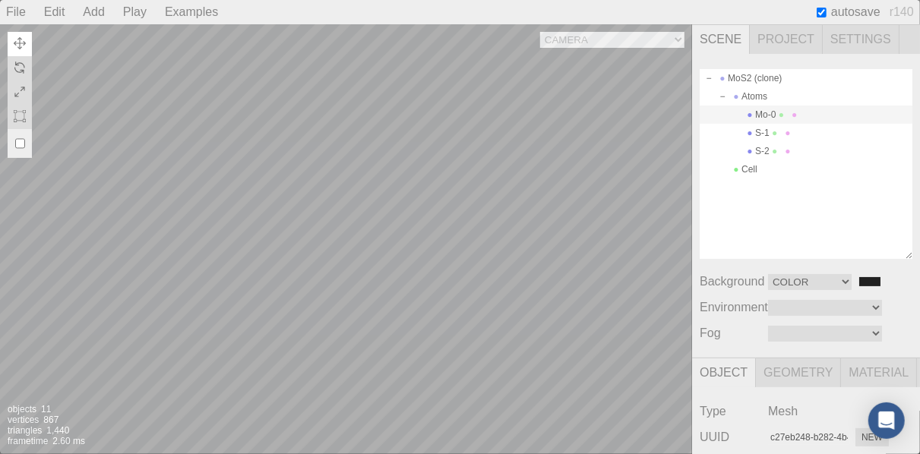
type input "0.00 °"
click at [471, 191] on div "Camera OrthographicCamera PerspectiveCamera Objects 11 Vertices 867 Triangles 1…" at bounding box center [346, 239] width 692 height 430
drag, startPoint x: 642, startPoint y: 380, endPoint x: 643, endPoint y: 396, distance: 16.0
click at [643, 396] on div at bounding box center [643, 405] width 97 height 97
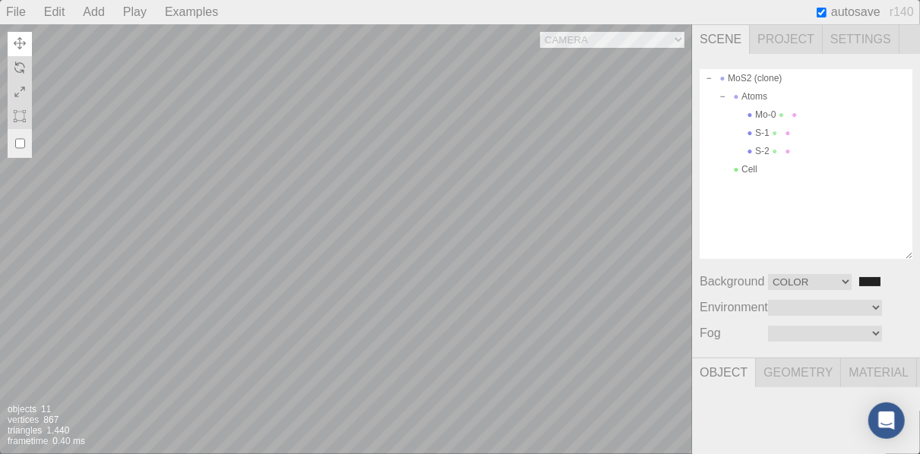
drag, startPoint x: 643, startPoint y: 396, endPoint x: 632, endPoint y: 398, distance: 11.5
click at [632, 398] on div at bounding box center [643, 405] width 97 height 97
click at [626, 403] on div at bounding box center [643, 405] width 97 height 97
click at [665, 406] on div at bounding box center [643, 405] width 97 height 97
click at [644, 388] on div at bounding box center [643, 405] width 97 height 97
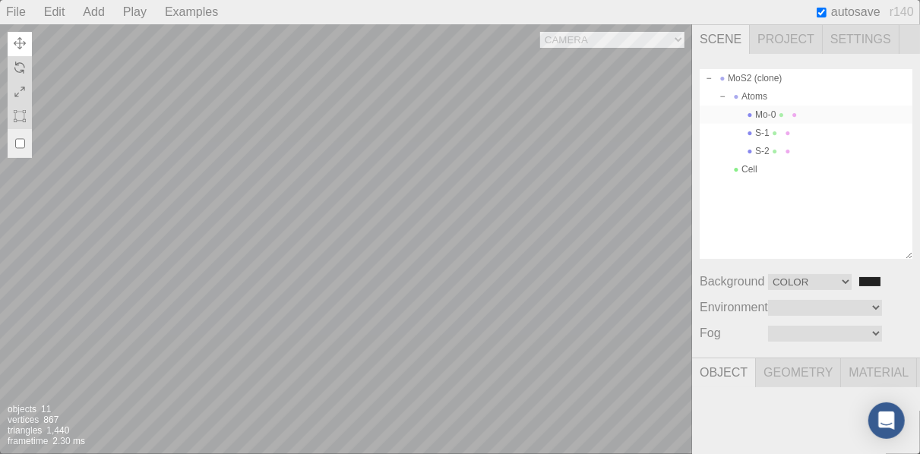
click at [775, 113] on div "Mo-0" at bounding box center [805, 115] width 213 height 18
type input "0.00 °"
click at [774, 128] on span at bounding box center [774, 133] width 11 height 11
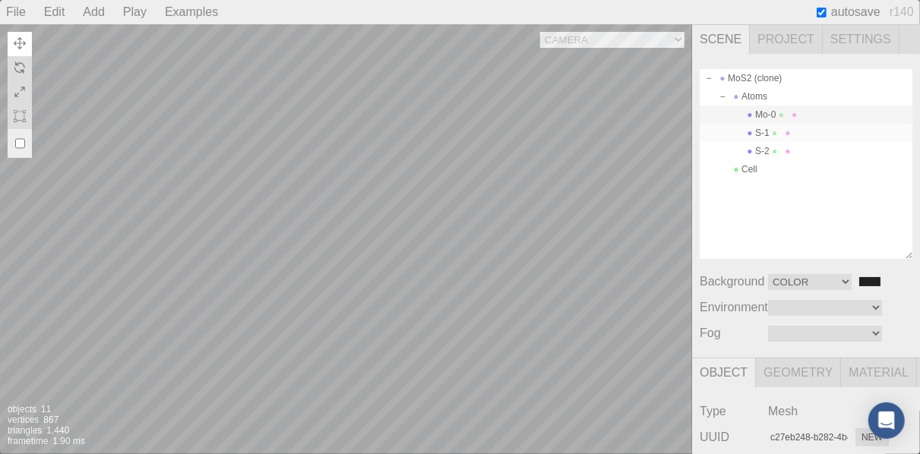
type input "f031f511-dd77-4b3f-b0c2-c764d19383b3"
type input "S-1"
type input "-0.000"
type input "1.825"
type input "39.477"
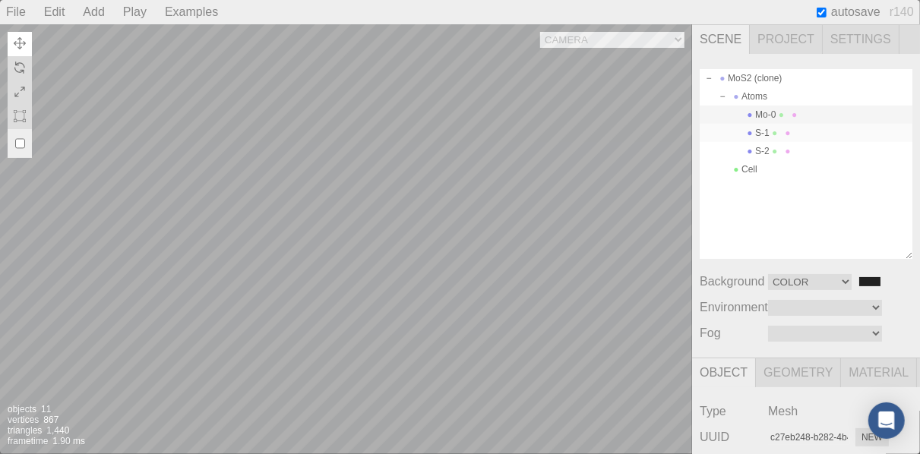
type input "0.00 °"
type textarea "{ "symbolWithLabel": "S", "atomicIndex": 1 }"
click at [788, 146] on span at bounding box center [787, 151] width 11 height 11
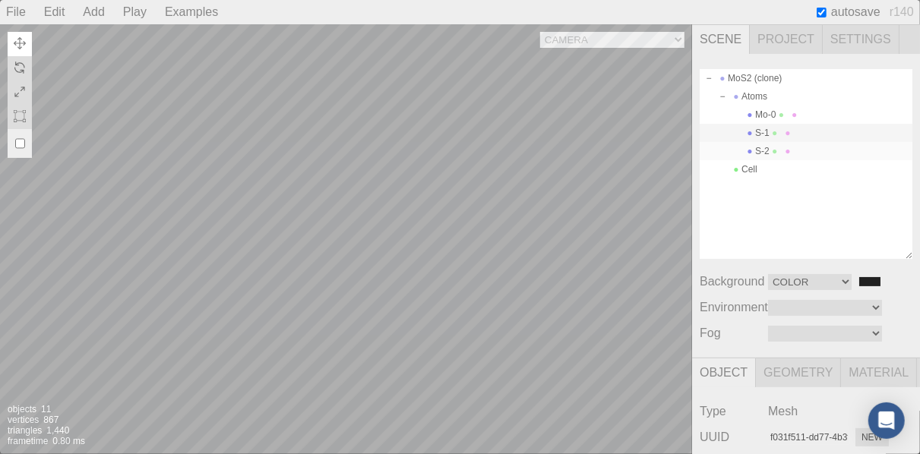
type input "ab732c82-bb8c-4c03-9d93-4b6f68b541d8"
type input "S-2"
type input "-2.562"
type input "1.506"
type input "0.00 °"
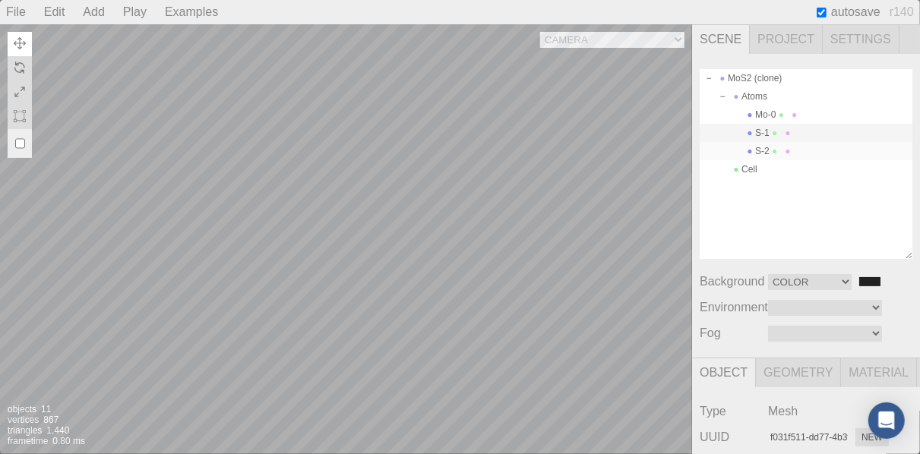
type input "0.00 °"
type textarea "{ "symbolWithLabel": "S", "atomicIndex": 2 }"
click at [718, 96] on span at bounding box center [722, 96] width 11 height 11
type input "7d0d762e-2154-4236-807b-83f837b54f55"
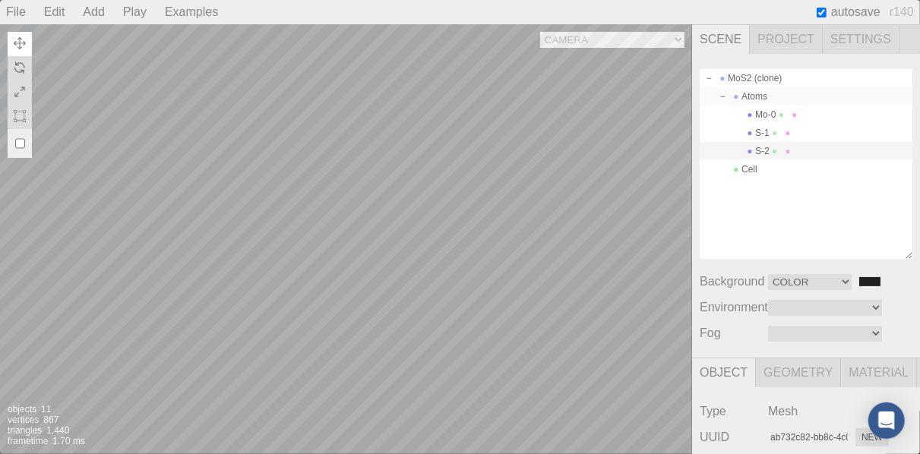
type input "Atoms"
type input "0.000"
type input "0.00 °"
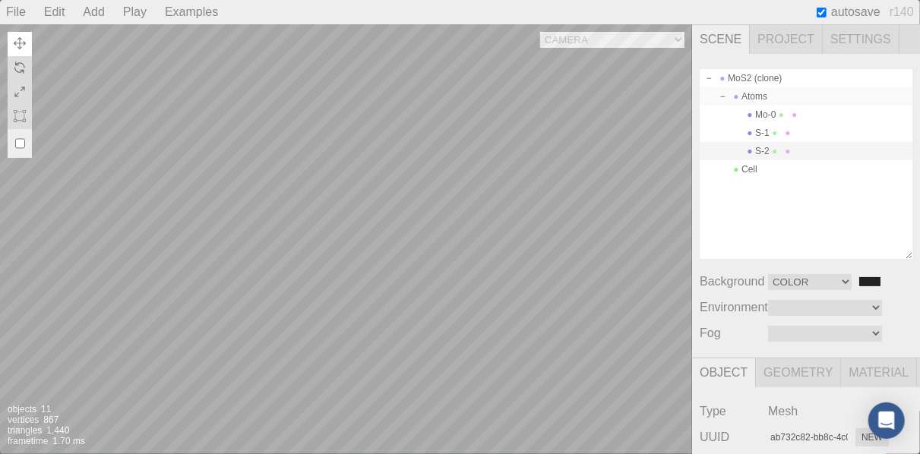
type input "0.00 °"
type input "1.000"
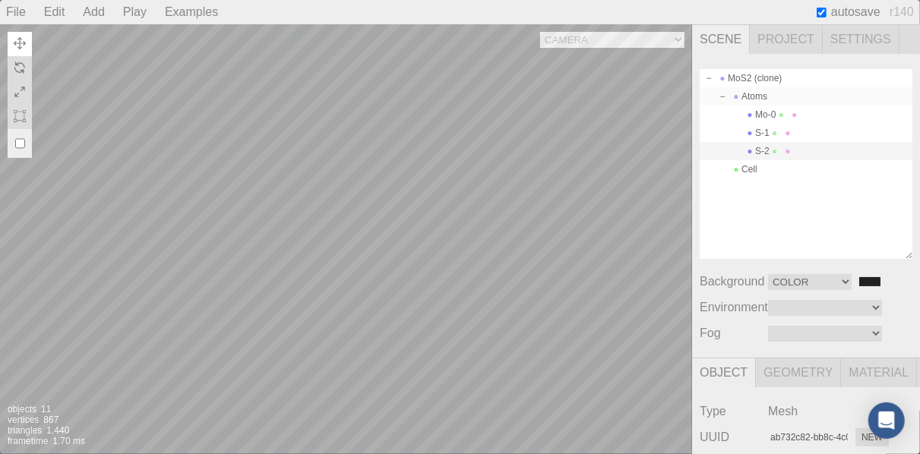
type textarea "{}"
click at [649, 252] on div "Camera OrthographicCamera PerspectiveCamera Objects 11 Vertices 867 Triangles 1…" at bounding box center [346, 239] width 692 height 430
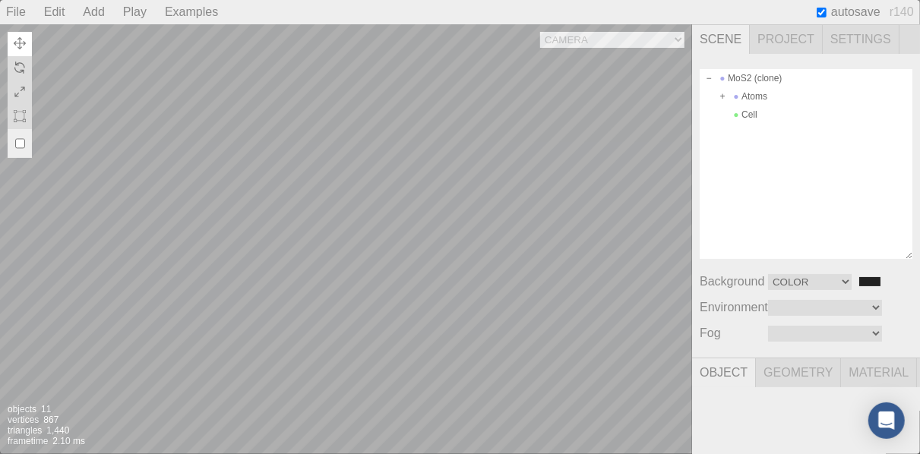
click at [677, 273] on div "Camera OrthographicCamera PerspectiveCamera Objects 11 Vertices 867 Triangles 1…" at bounding box center [346, 239] width 692 height 430
click at [670, 38] on div "Camera OrthographicCamera PerspectiveCamera Objects 11 Vertices 867 Triangles 1…" at bounding box center [346, 239] width 692 height 430
click at [540, 32] on select "Camera OrthographicCamera PerspectiveCamera" at bounding box center [612, 40] width 144 height 16
click at [677, 37] on div "Camera OrthographicCamera PerspectiveCamera Objects 11 Vertices 867 Triangles 1…" at bounding box center [346, 239] width 692 height 430
click at [540, 32] on select "Camera OrthographicCamera PerspectiveCamera" at bounding box center [612, 40] width 144 height 16
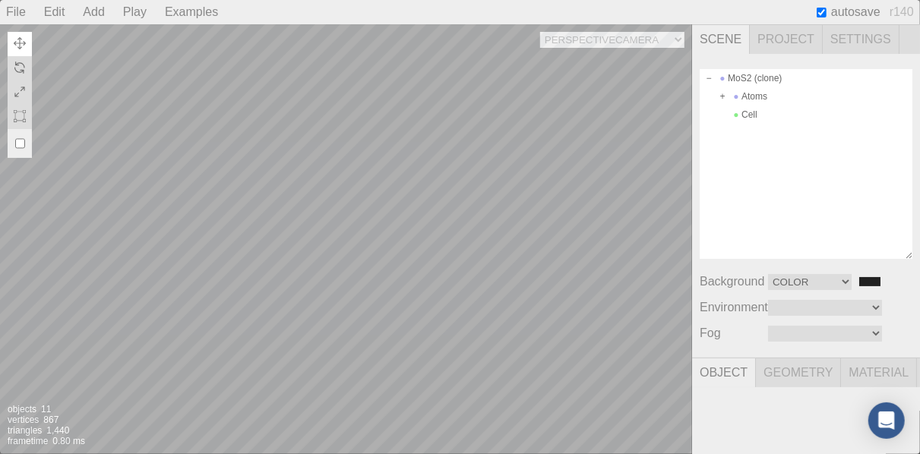
click at [596, 35] on div "Camera OrthographicCamera PerspectiveCamera Objects 11 Vertices 867 Triangles 1…" at bounding box center [346, 239] width 692 height 430
select select "8e87a0f6-bde1-4d70-a9a9-2b493caf7c32"
click at [540, 32] on select "Camera OrthographicCamera PerspectiveCamera" at bounding box center [612, 40] width 144 height 16
click at [21, 71] on img at bounding box center [20, 68] width 12 height 12
click at [559, 343] on div "Camera OrthographicCamera PerspectiveCamera Objects 11 Vertices 867 Triangles 1…" at bounding box center [346, 239] width 692 height 430
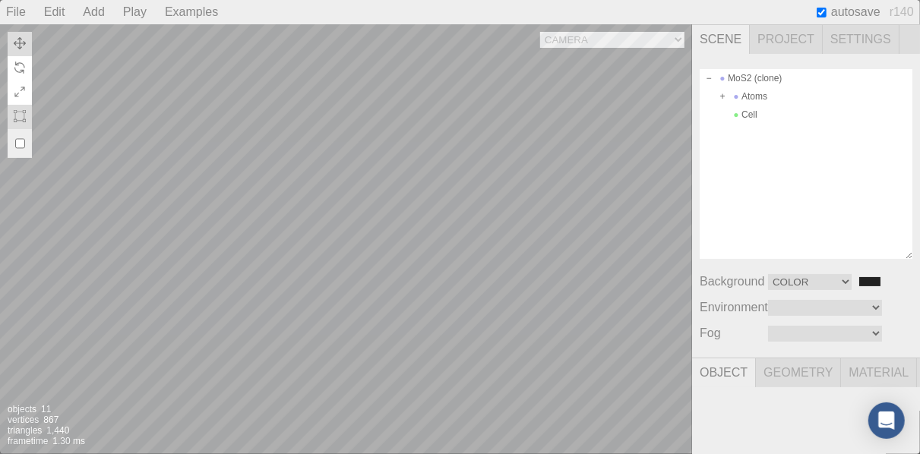
click at [23, 90] on img at bounding box center [20, 92] width 12 height 12
click at [215, 287] on div "Camera OrthographicCamera PerspectiveCamera Objects 11 Vertices 867 Triangles 1…" at bounding box center [346, 239] width 692 height 430
click at [662, 406] on div at bounding box center [643, 405] width 97 height 97
click at [667, 399] on div at bounding box center [643, 405] width 97 height 97
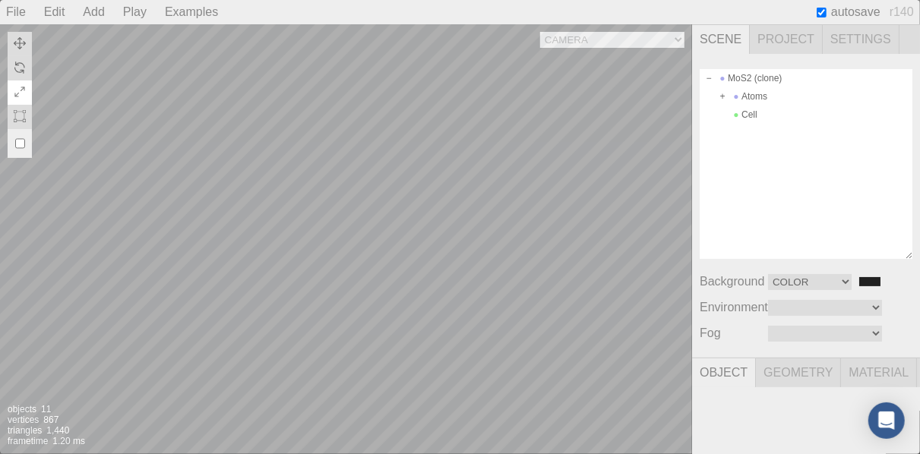
click at [667, 399] on div at bounding box center [643, 405] width 97 height 97
click at [19, 140] on input "checkbox" at bounding box center [20, 143] width 10 height 24
checkbox input "true"
click at [23, 64] on img at bounding box center [20, 68] width 12 height 12
click at [343, 257] on div "Camera OrthographicCamera PerspectiveCamera Objects 11 Vertices 867 Triangles 1…" at bounding box center [346, 239] width 692 height 430
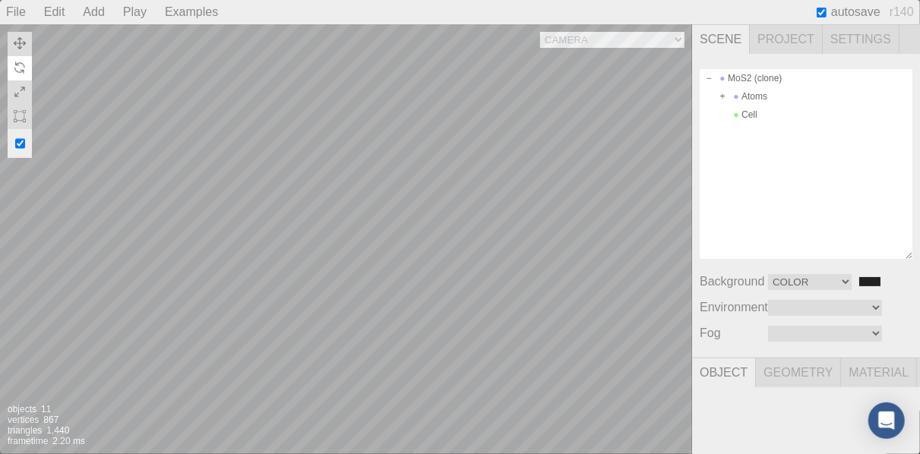
click at [722, 375] on span "Object" at bounding box center [724, 372] width 64 height 29
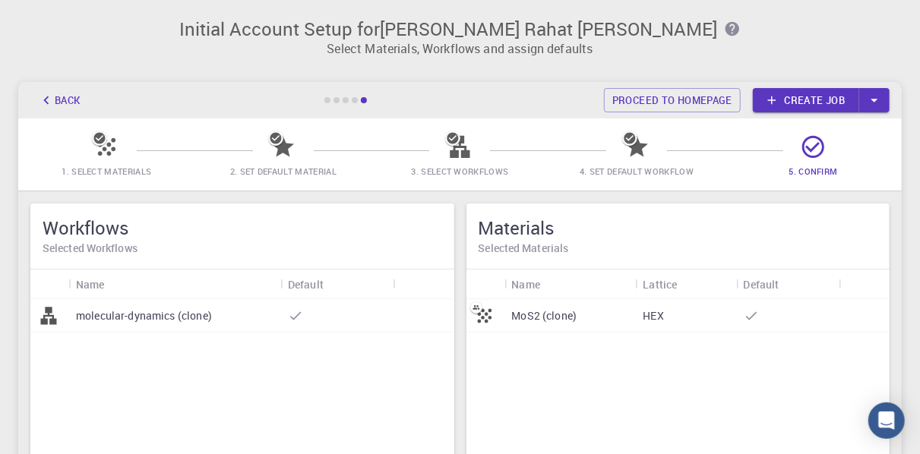
click at [109, 152] on icon at bounding box center [106, 146] width 17 height 17
click at [63, 96] on button "Back" at bounding box center [59, 100] width 58 height 24
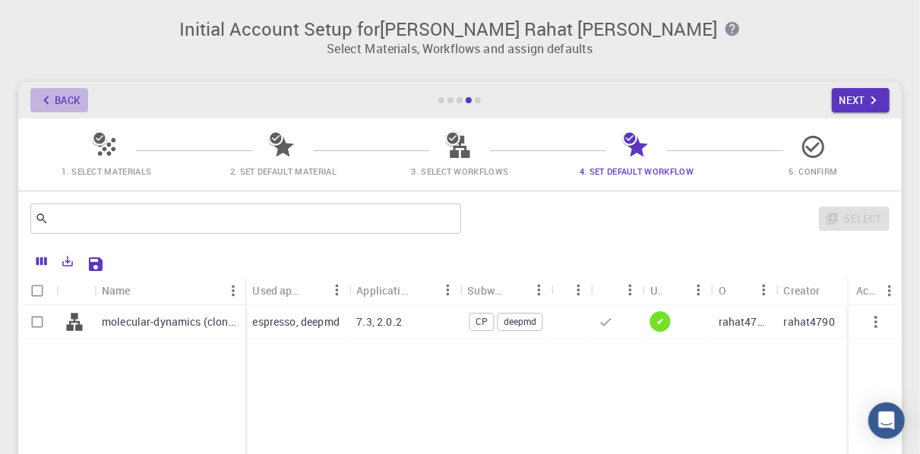
click at [63, 96] on button "Back" at bounding box center [59, 100] width 58 height 24
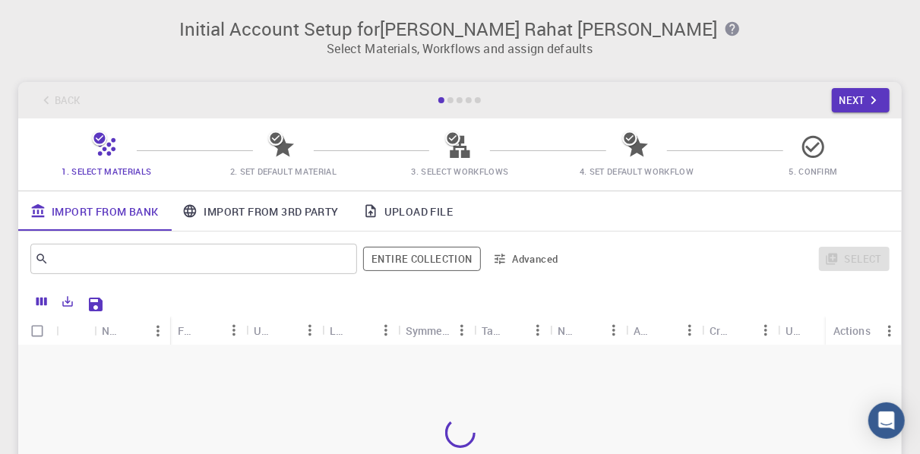
click at [63, 96] on div "Back Next" at bounding box center [459, 100] width 883 height 36
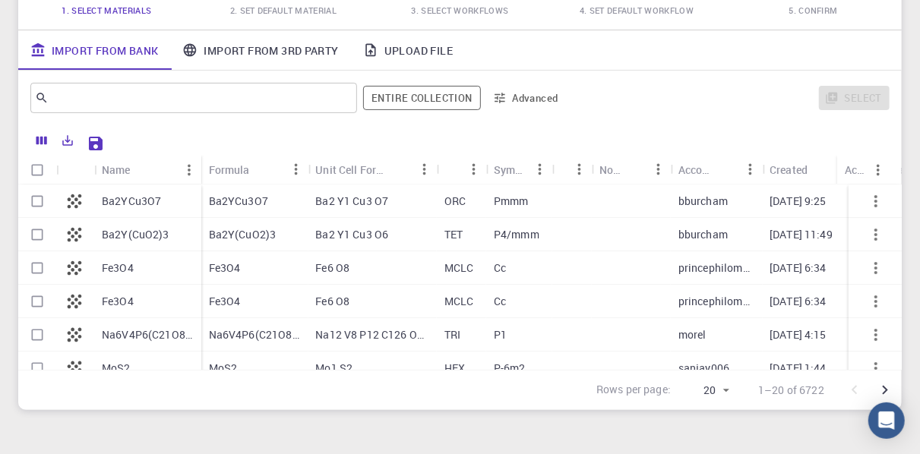
scroll to position [163, 0]
